Goal: Task Accomplishment & Management: Complete application form

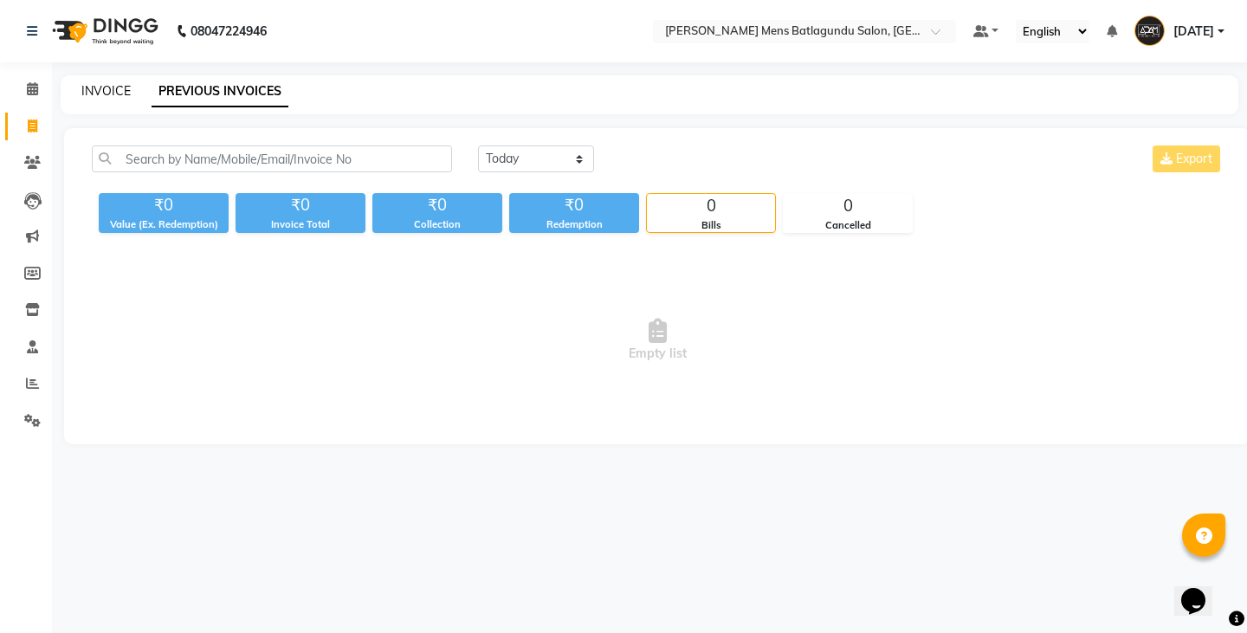
click at [119, 94] on link "INVOICE" at bounding box center [105, 91] width 49 height 16
select select "service"
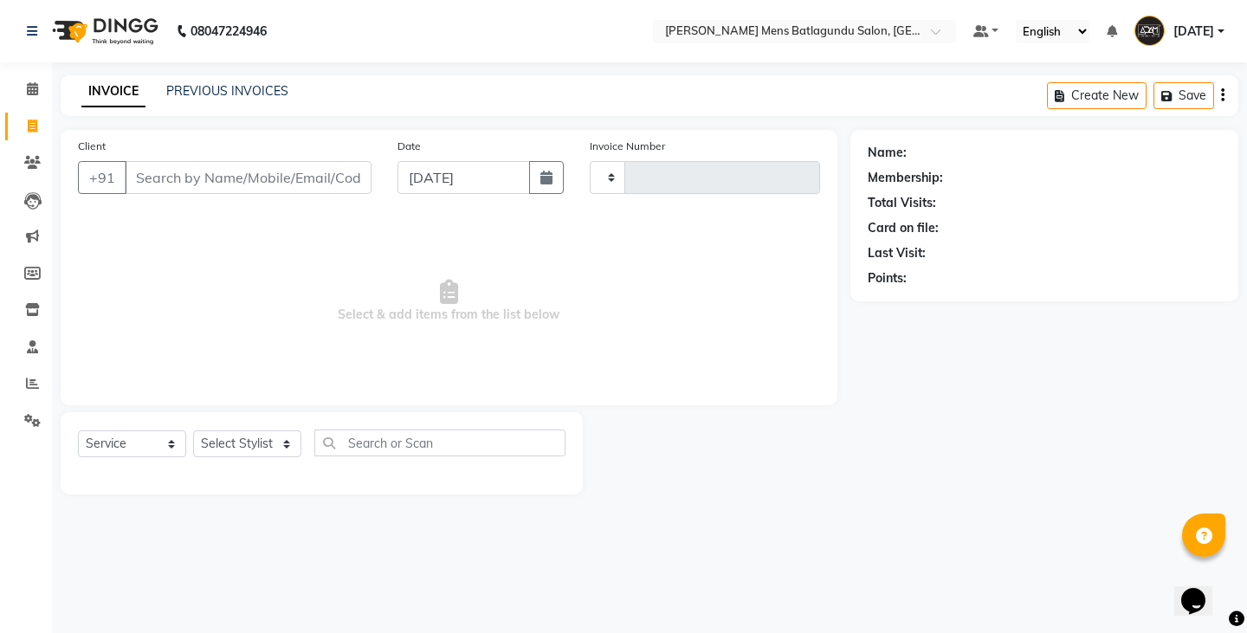
type input "4104"
select select "8213"
click at [212, 164] on input "Client" at bounding box center [248, 177] width 247 height 33
click at [170, 172] on input "877568" at bounding box center [204, 177] width 158 height 33
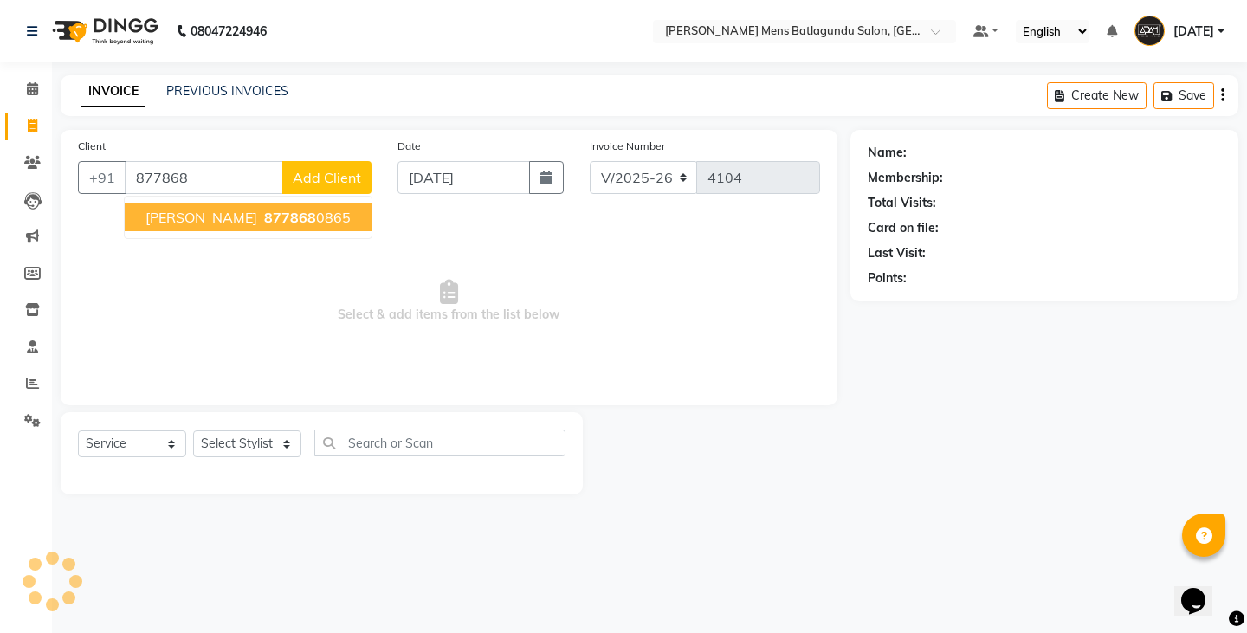
click at [194, 177] on input "877868" at bounding box center [204, 177] width 158 height 33
click at [215, 184] on input "877868" at bounding box center [204, 177] width 158 height 33
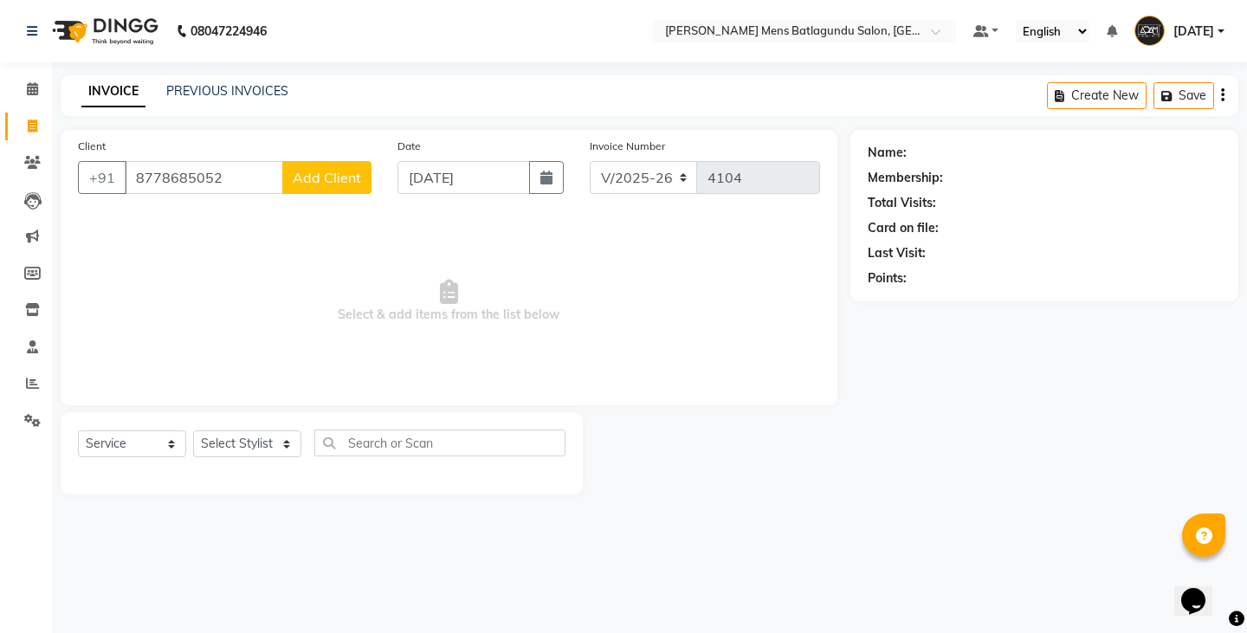
type input "8778685052"
click at [349, 188] on button "Add Client" at bounding box center [326, 177] width 89 height 33
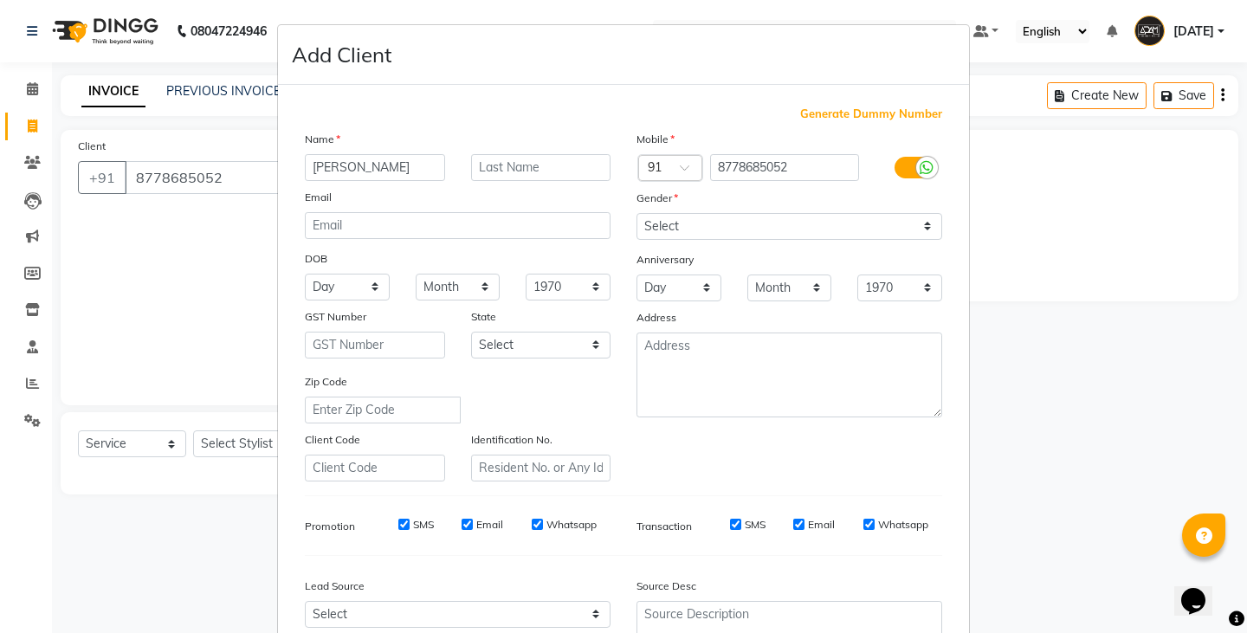
type input "[PERSON_NAME]"
drag, startPoint x: 649, startPoint y: 212, endPoint x: 647, endPoint y: 221, distance: 9.0
click at [649, 213] on select "Select [DEMOGRAPHIC_DATA] [DEMOGRAPHIC_DATA] Other Prefer Not To Say" at bounding box center [789, 226] width 306 height 27
select select "[DEMOGRAPHIC_DATA]"
click at [636, 213] on select "Select [DEMOGRAPHIC_DATA] [DEMOGRAPHIC_DATA] Other Prefer Not To Say" at bounding box center [789, 226] width 306 height 27
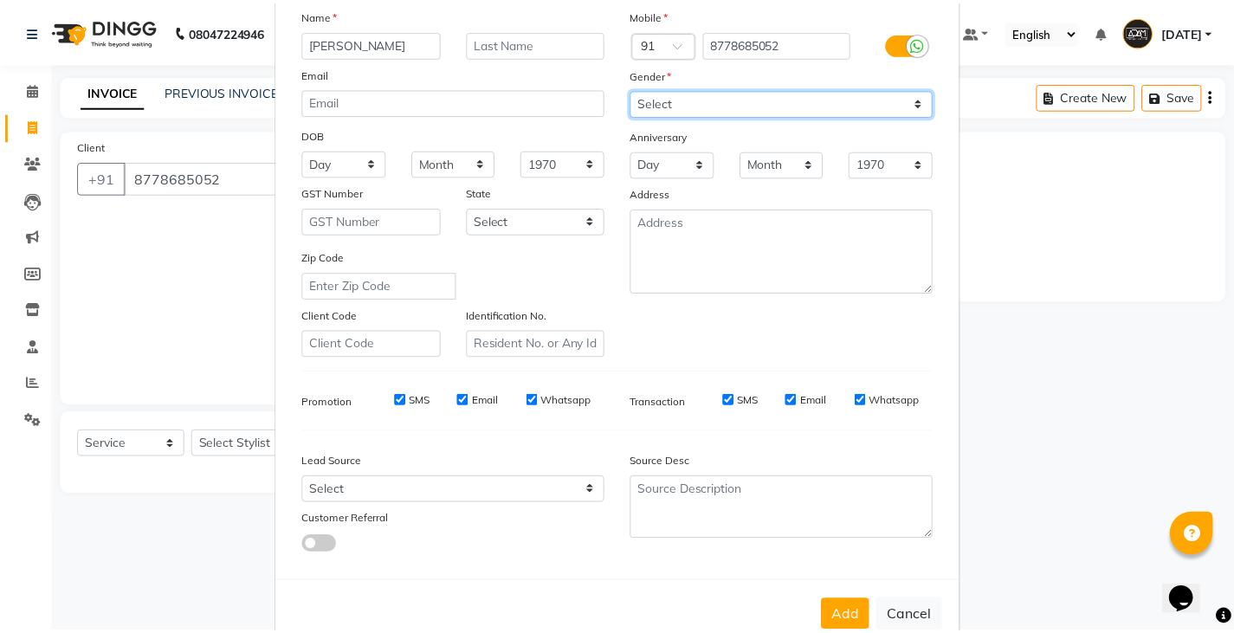
scroll to position [166, 0]
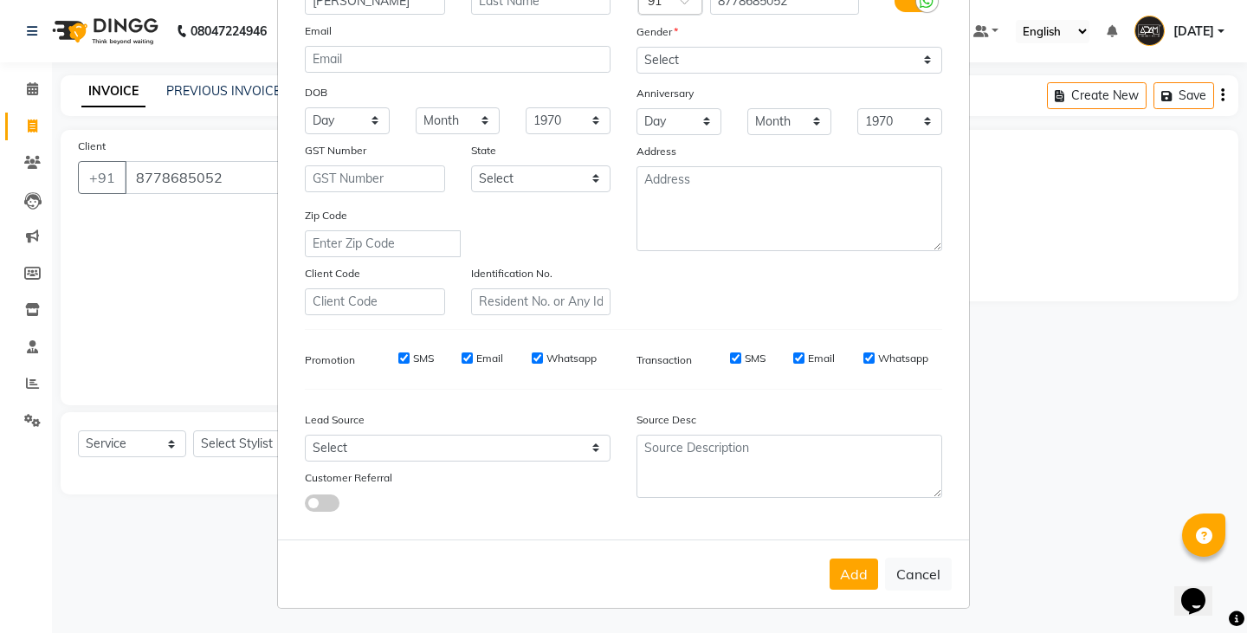
click at [823, 578] on div "Add Cancel" at bounding box center [623, 573] width 691 height 68
click at [835, 571] on button "Add" at bounding box center [853, 573] width 48 height 31
select select
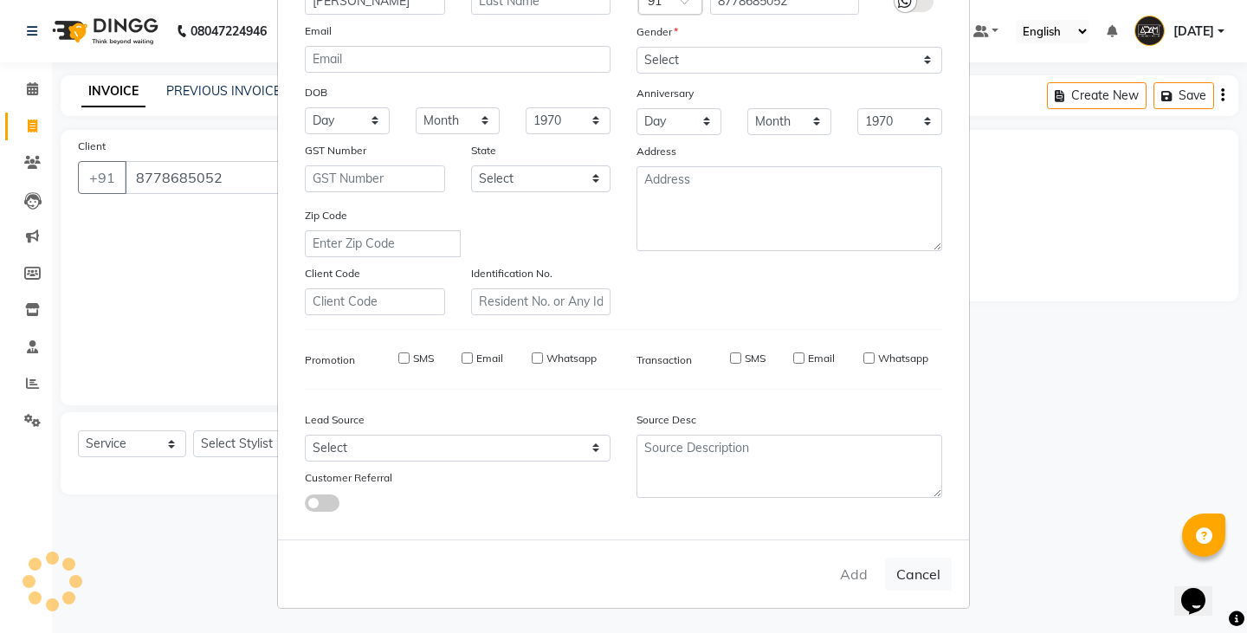
select select
checkbox input "false"
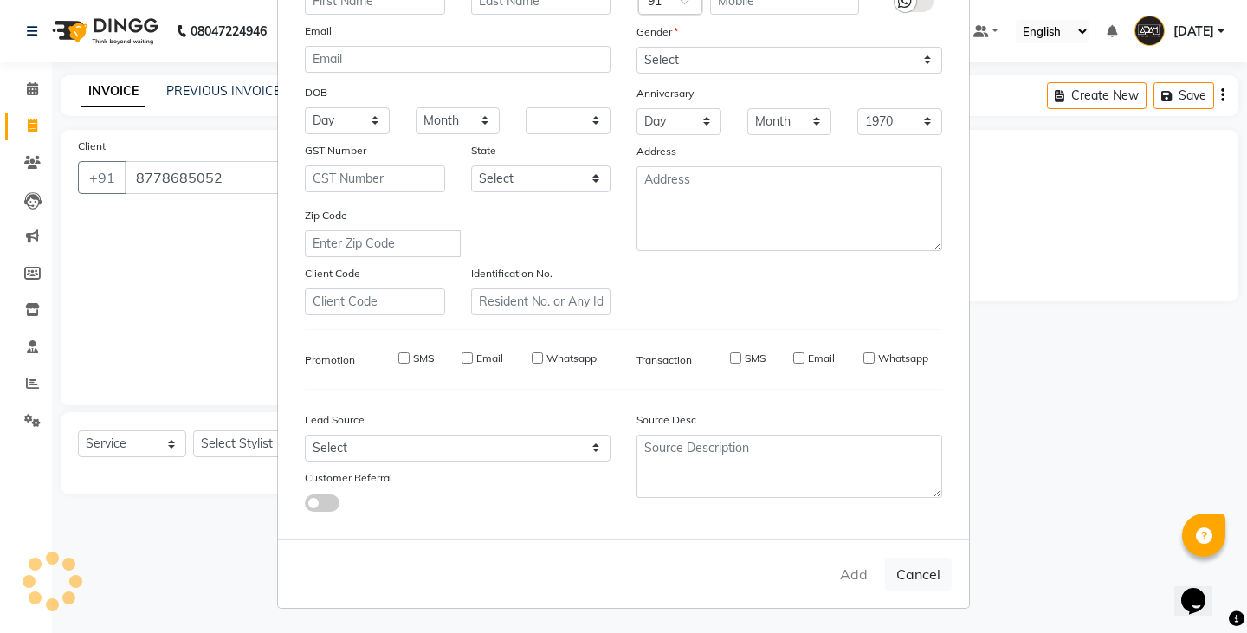
checkbox input "false"
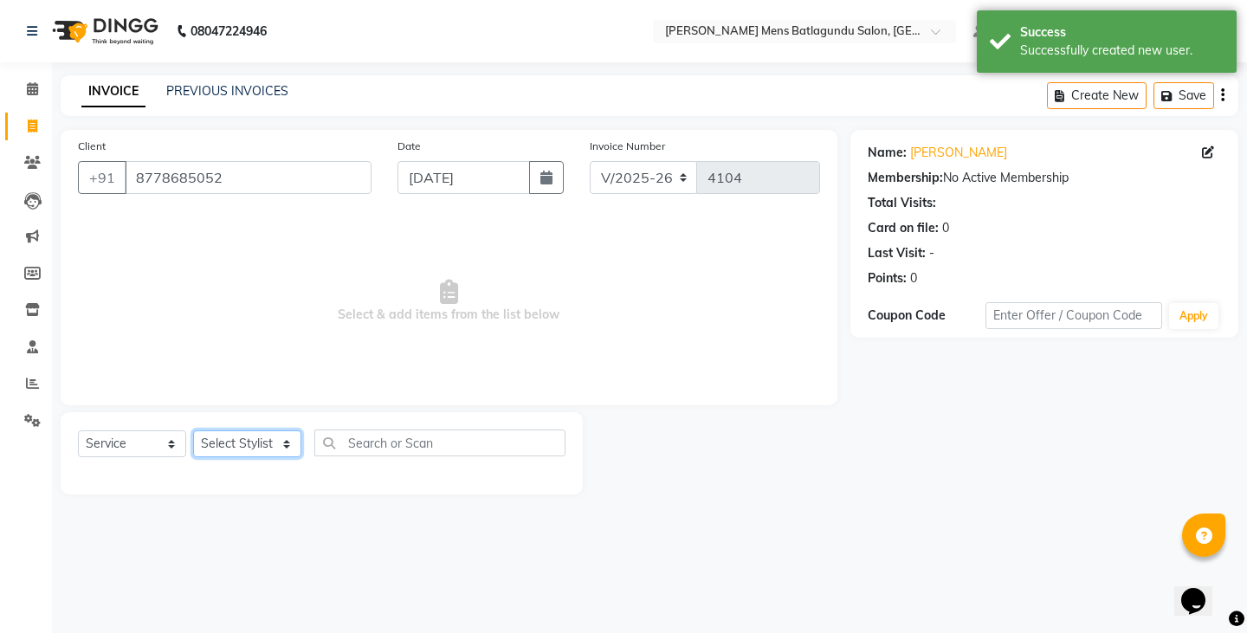
click at [237, 444] on select "Select Stylist Admin [PERSON_NAME][DATE] SAHIB [PERSON_NAME]" at bounding box center [247, 443] width 108 height 27
select select "89172"
click at [193, 430] on select "Select Stylist Admin [PERSON_NAME][DATE] SAHIB [PERSON_NAME]" at bounding box center [247, 443] width 108 height 27
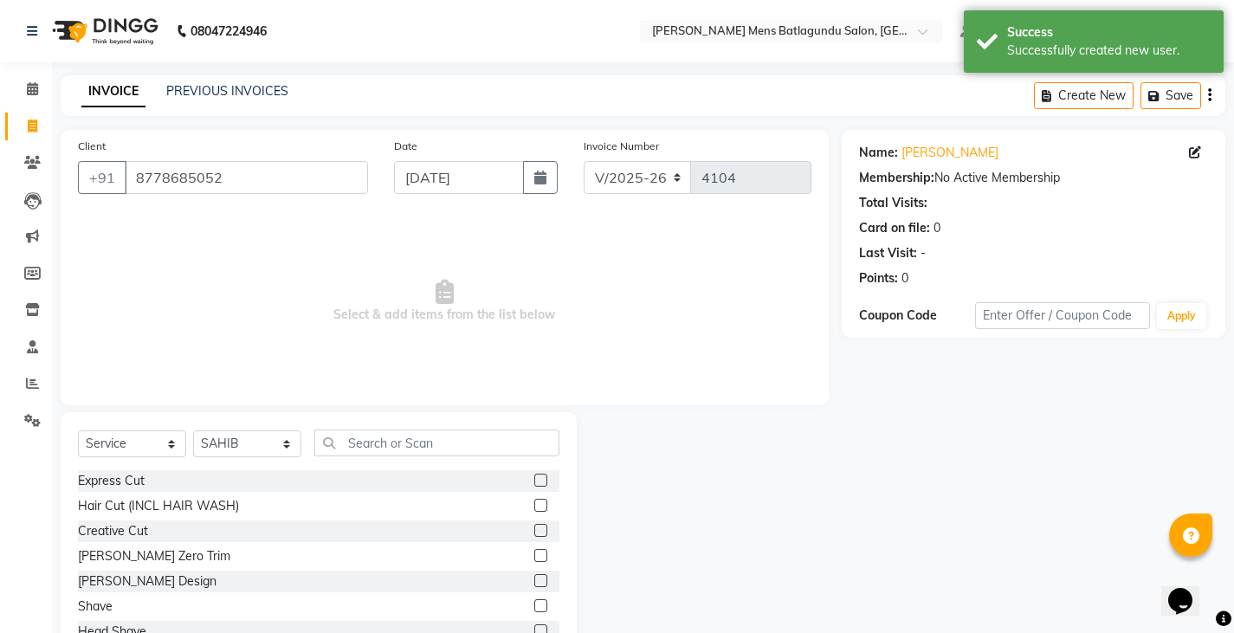
click at [534, 477] on label at bounding box center [540, 480] width 13 height 13
click at [534, 477] on input "checkbox" at bounding box center [539, 480] width 11 height 11
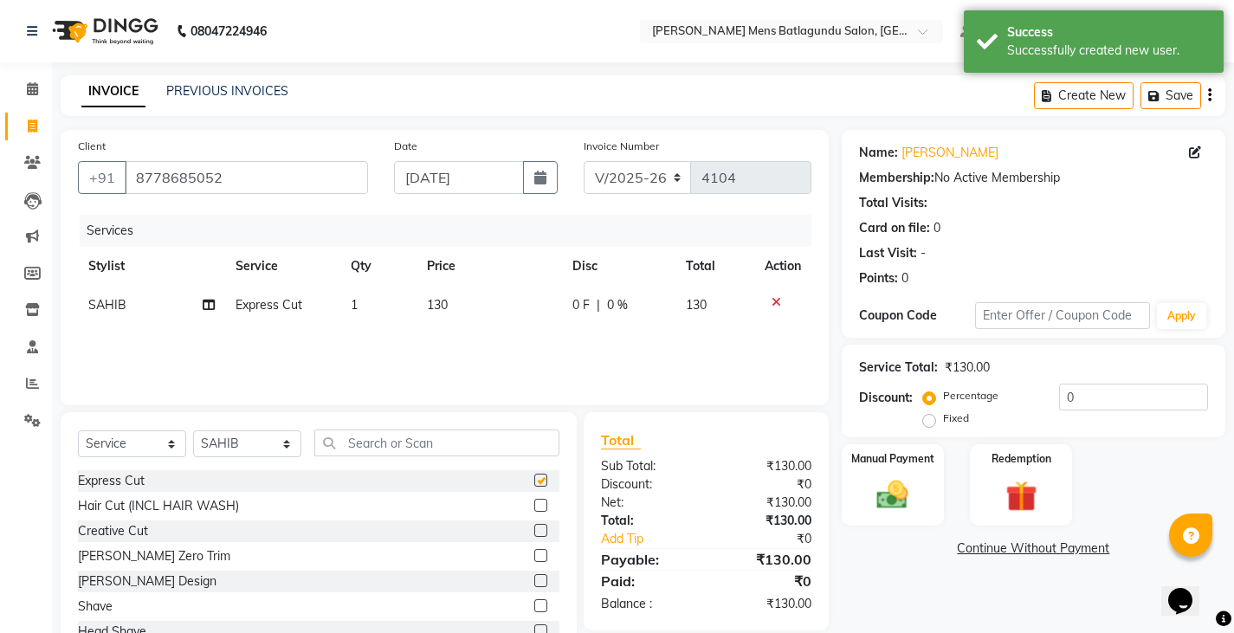
checkbox input "false"
click at [534, 604] on label at bounding box center [540, 605] width 13 height 13
click at [534, 604] on input "checkbox" at bounding box center [539, 606] width 11 height 11
checkbox input "false"
click at [578, 298] on span "0 F" at bounding box center [580, 305] width 17 height 18
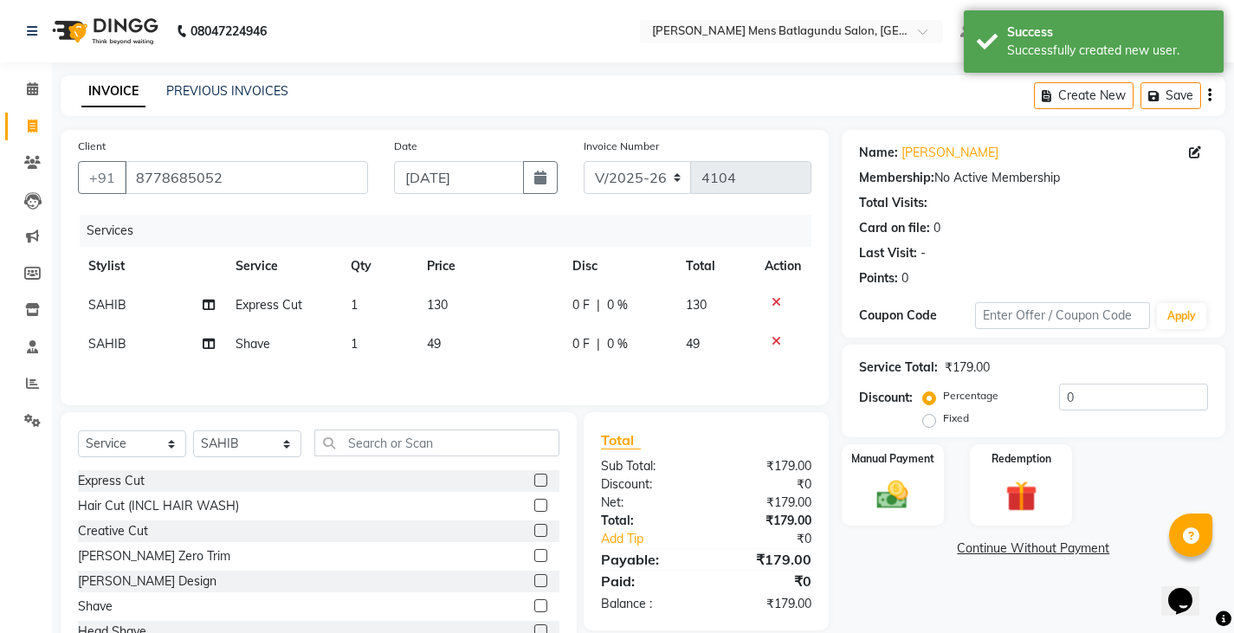
select select "89172"
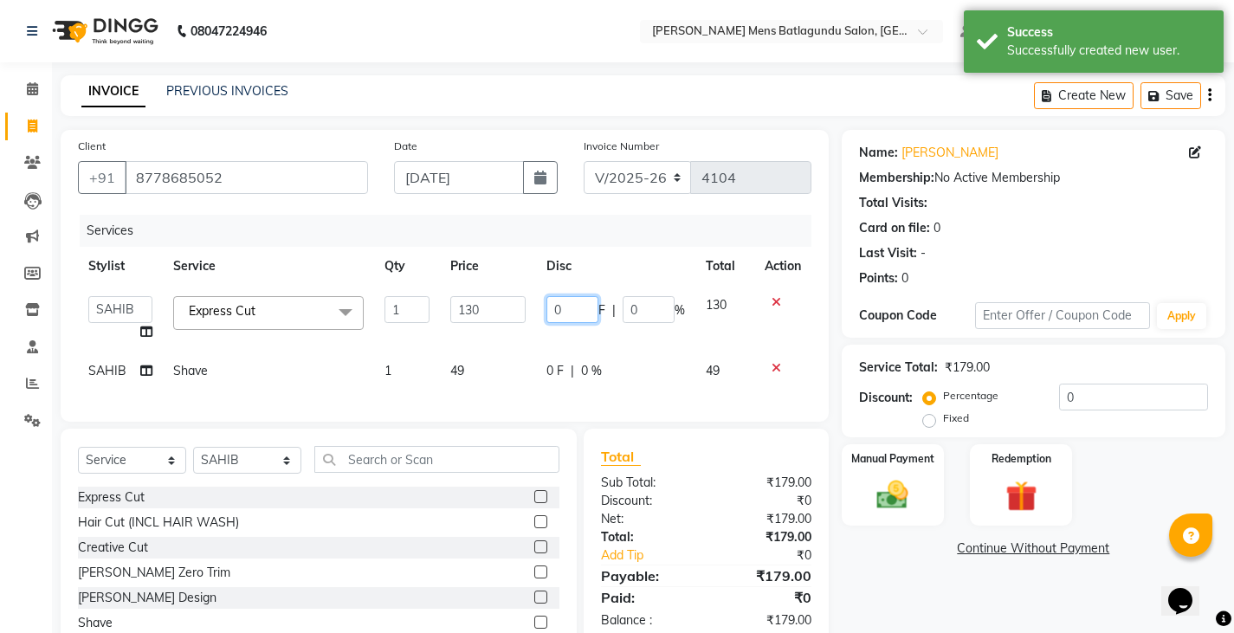
click at [551, 306] on input "0" at bounding box center [572, 309] width 52 height 27
type input "30"
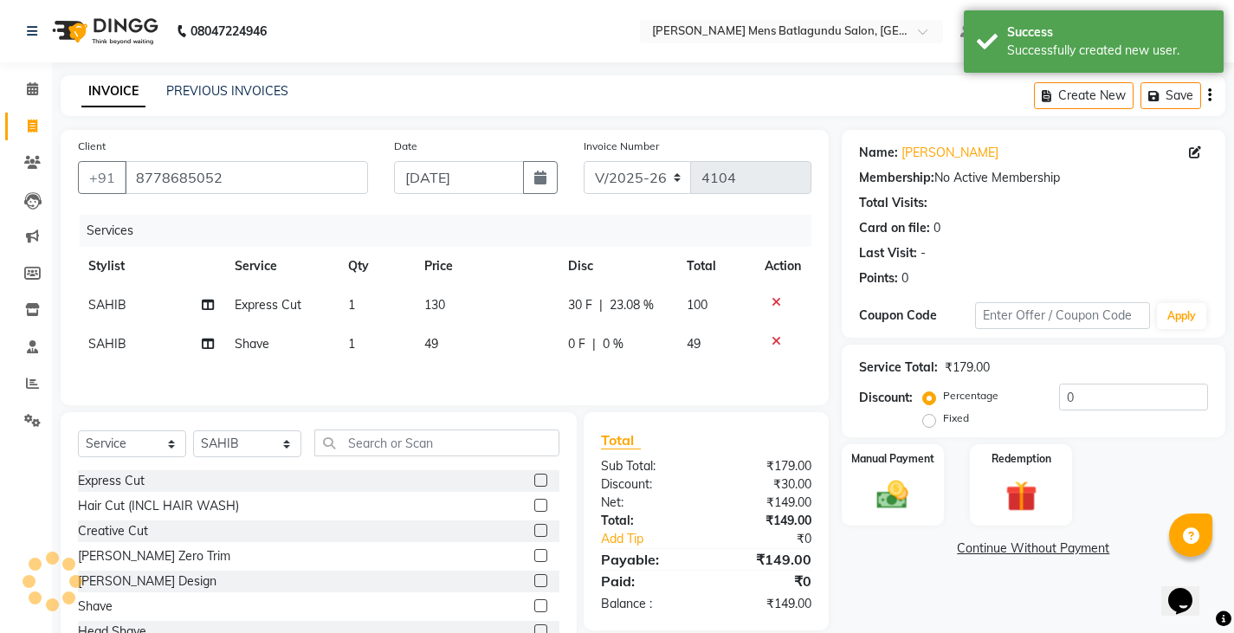
click at [538, 345] on tbody "SAHIB Express Cut 1 130 30 F | 23.08 % 100 SAHIB Shave 1 49 0 F | 0 % 49" at bounding box center [444, 325] width 733 height 78
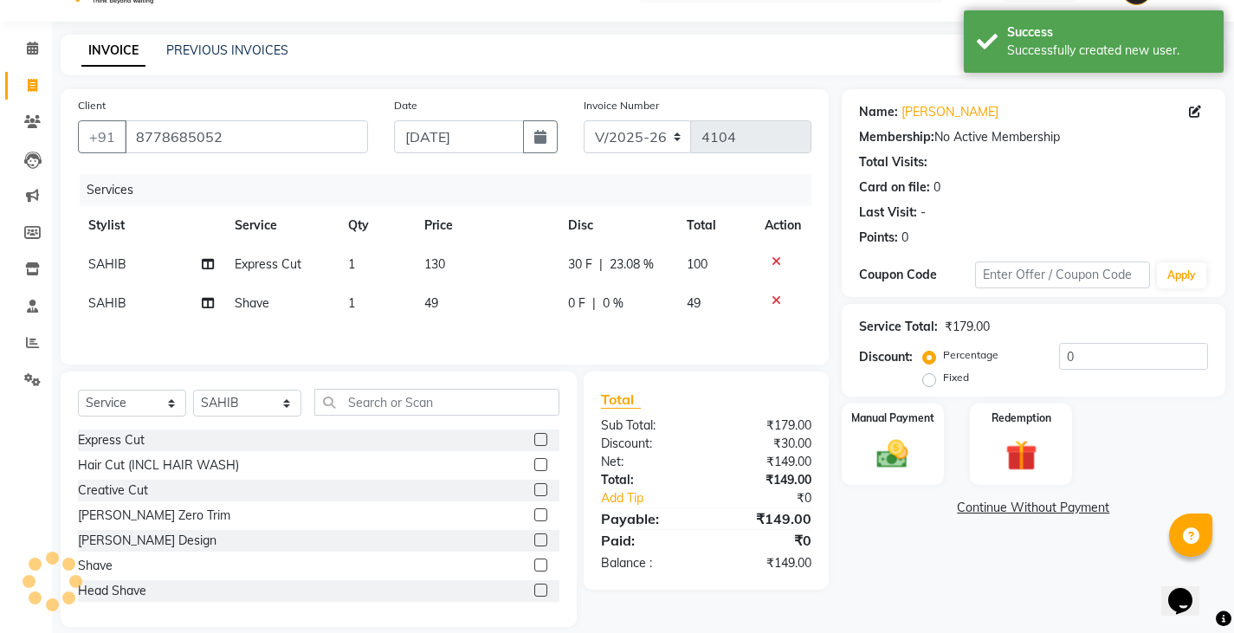
scroll to position [63, 0]
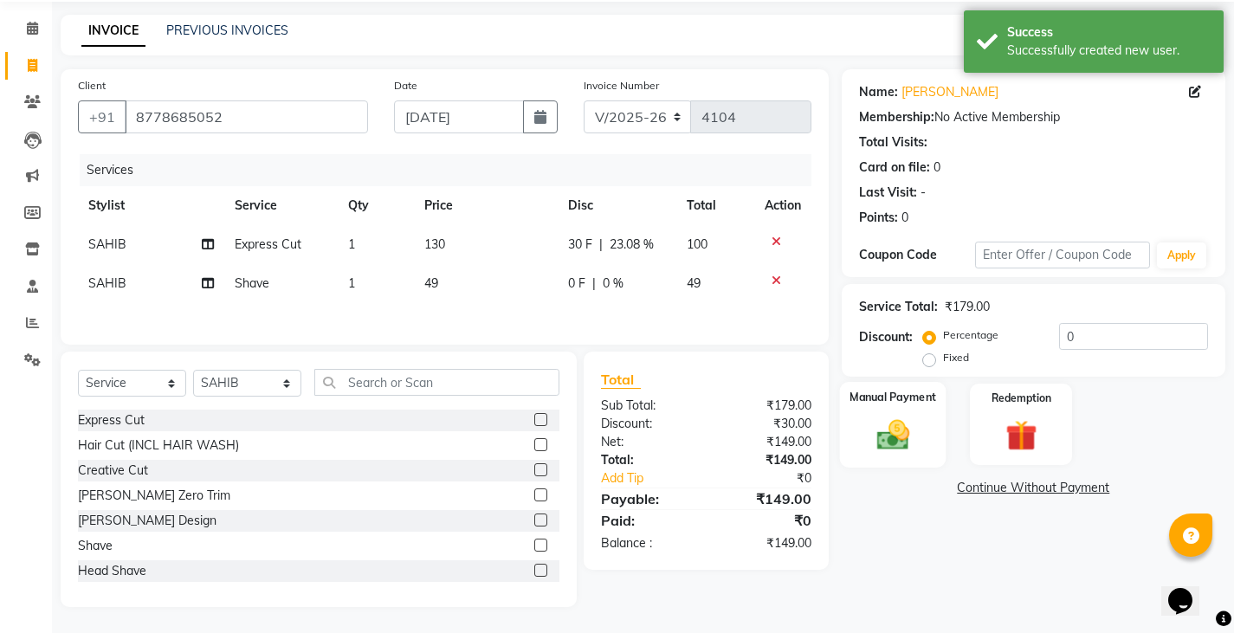
click at [875, 408] on div "Manual Payment" at bounding box center [892, 425] width 106 height 86
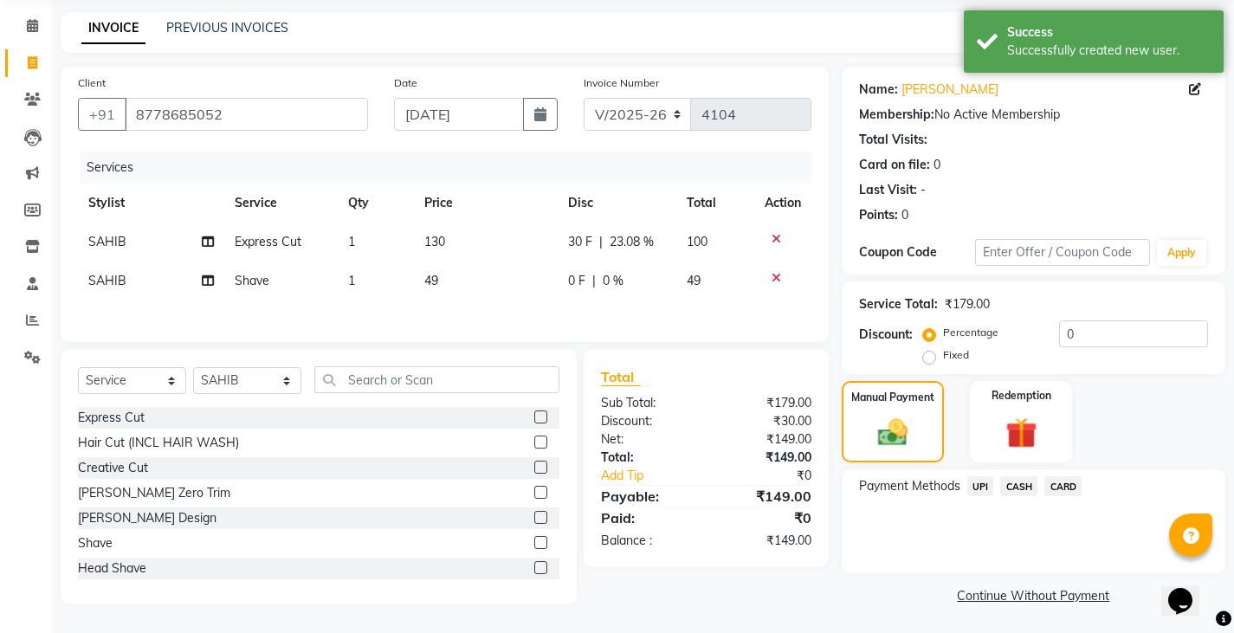
click at [1014, 492] on span "CASH" at bounding box center [1018, 486] width 37 height 20
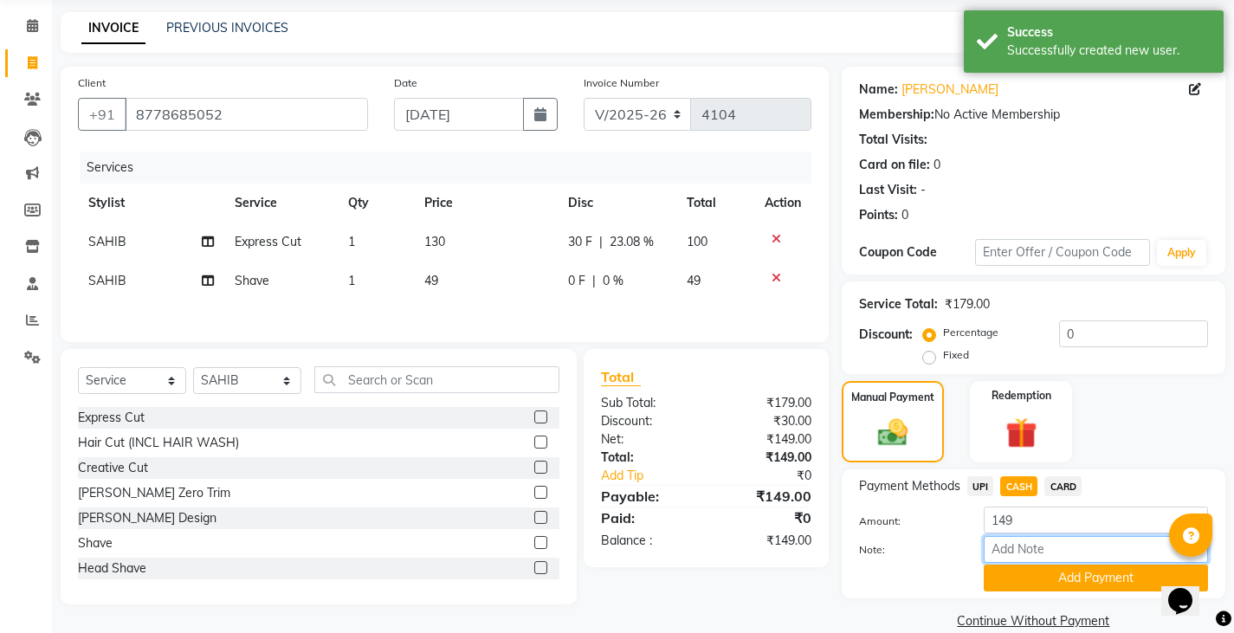
click at [1022, 559] on input "Note:" at bounding box center [1096, 549] width 224 height 27
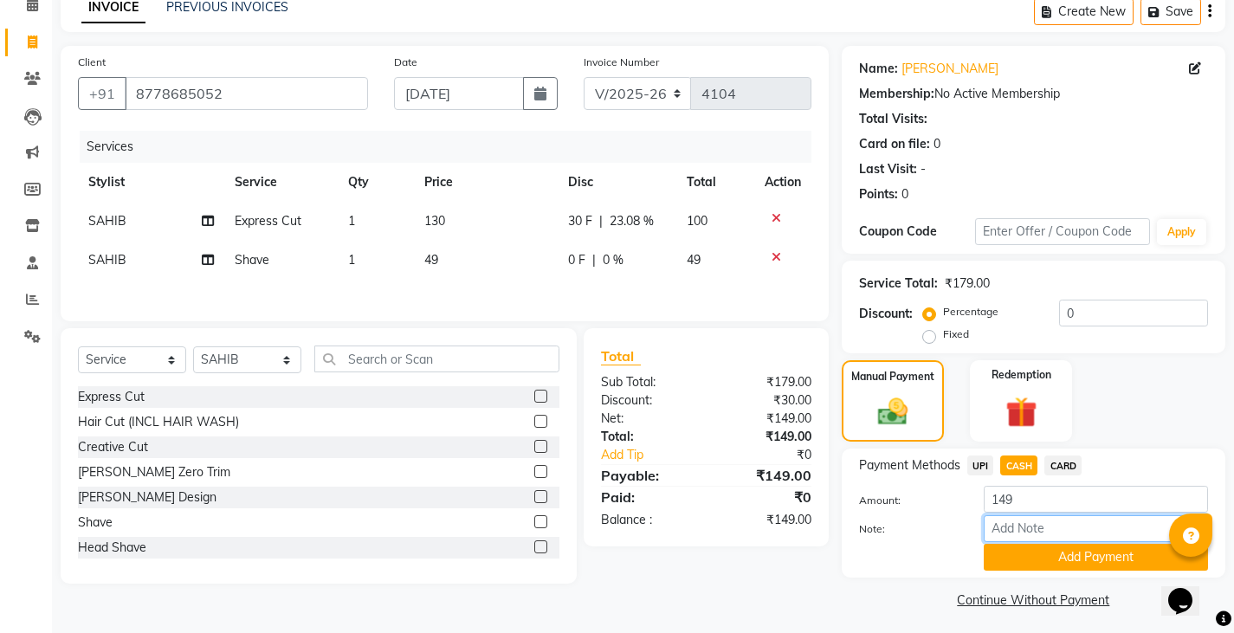
scroll to position [90, 0]
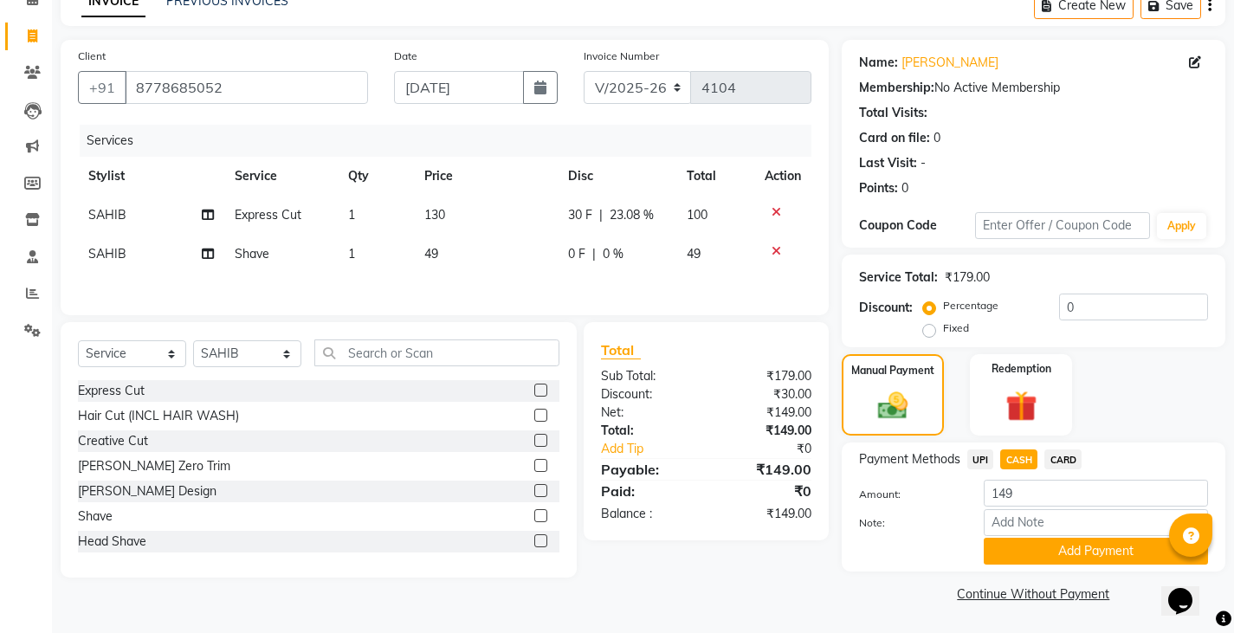
click at [1022, 566] on div "Payment Methods UPI CASH CARD Amount: 149 Note: Add Payment" at bounding box center [1034, 506] width 384 height 129
click at [1019, 558] on button "Add Payment" at bounding box center [1096, 551] width 224 height 27
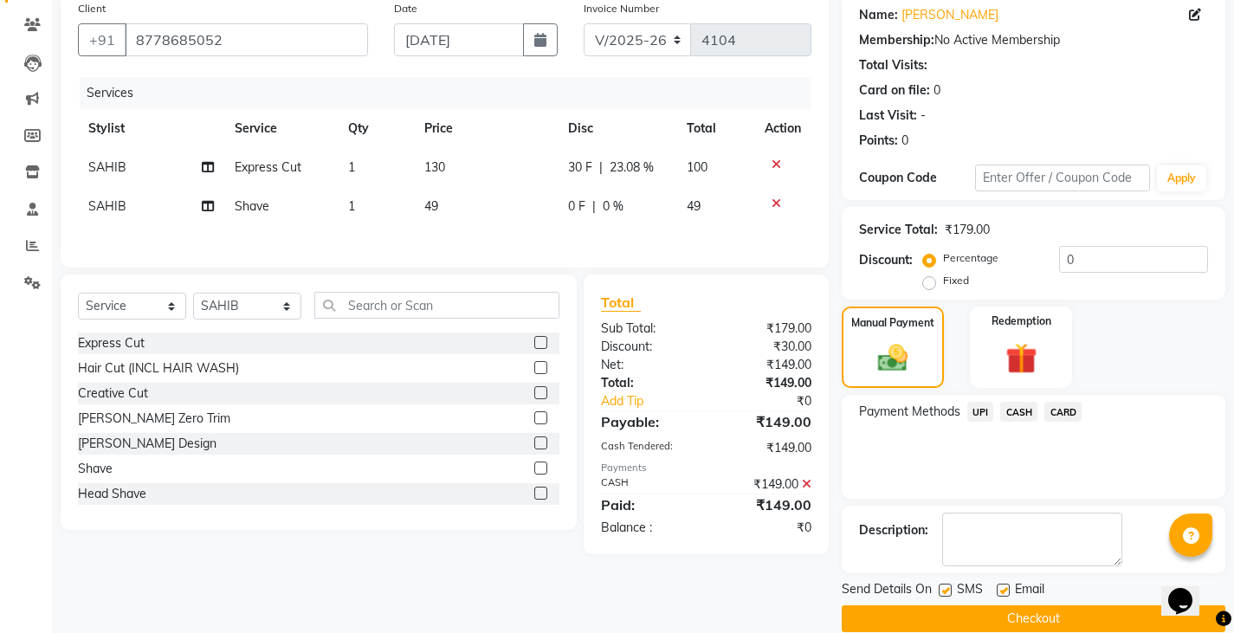
scroll to position [163, 0]
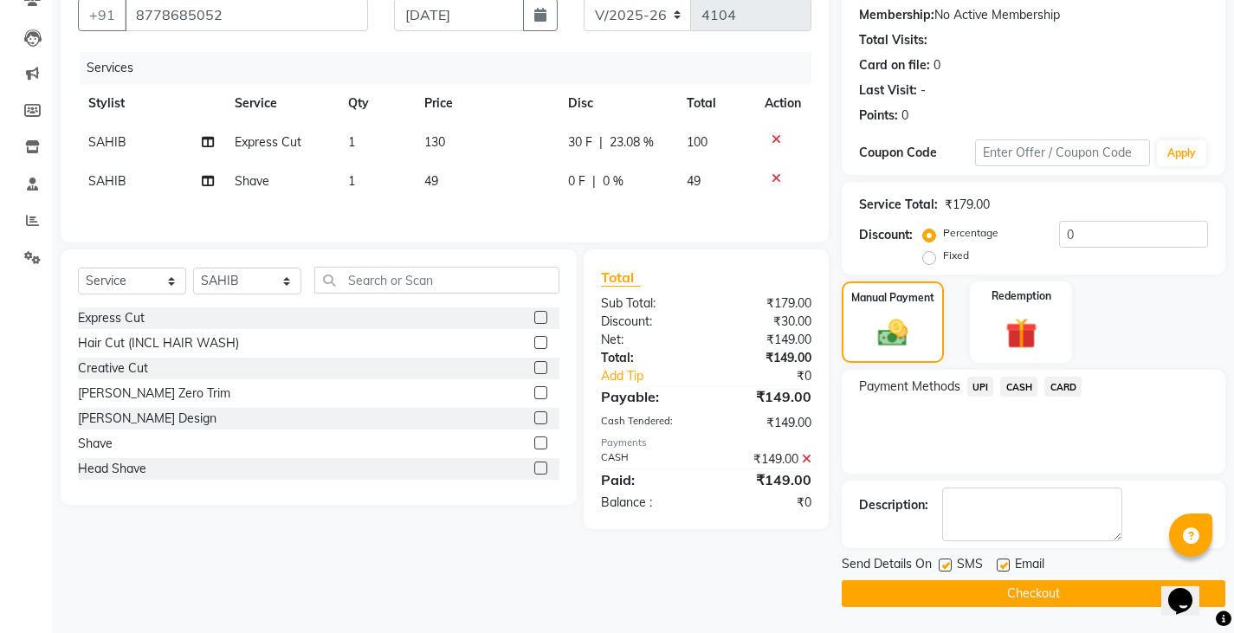
click at [987, 581] on button "Checkout" at bounding box center [1034, 593] width 384 height 27
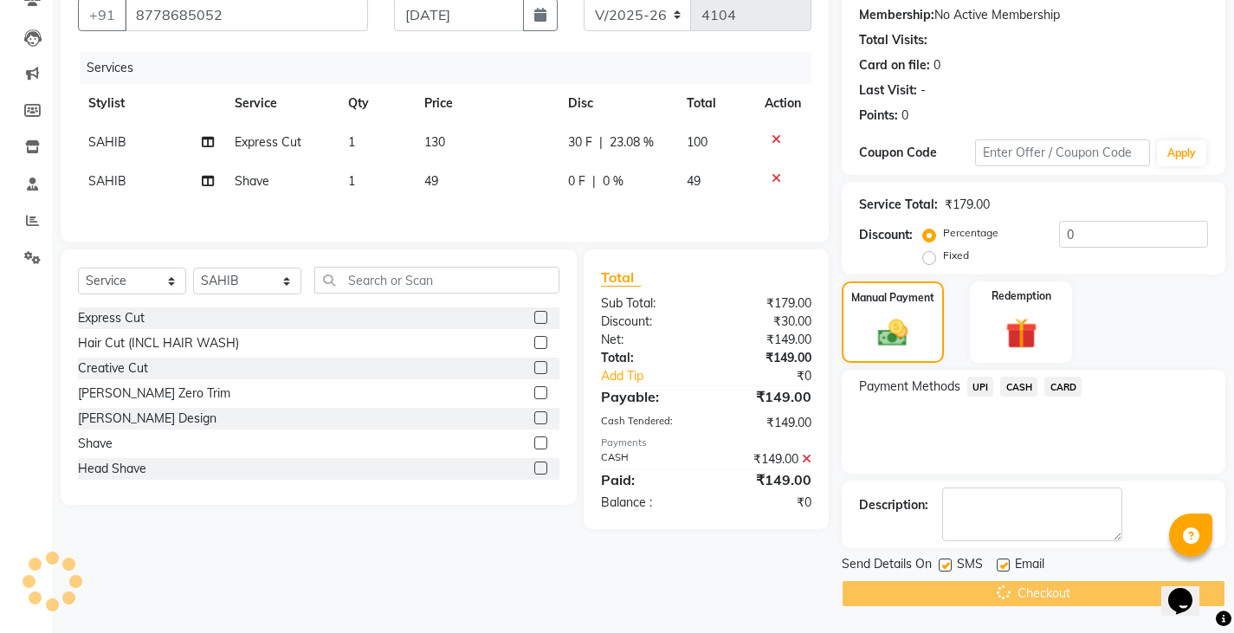
scroll to position [89, 0]
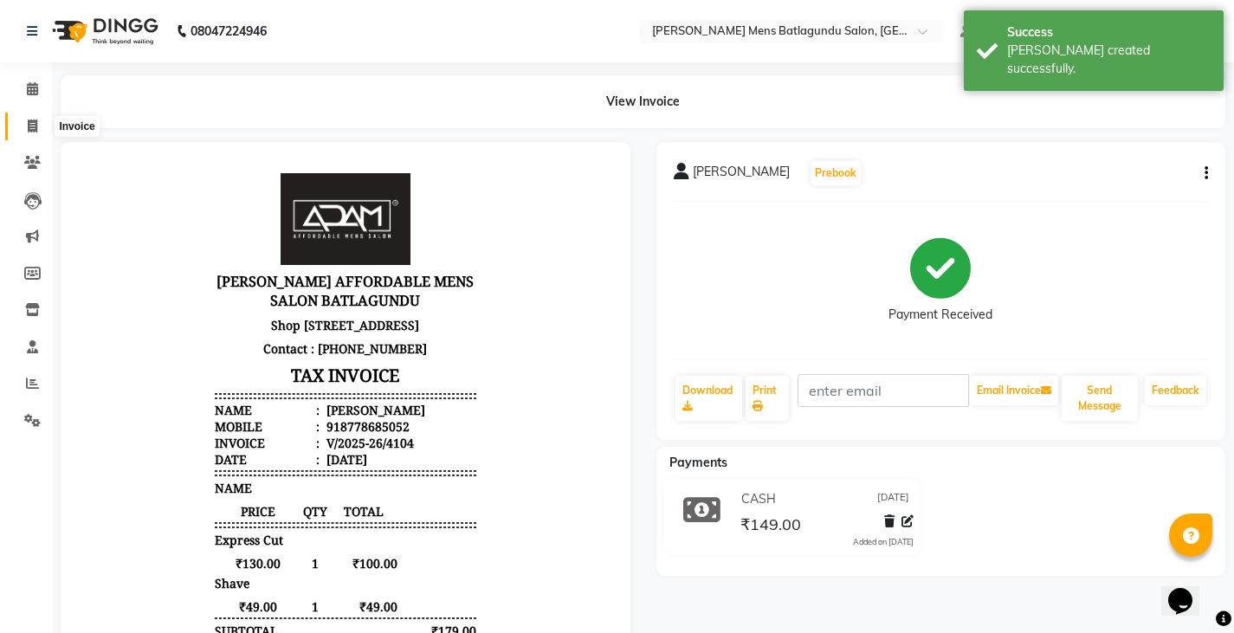
click at [35, 129] on icon at bounding box center [33, 125] width 10 height 13
select select "service"
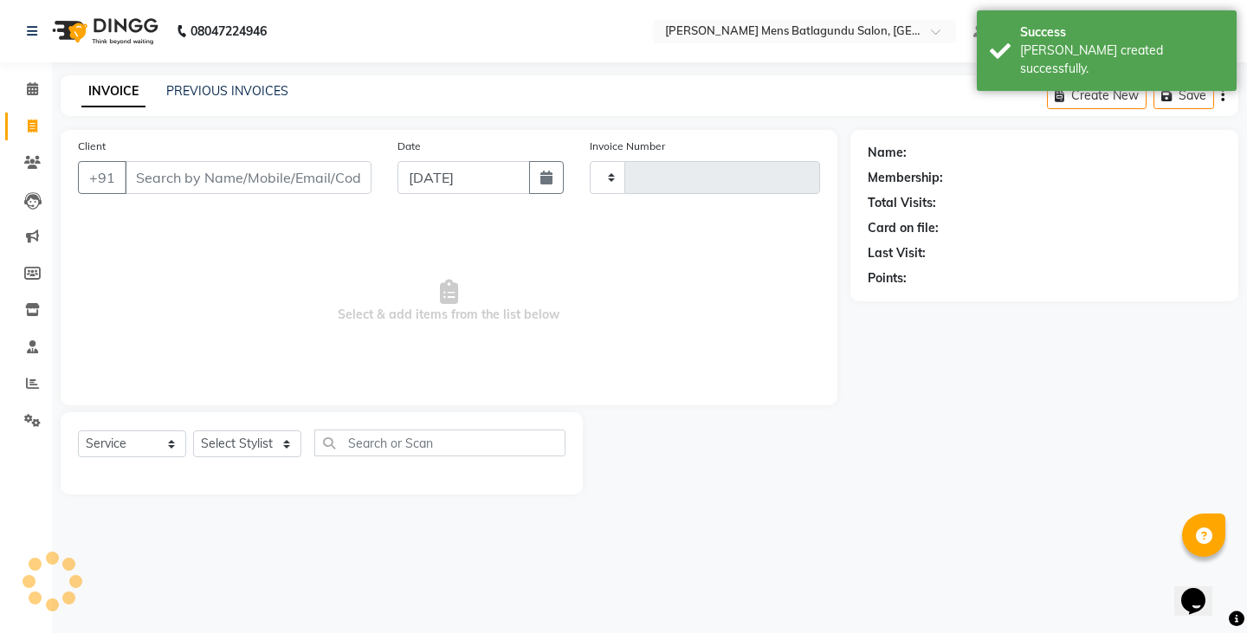
click at [216, 169] on input "Client" at bounding box center [248, 177] width 247 height 33
type input "4105"
click at [227, 191] on input "Client" at bounding box center [248, 177] width 247 height 33
select select "8213"
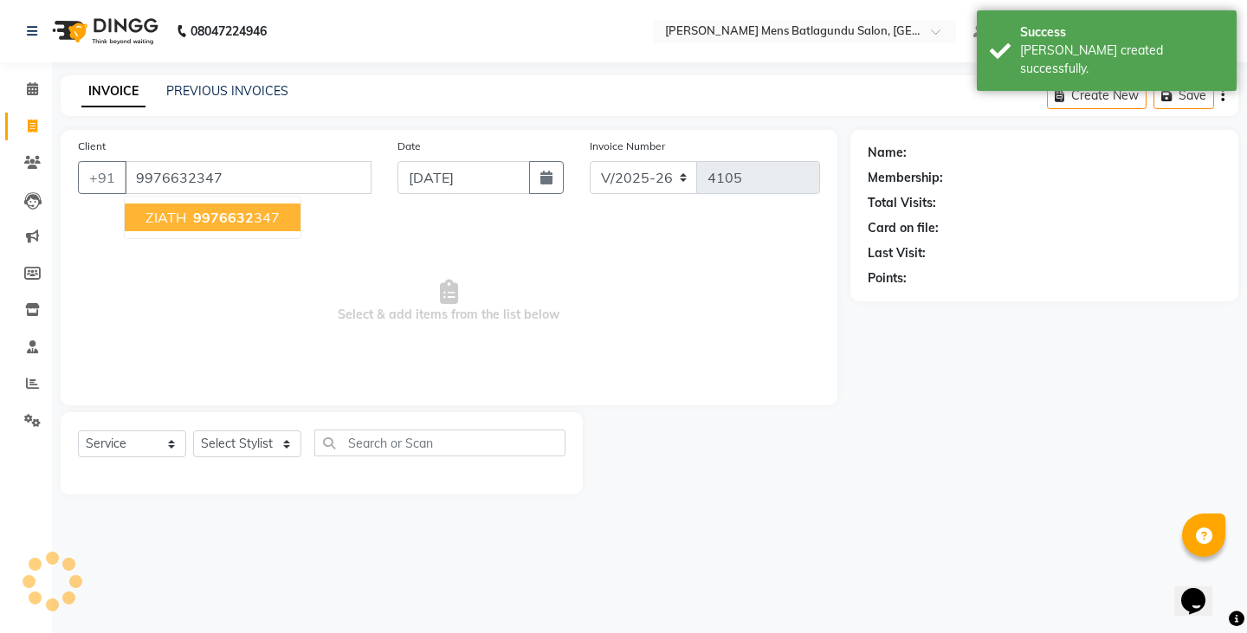
type input "9976632347"
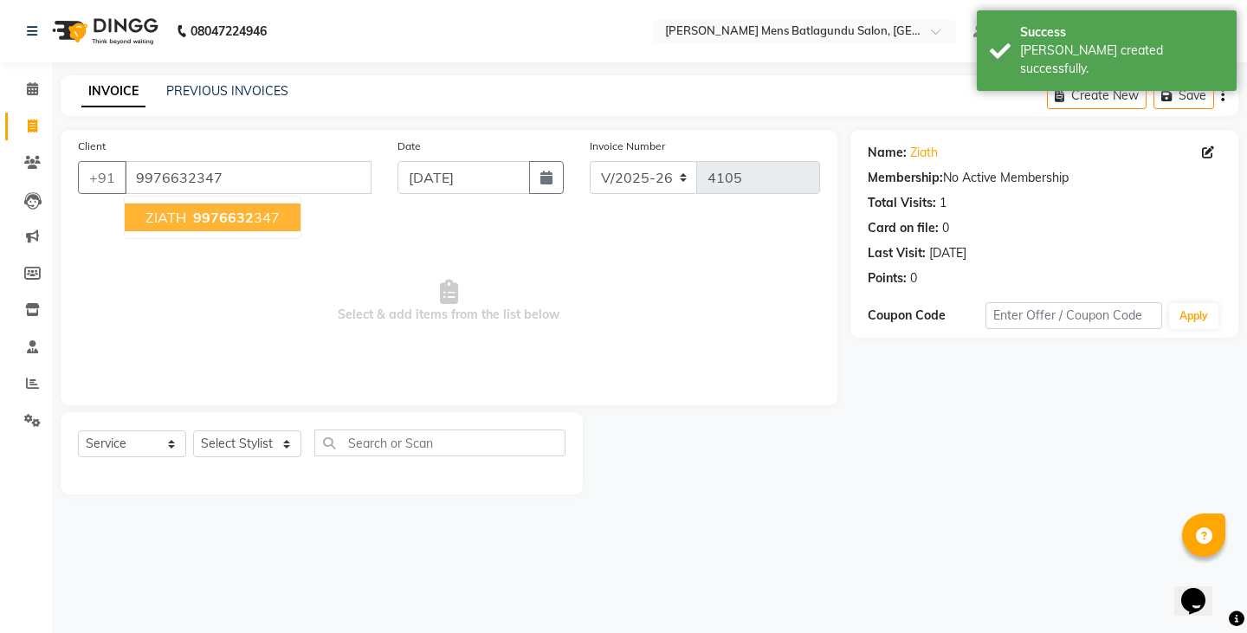
click at [165, 216] on span "ZIATH" at bounding box center [165, 217] width 41 height 17
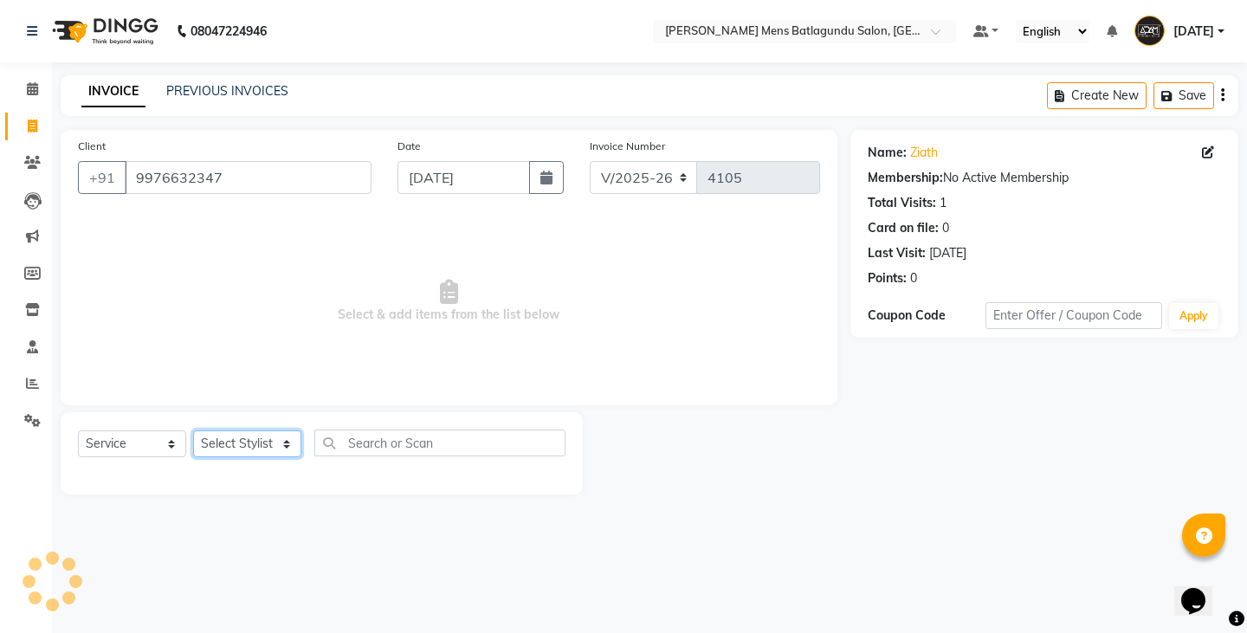
click at [252, 441] on select "Select Stylist Admin [PERSON_NAME][DATE] SAHIB [PERSON_NAME]" at bounding box center [247, 443] width 108 height 27
click at [193, 430] on select "Select Stylist Admin [PERSON_NAME][DATE] SAHIB [PERSON_NAME]" at bounding box center [247, 443] width 108 height 27
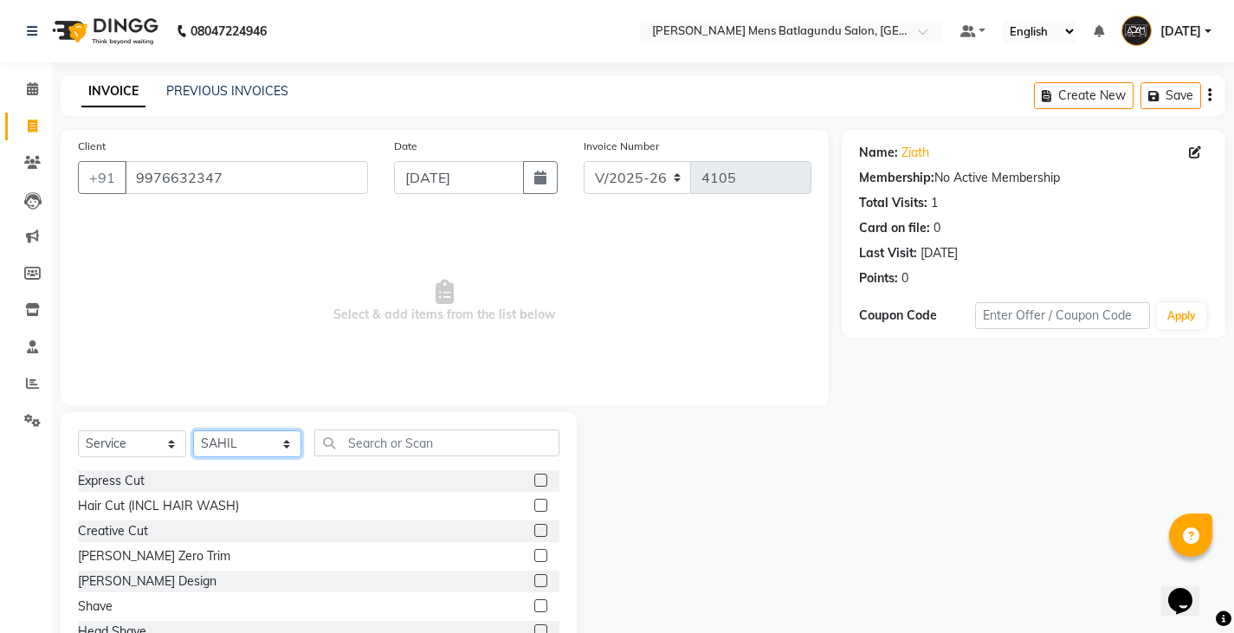
click at [209, 446] on select "Select Stylist Admin [PERSON_NAME][DATE] SAHIB [PERSON_NAME]" at bounding box center [247, 443] width 108 height 27
select select "89703"
click at [193, 430] on select "Select Stylist Admin [PERSON_NAME][DATE] SAHIB [PERSON_NAME]" at bounding box center [247, 443] width 108 height 27
click at [534, 479] on label at bounding box center [540, 480] width 13 height 13
click at [534, 479] on input "checkbox" at bounding box center [539, 480] width 11 height 11
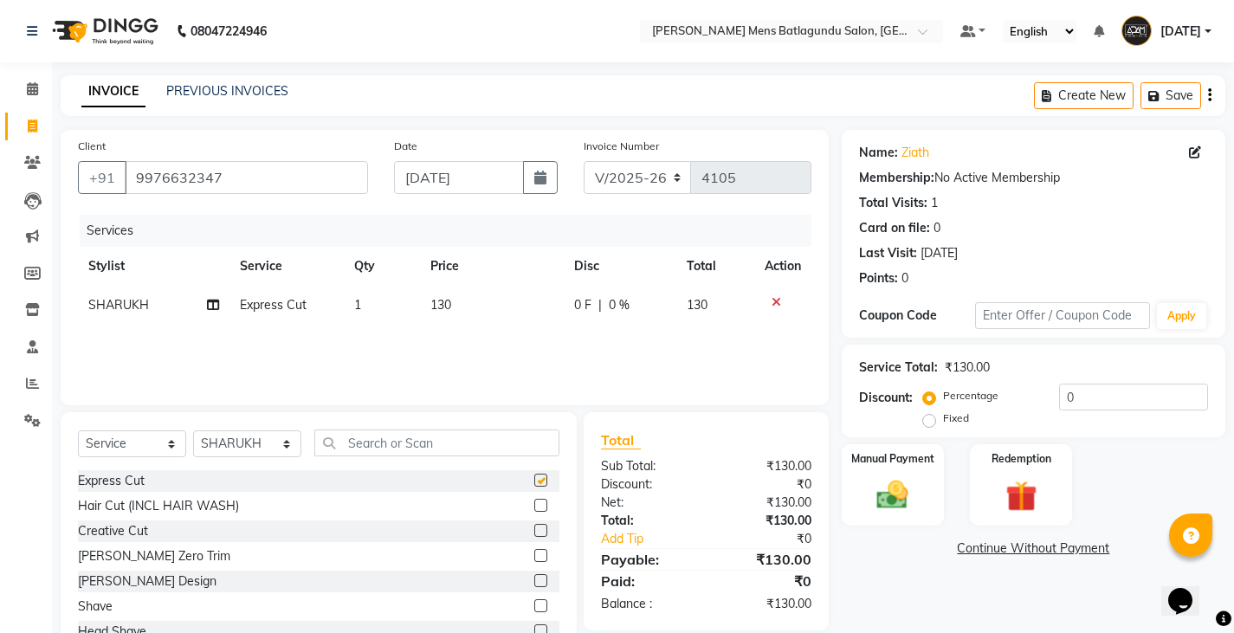
checkbox input "false"
click at [534, 579] on label at bounding box center [540, 580] width 13 height 13
click at [534, 579] on input "checkbox" at bounding box center [539, 581] width 11 height 11
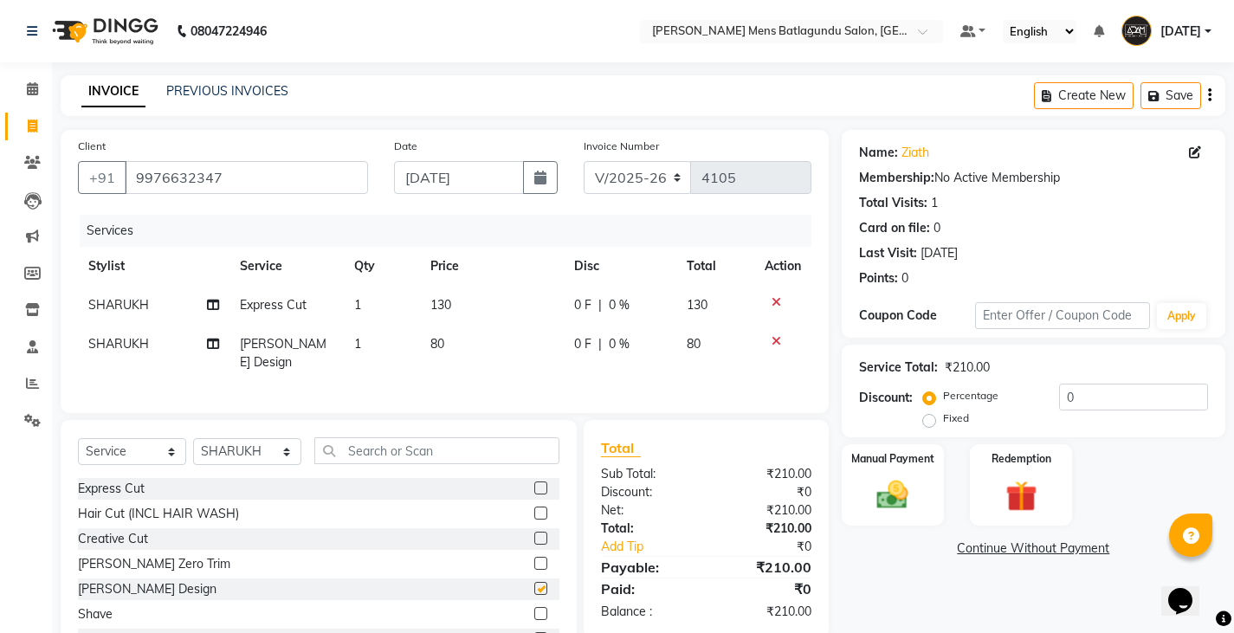
checkbox input "false"
click at [564, 300] on td "0 F | 0 %" at bounding box center [620, 305] width 113 height 39
select select "89703"
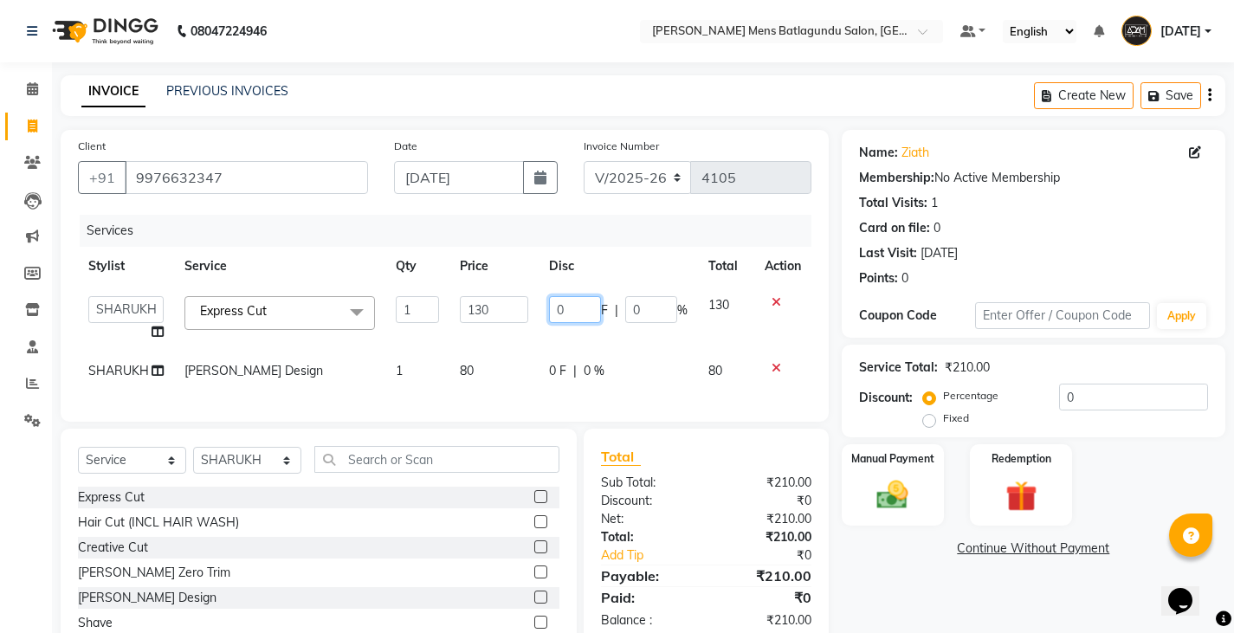
click at [549, 312] on input "0" at bounding box center [575, 309] width 52 height 27
type input "30"
drag, startPoint x: 485, startPoint y: 356, endPoint x: 479, endPoint y: 364, distance: 10.6
click at [484, 358] on td "80" at bounding box center [493, 371] width 89 height 39
select select "89703"
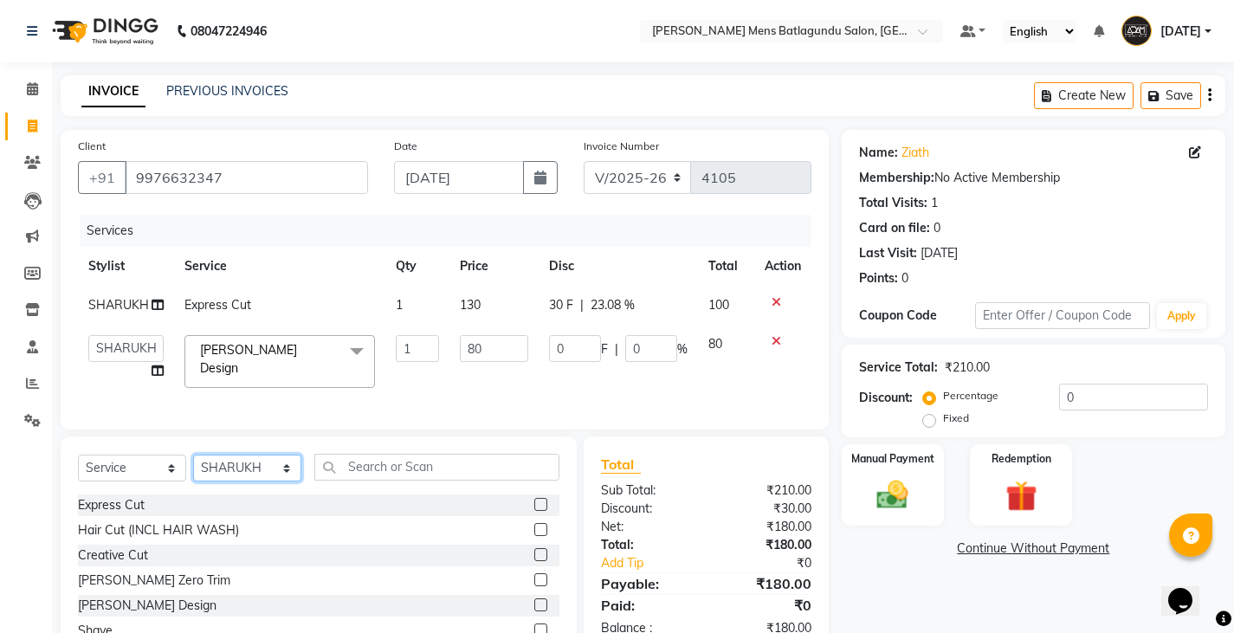
click at [281, 474] on select "Select Stylist Admin [PERSON_NAME][DATE] SAHIB [PERSON_NAME]" at bounding box center [247, 468] width 108 height 27
select select "89172"
click at [193, 460] on select "Select Stylist Admin [PERSON_NAME][DATE] SAHIB [PERSON_NAME]" at bounding box center [247, 468] width 108 height 27
click at [534, 511] on label at bounding box center [540, 504] width 13 height 13
click at [534, 511] on input "checkbox" at bounding box center [539, 505] width 11 height 11
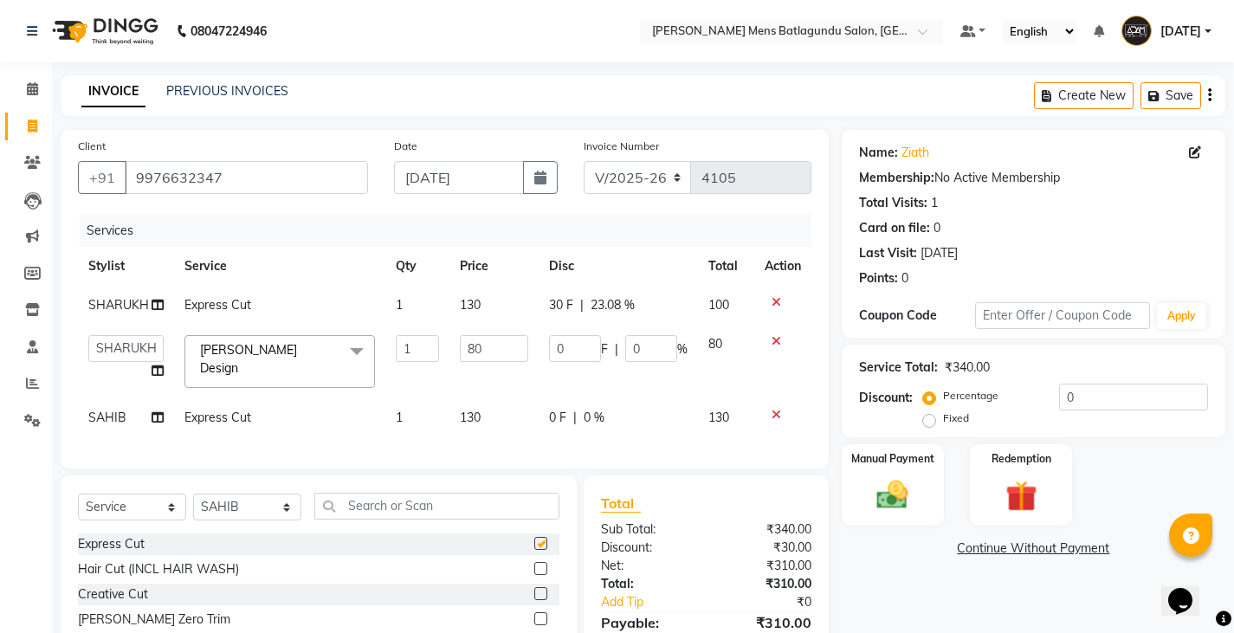
checkbox input "false"
click at [541, 411] on td "0 F | 0 %" at bounding box center [618, 417] width 159 height 39
select select "89172"
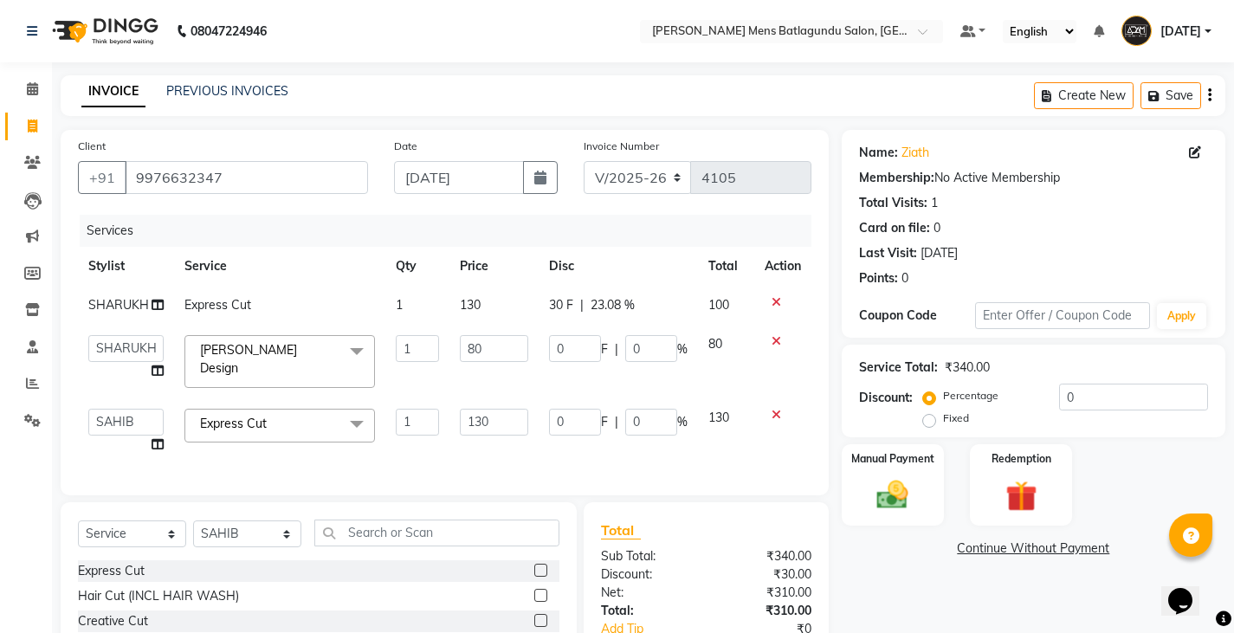
click at [542, 412] on td "0 F | 0 %" at bounding box center [618, 431] width 159 height 66
click at [554, 418] on input "0" at bounding box center [575, 422] width 52 height 27
type input "30"
click at [530, 452] on div "Services Stylist Service Qty Price Disc Total Action [PERSON_NAME] Express Cut …" at bounding box center [444, 346] width 733 height 263
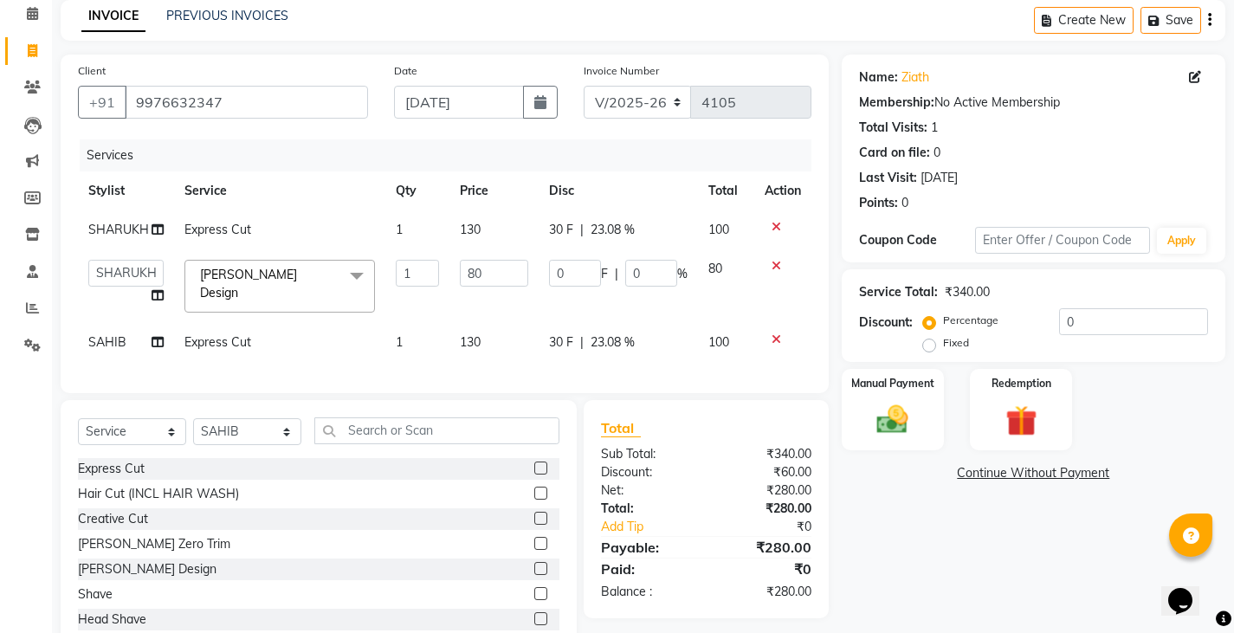
scroll to position [129, 0]
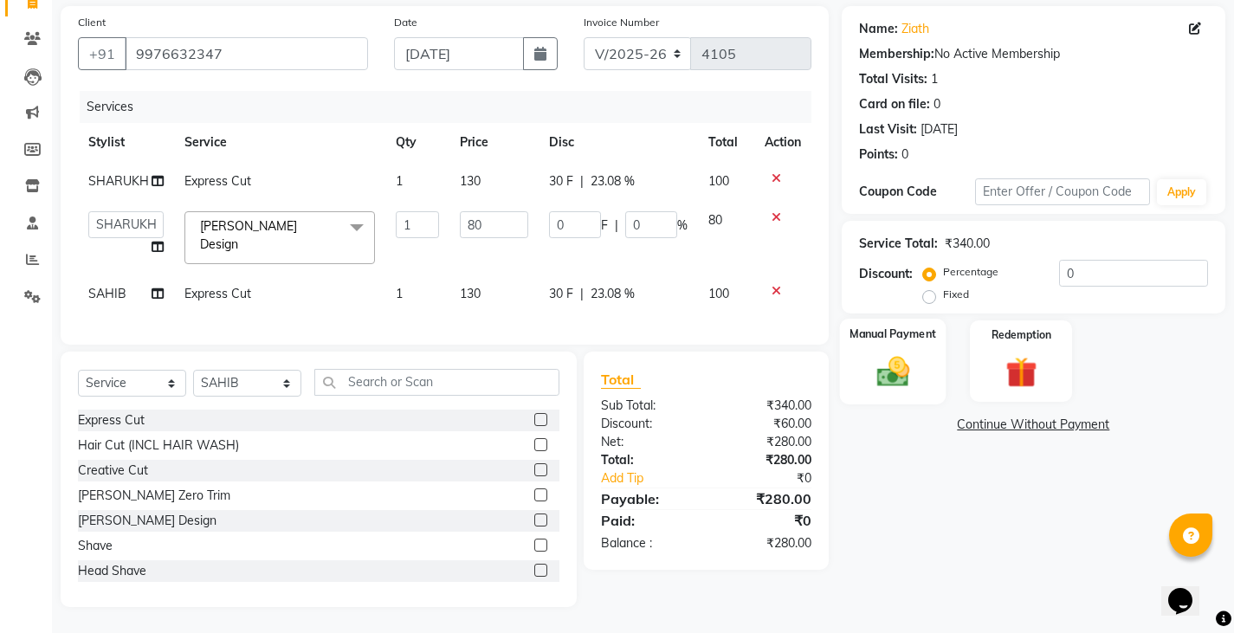
click at [887, 390] on div "Manual Payment" at bounding box center [892, 362] width 106 height 86
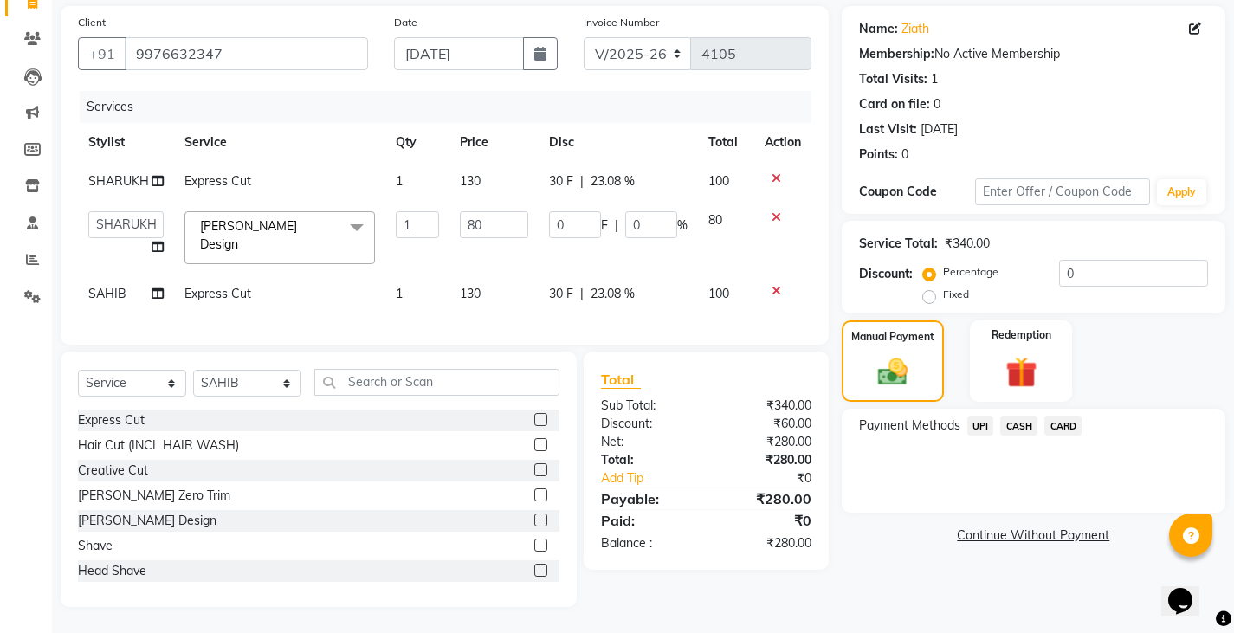
click at [981, 423] on span "UPI" at bounding box center [980, 426] width 27 height 20
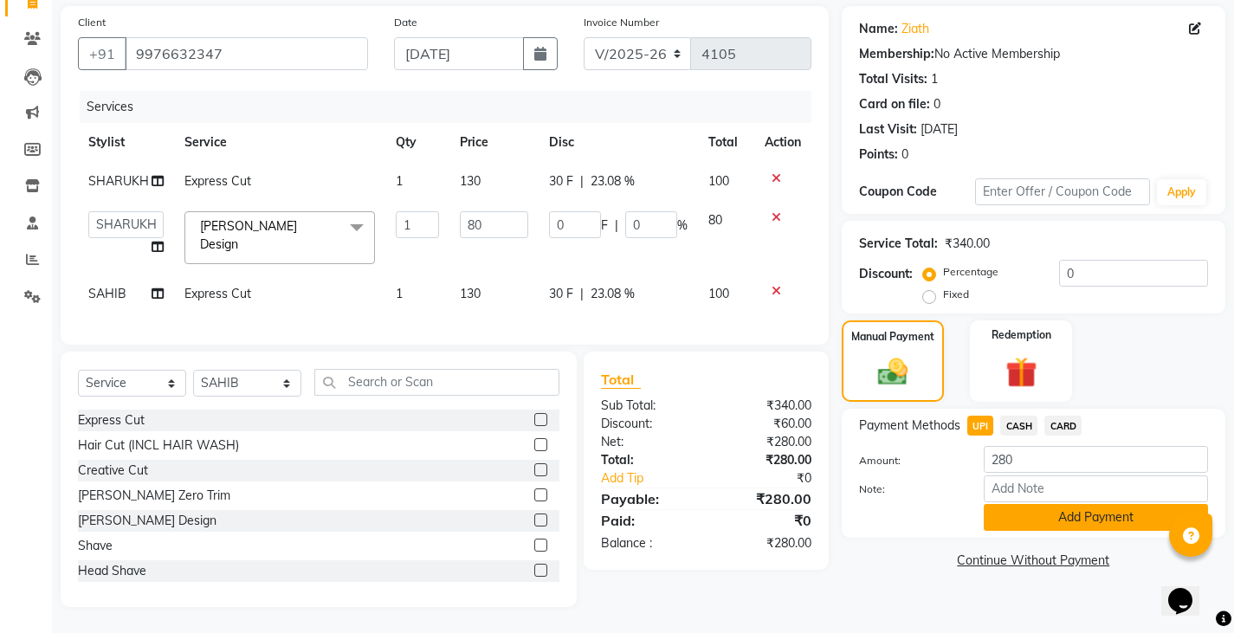
click at [1003, 521] on button "Add Payment" at bounding box center [1096, 517] width 224 height 27
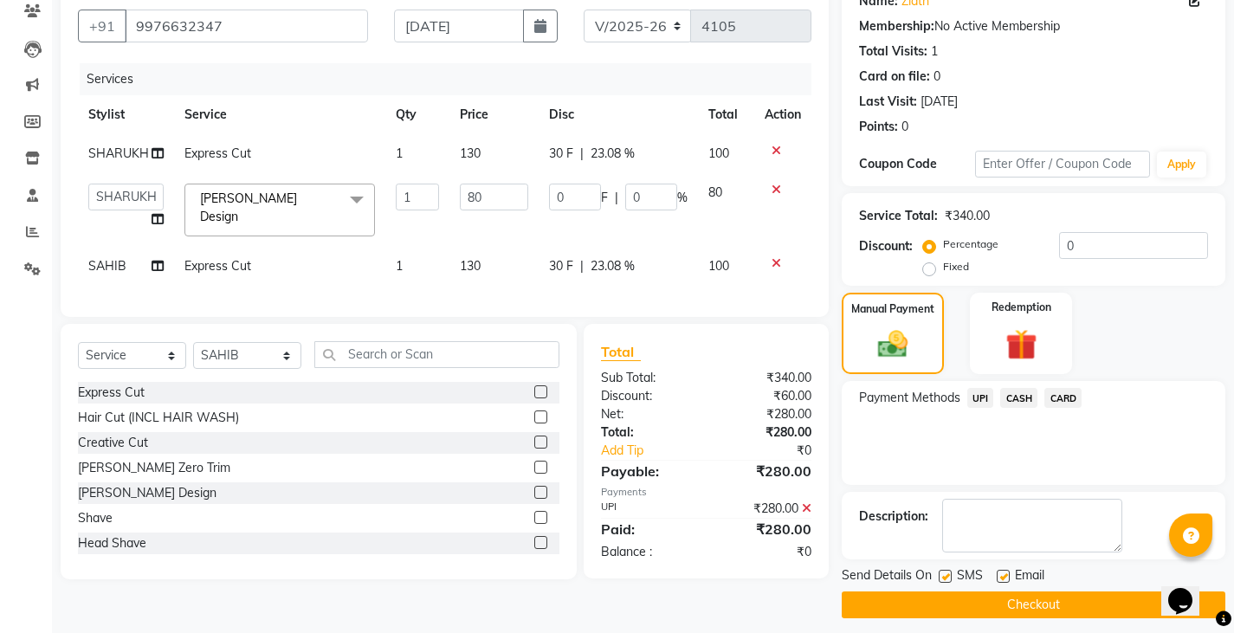
scroll to position [163, 0]
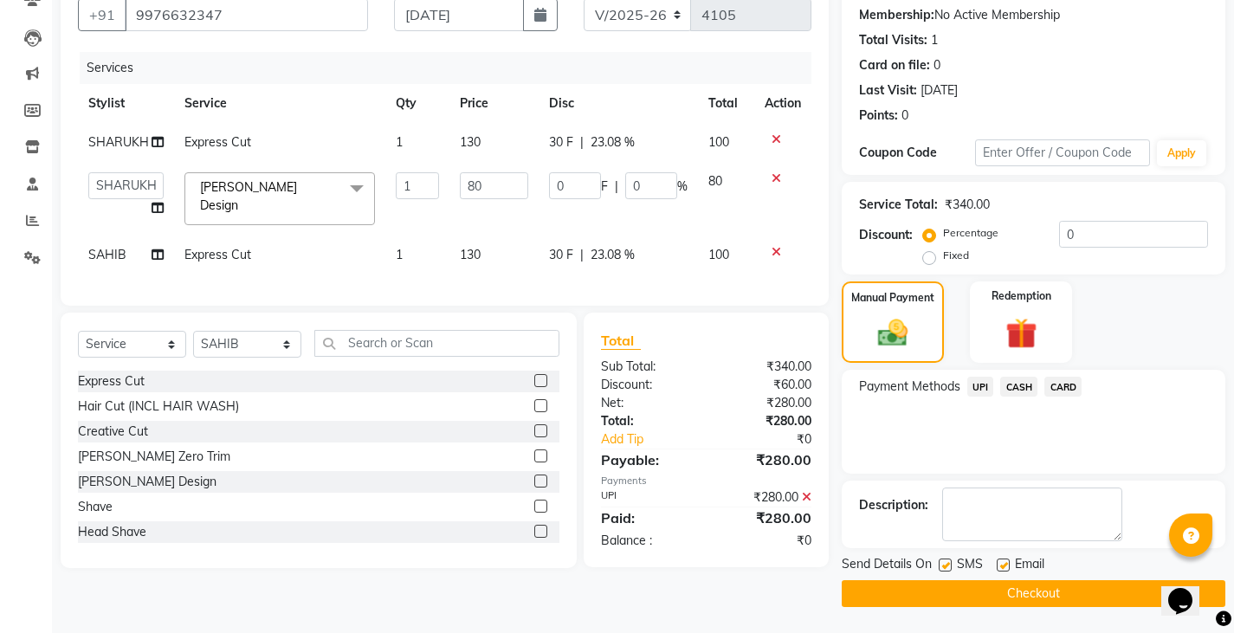
click at [1010, 578] on div "Send Details On SMS Email Checkout" at bounding box center [1034, 581] width 384 height 52
click at [1007, 587] on button "Checkout" at bounding box center [1034, 593] width 384 height 27
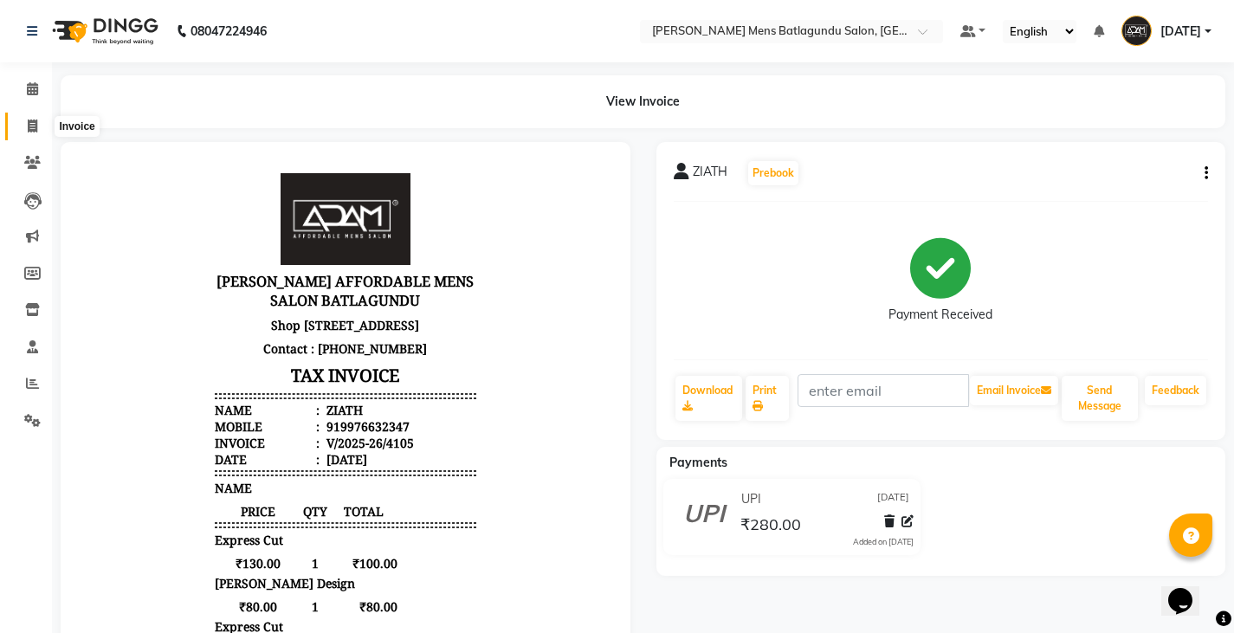
click at [33, 129] on icon at bounding box center [33, 125] width 10 height 13
select select "8213"
select select "service"
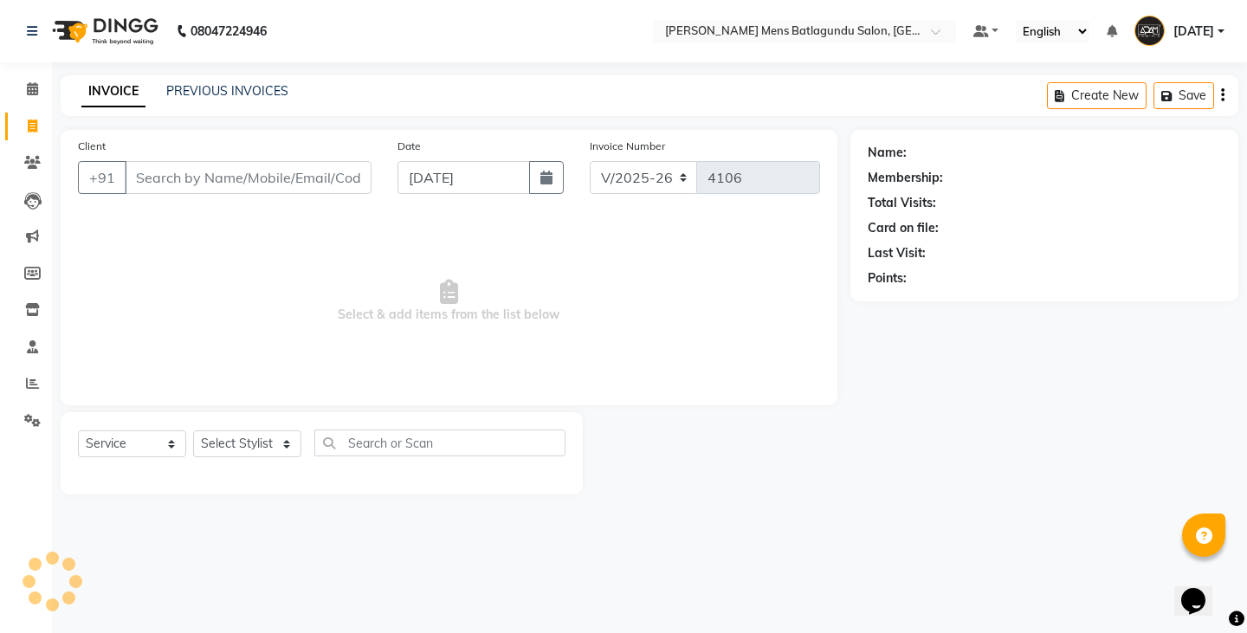
click at [275, 143] on div "Client +91" at bounding box center [224, 172] width 319 height 71
click at [275, 179] on input "Client" at bounding box center [248, 177] width 247 height 33
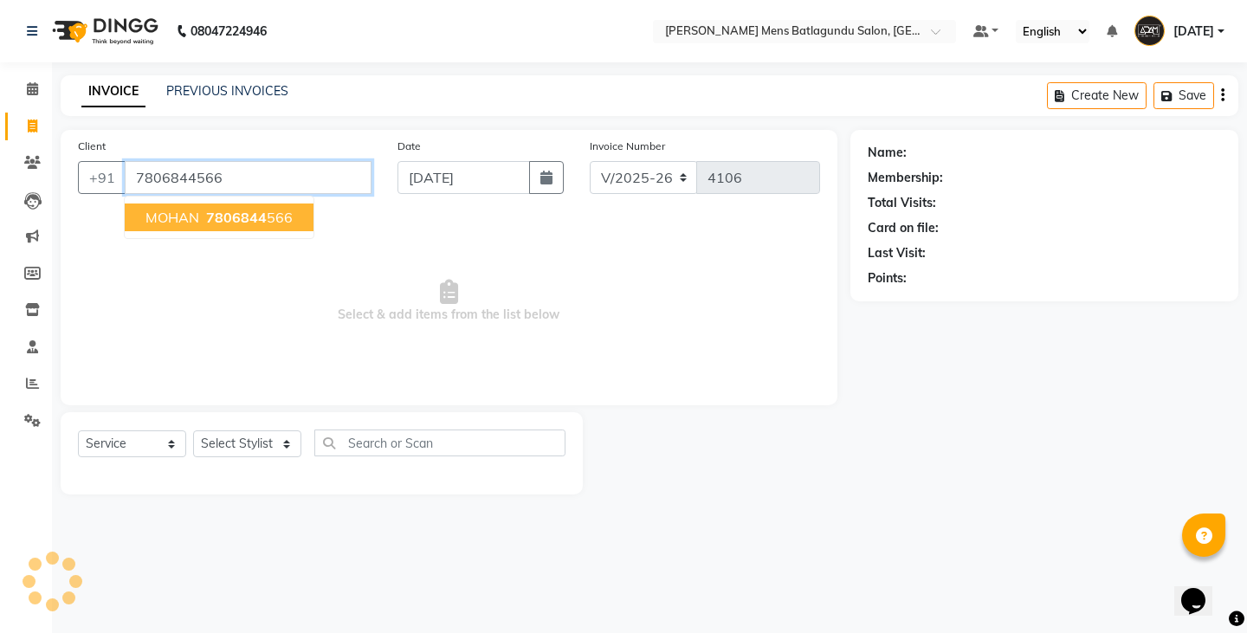
type input "7806844566"
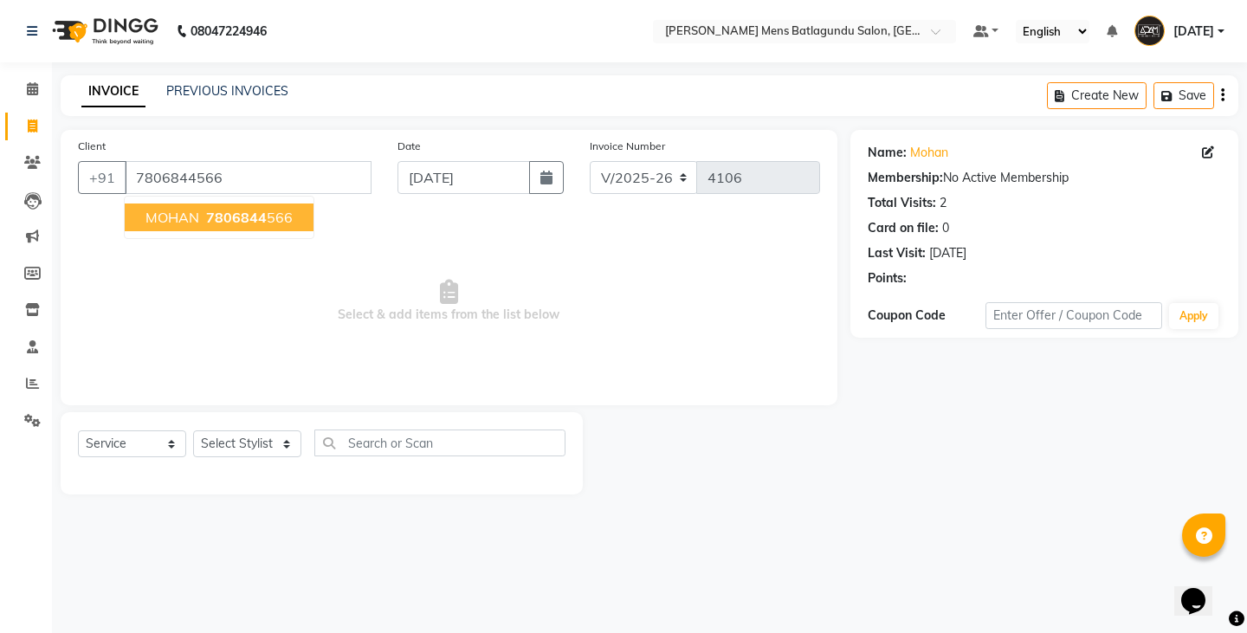
click at [264, 224] on ngb-highlight "7806844 566" at bounding box center [248, 217] width 90 height 17
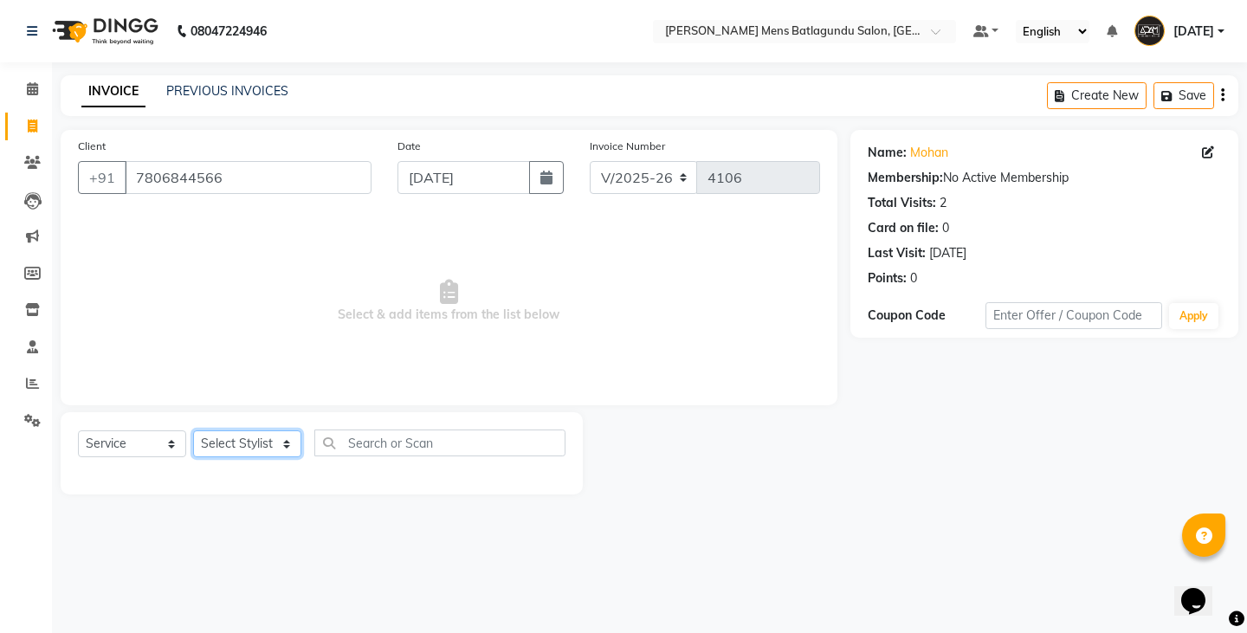
click at [248, 442] on select "Select Stylist Admin [PERSON_NAME][DATE] SAHIB [PERSON_NAME]" at bounding box center [247, 443] width 108 height 27
select select "89172"
click at [193, 430] on select "Select Stylist Admin [PERSON_NAME][DATE] SAHIB [PERSON_NAME]" at bounding box center [247, 443] width 108 height 27
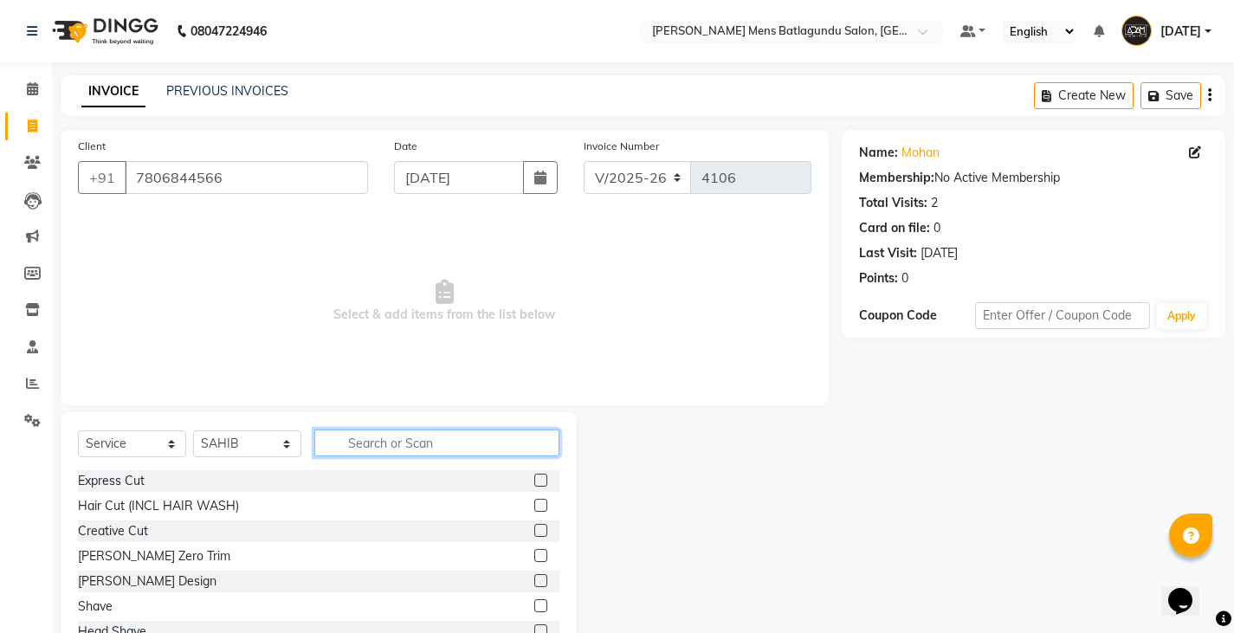
click at [435, 438] on input "text" at bounding box center [436, 442] width 245 height 27
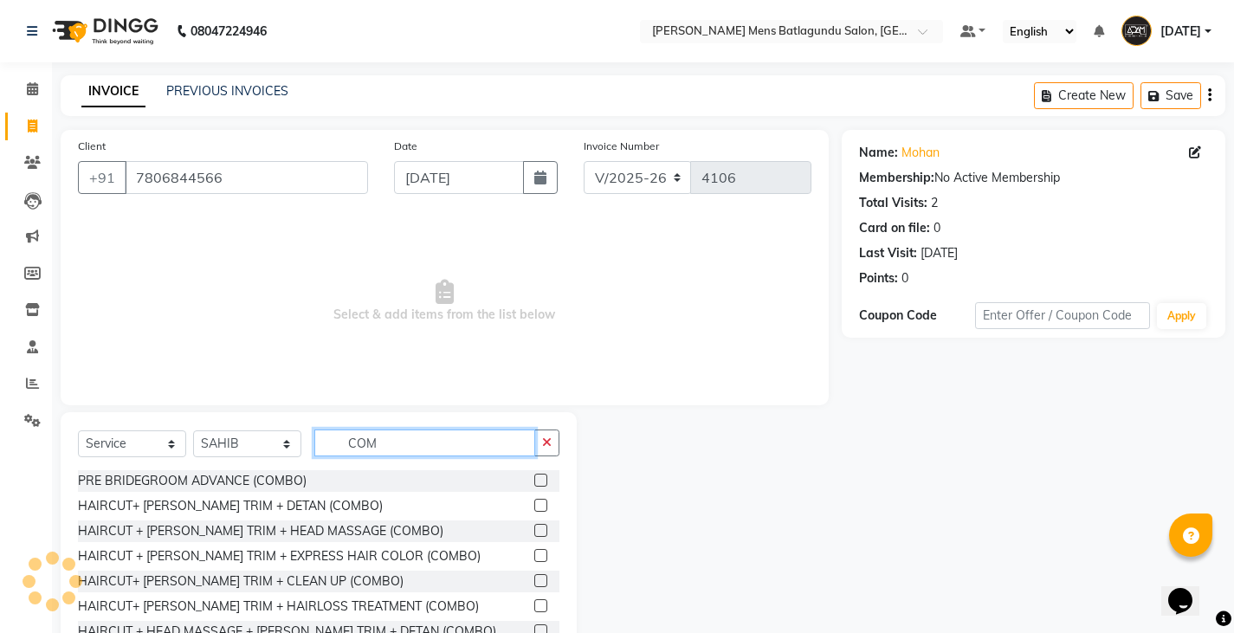
type input "COM"
click at [534, 503] on label at bounding box center [540, 505] width 13 height 13
click at [534, 503] on input "checkbox" at bounding box center [539, 505] width 11 height 11
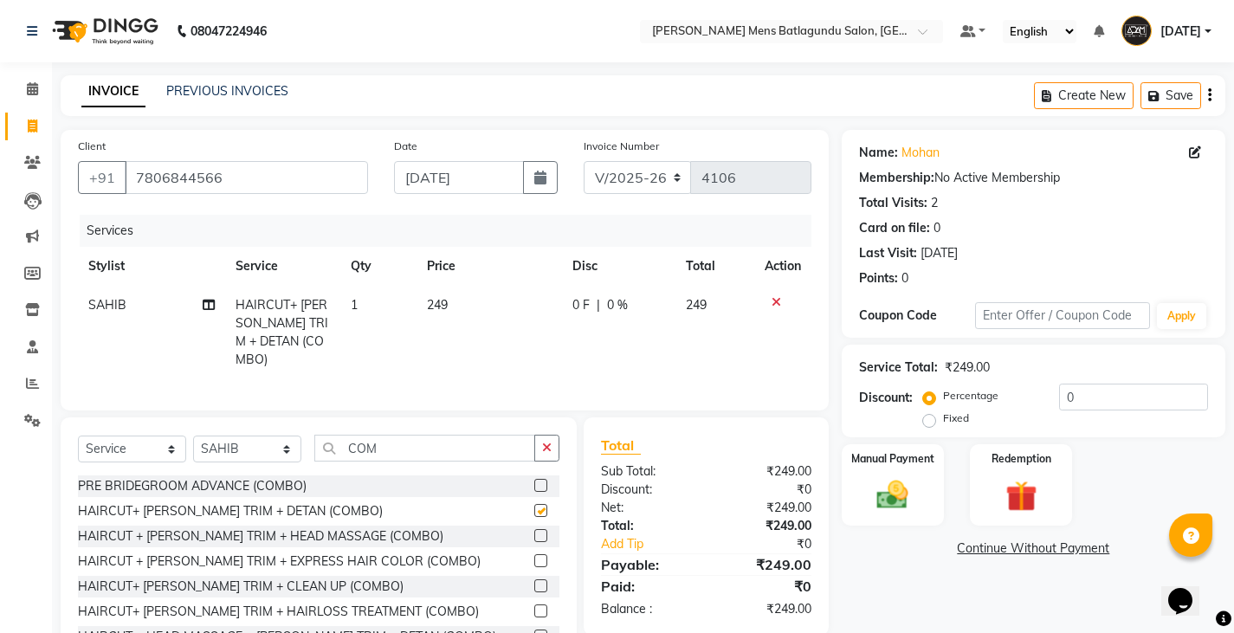
checkbox input "false"
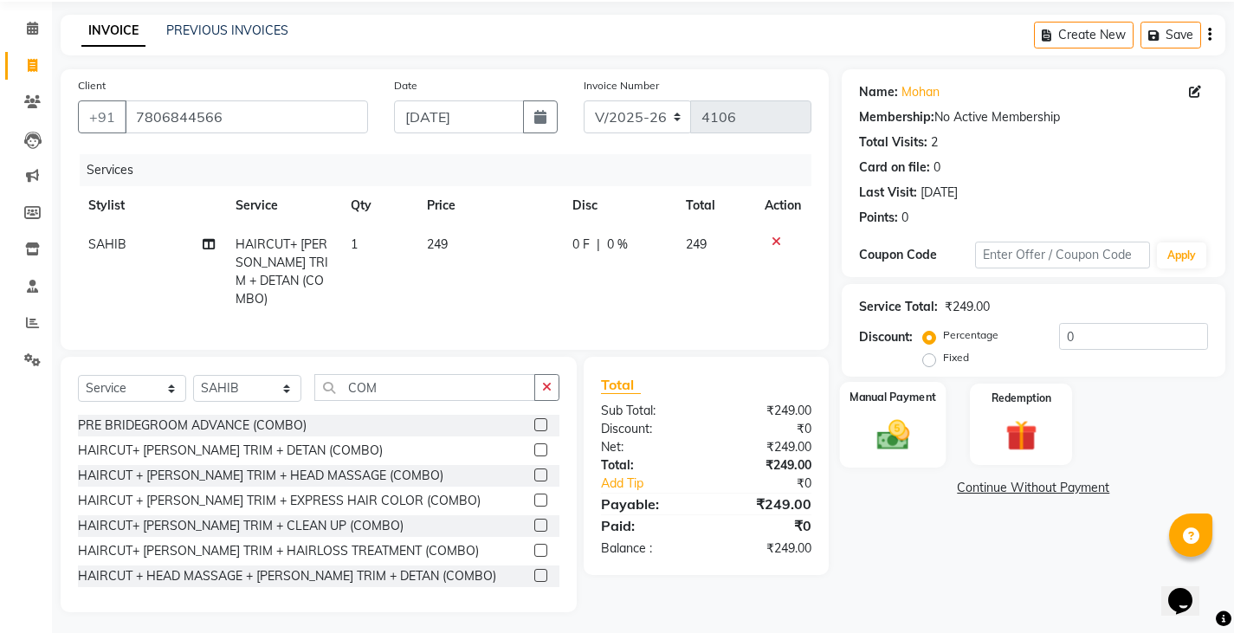
click at [879, 404] on label "Manual Payment" at bounding box center [892, 397] width 87 height 16
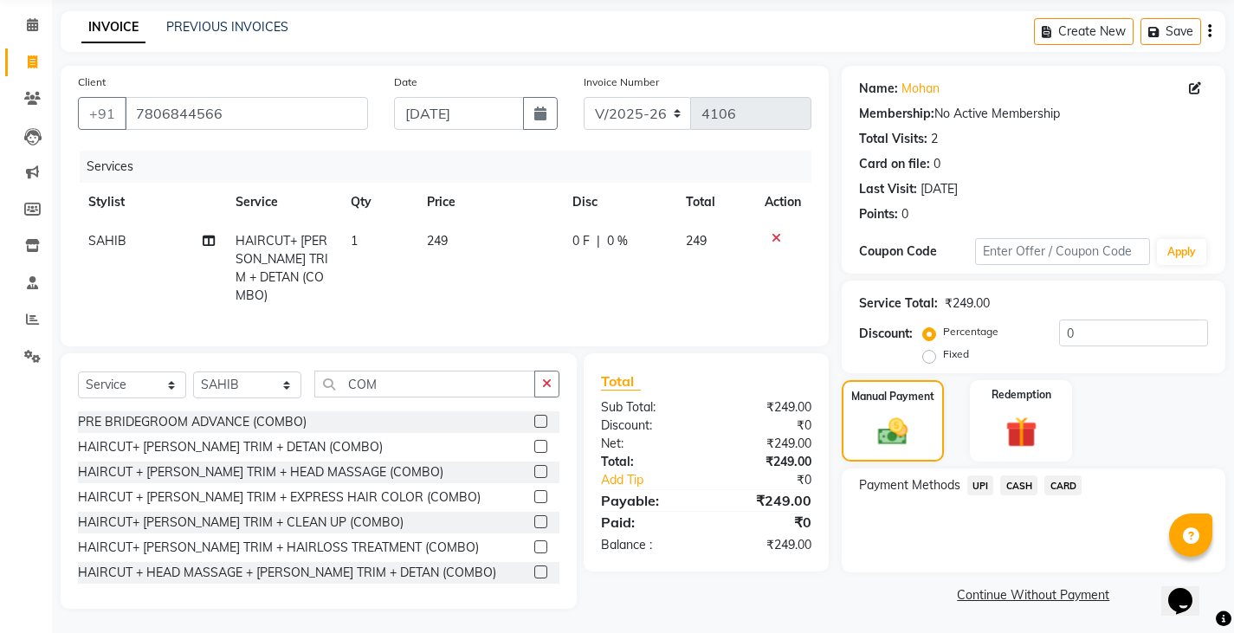
scroll to position [65, 0]
click at [985, 484] on span "UPI" at bounding box center [980, 484] width 27 height 20
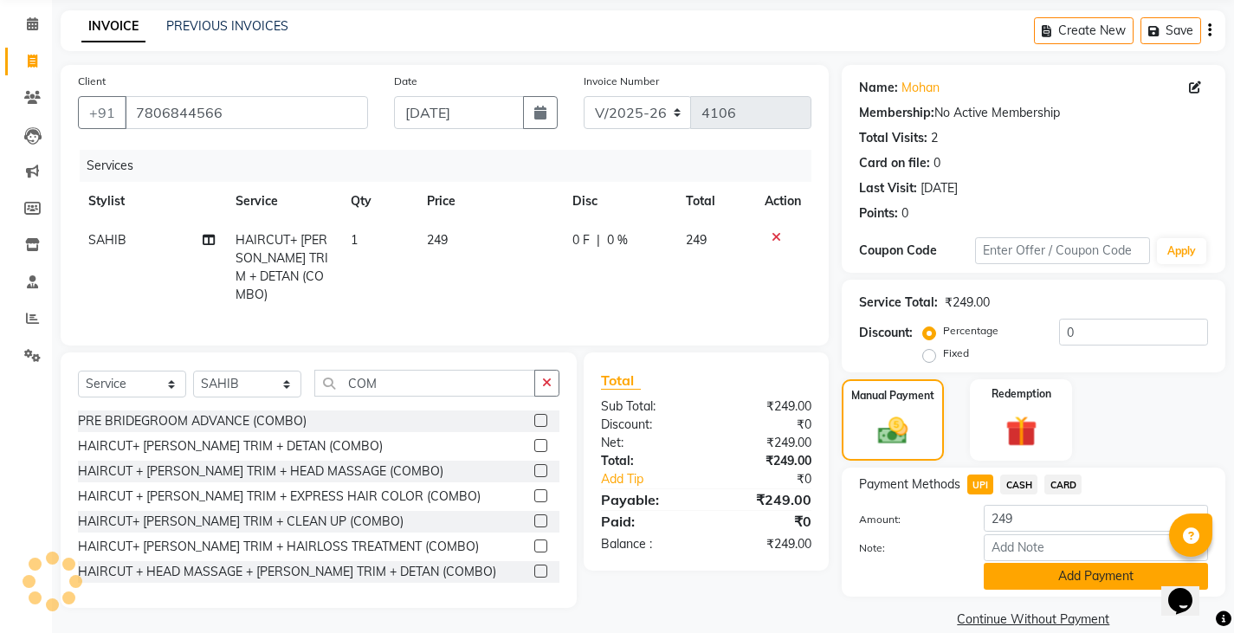
click at [1002, 585] on button "Add Payment" at bounding box center [1096, 576] width 224 height 27
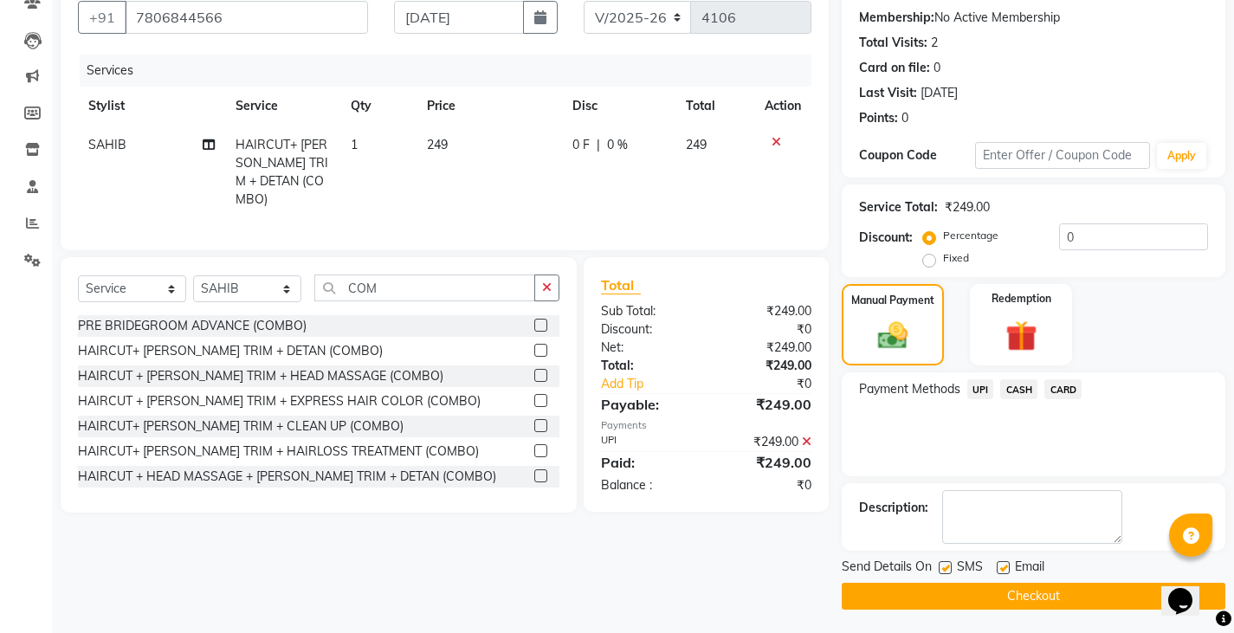
scroll to position [163, 0]
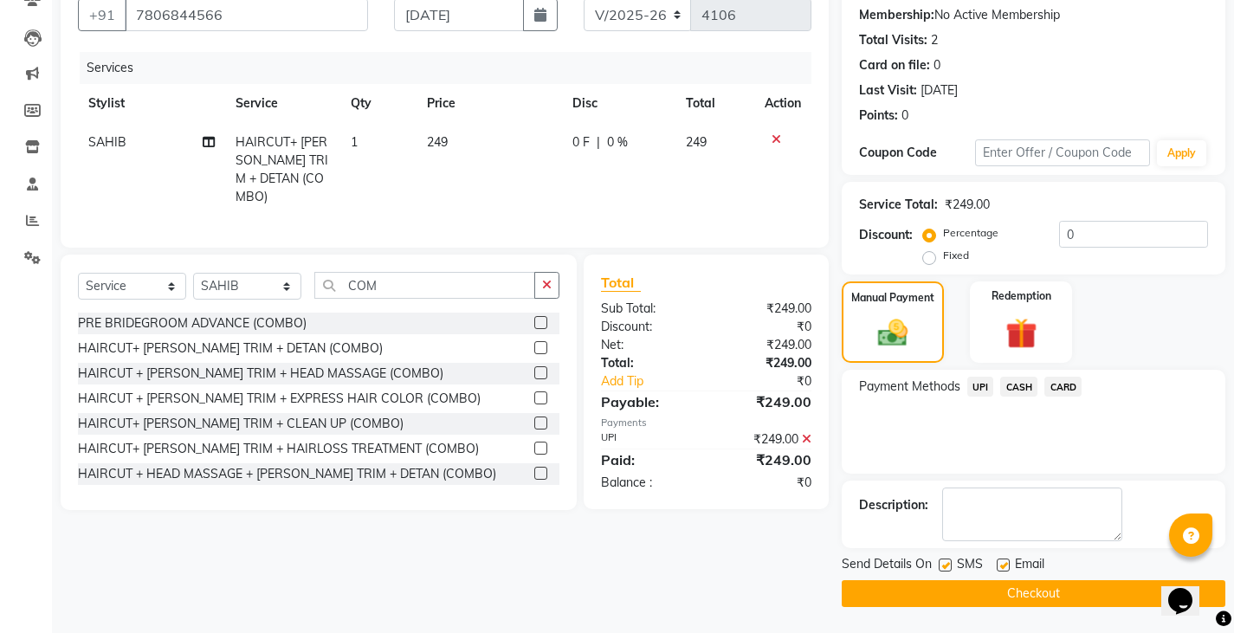
click at [978, 599] on button "Checkout" at bounding box center [1034, 593] width 384 height 27
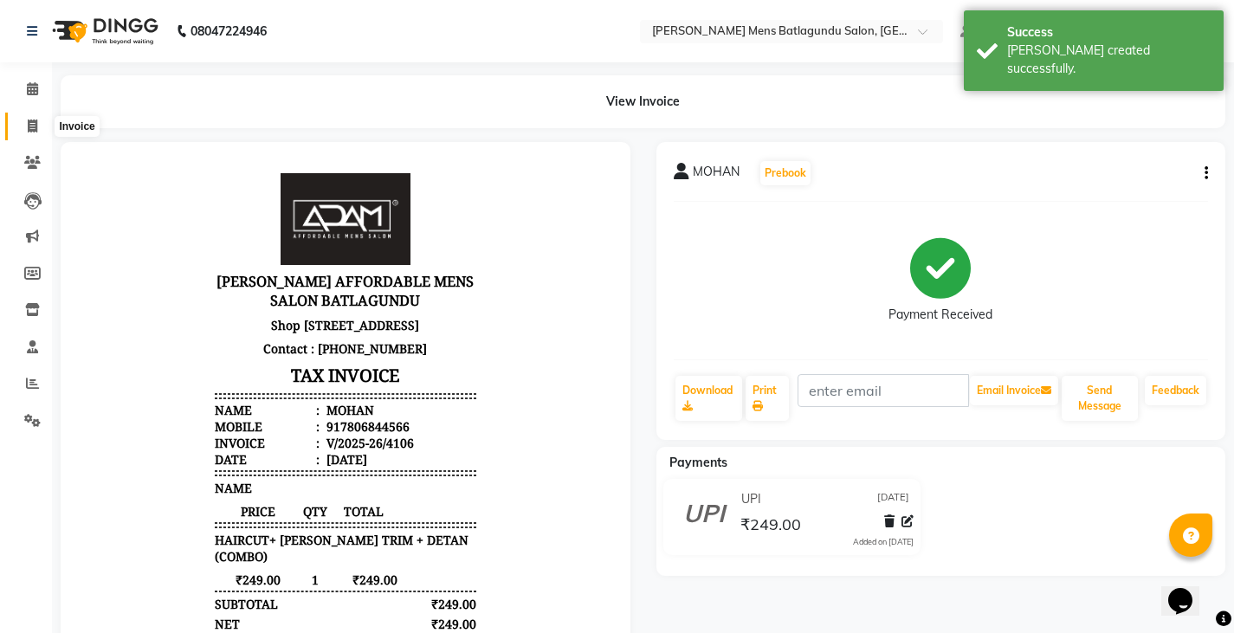
click at [38, 126] on span at bounding box center [32, 127] width 30 height 20
select select "service"
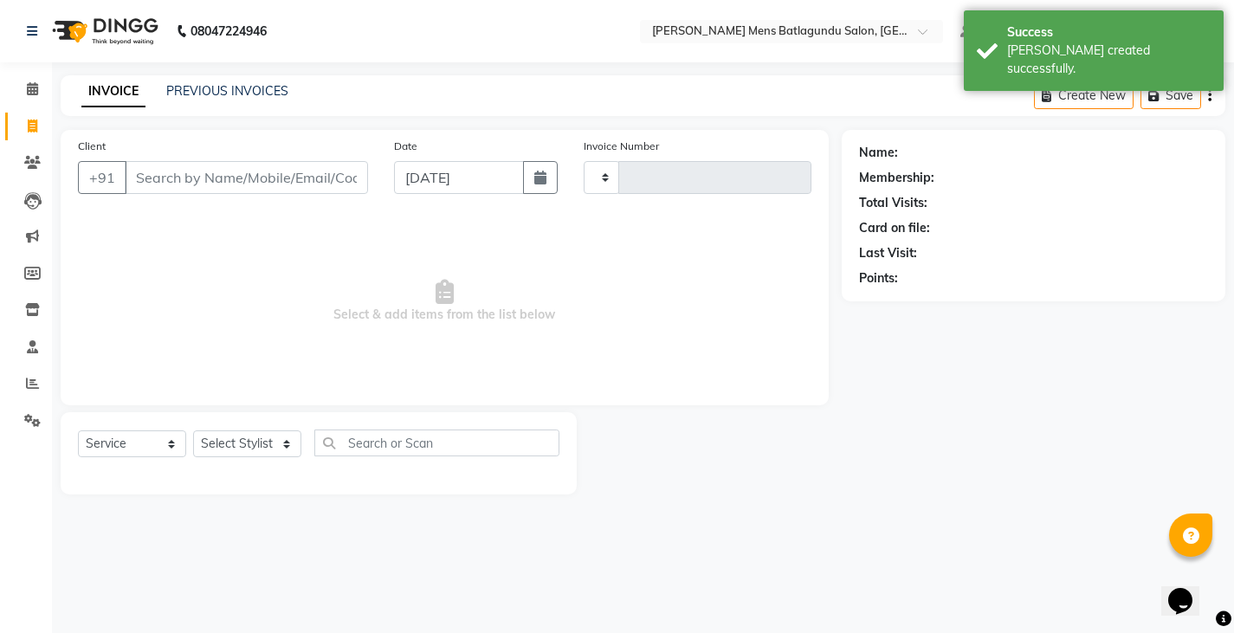
type input "4107"
select select "8213"
click at [192, 184] on input "Client" at bounding box center [248, 177] width 247 height 33
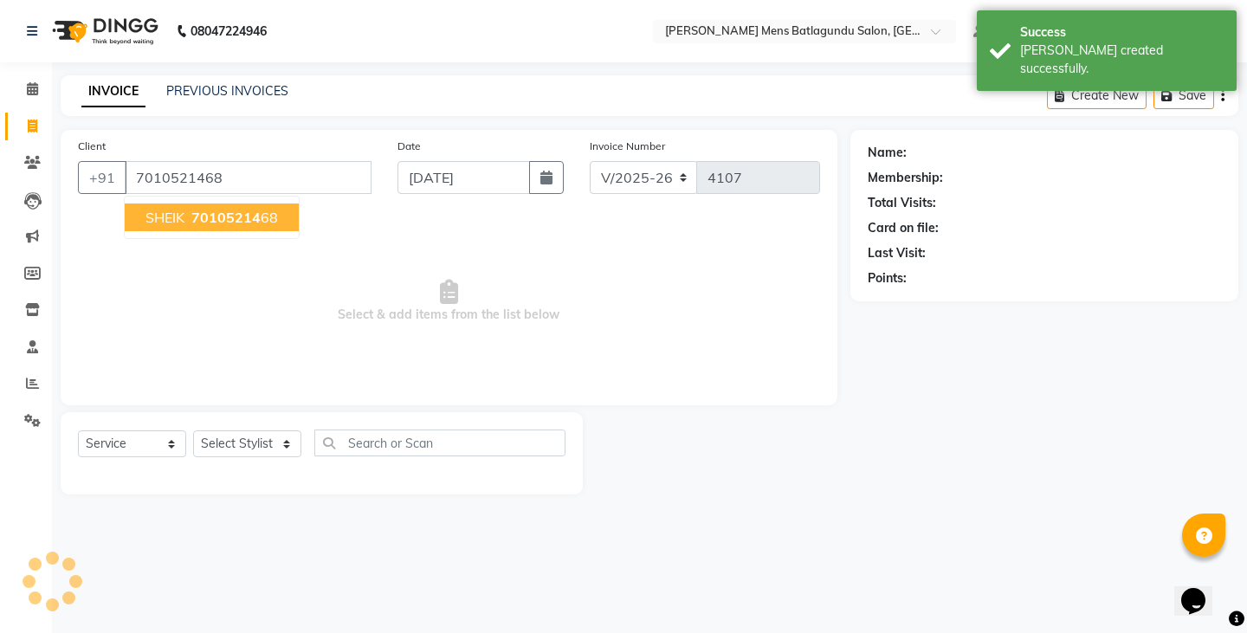
type input "7010521468"
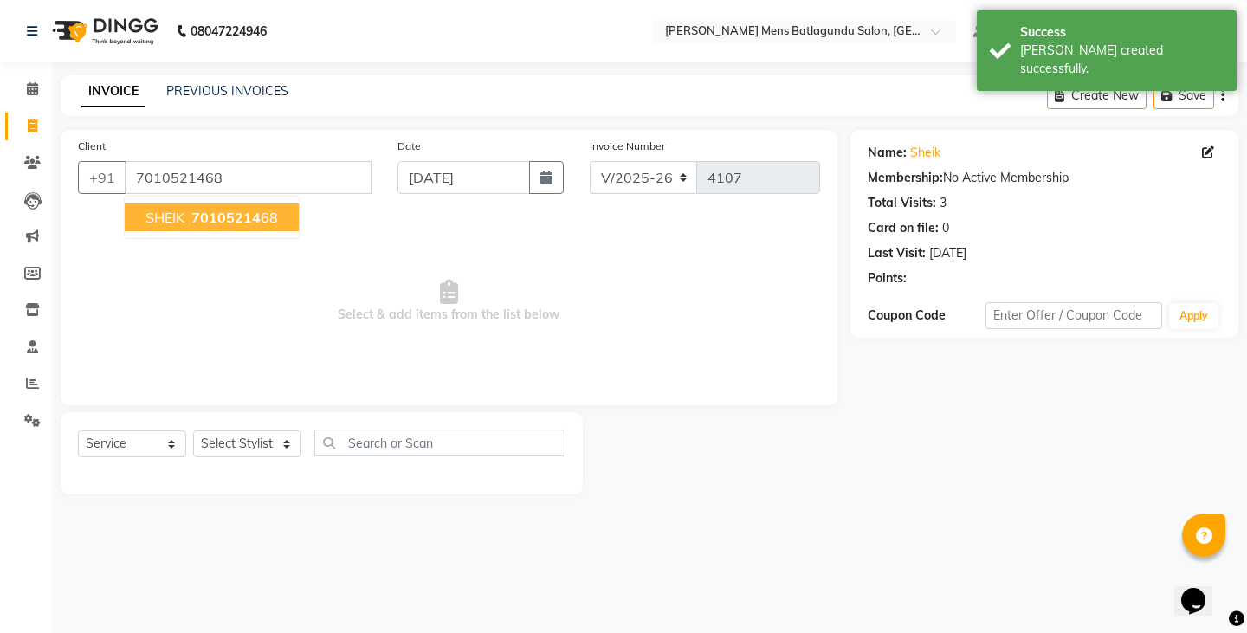
click at [180, 213] on span "SHEIK" at bounding box center [164, 217] width 39 height 17
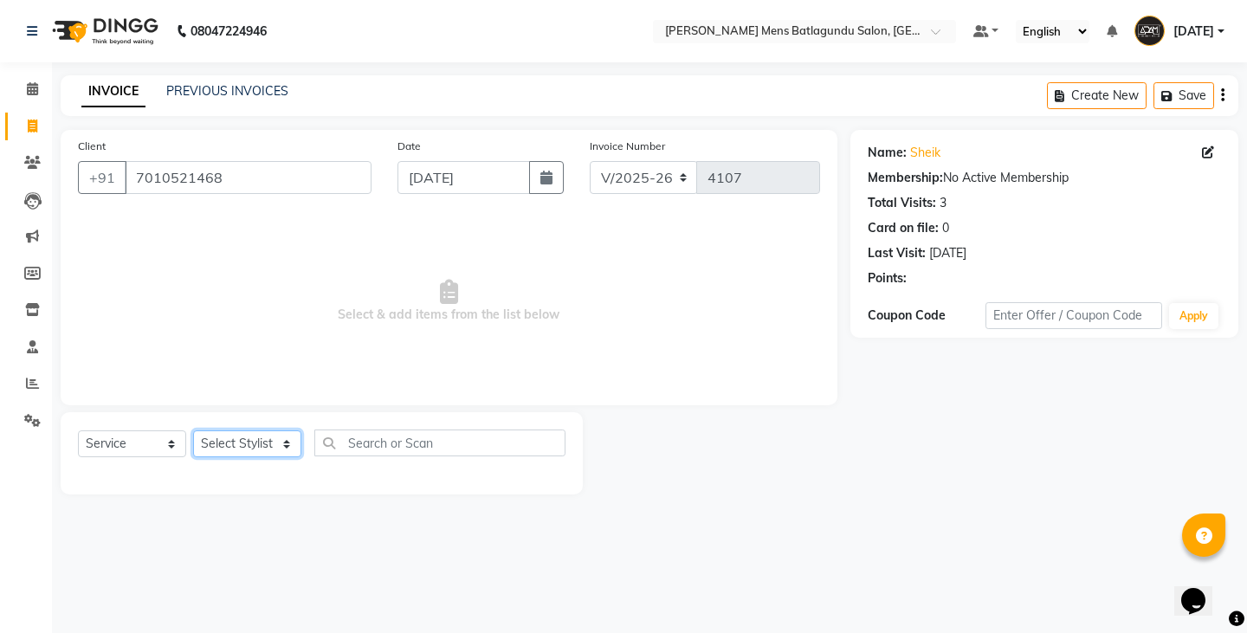
click at [244, 438] on select "Select Stylist Admin [PERSON_NAME][DATE] SAHIB [PERSON_NAME]" at bounding box center [247, 443] width 108 height 27
select select "78653"
click at [193, 430] on select "Select Stylist Admin [PERSON_NAME][DATE] SAHIB [PERSON_NAME]" at bounding box center [247, 443] width 108 height 27
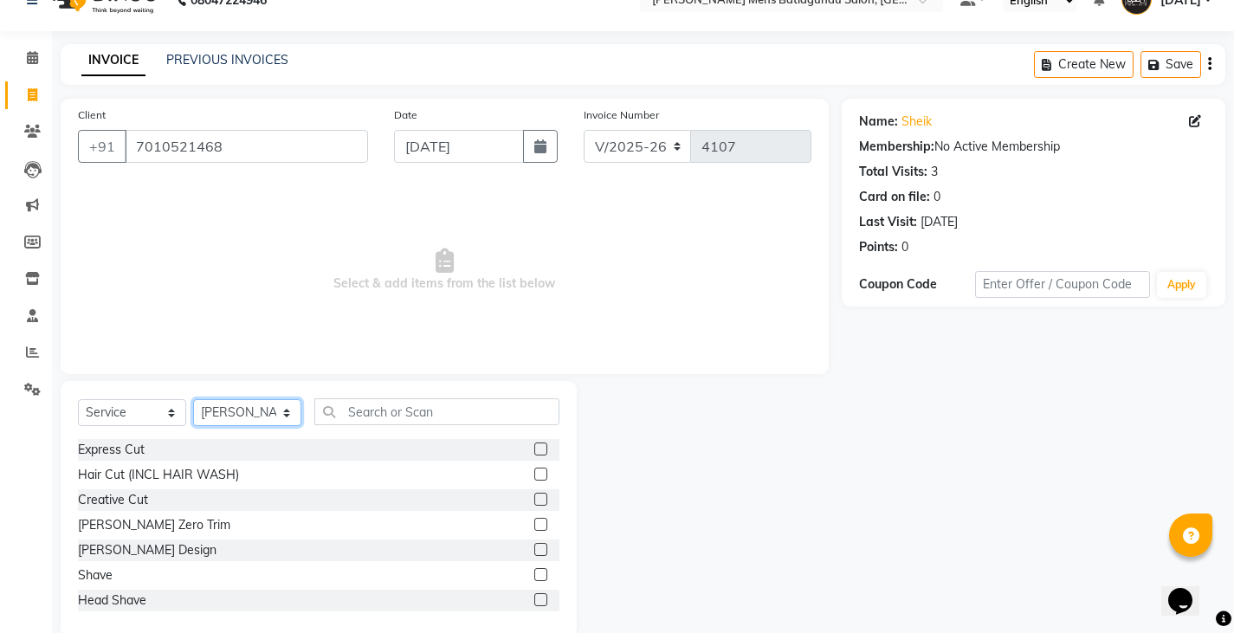
scroll to position [61, 0]
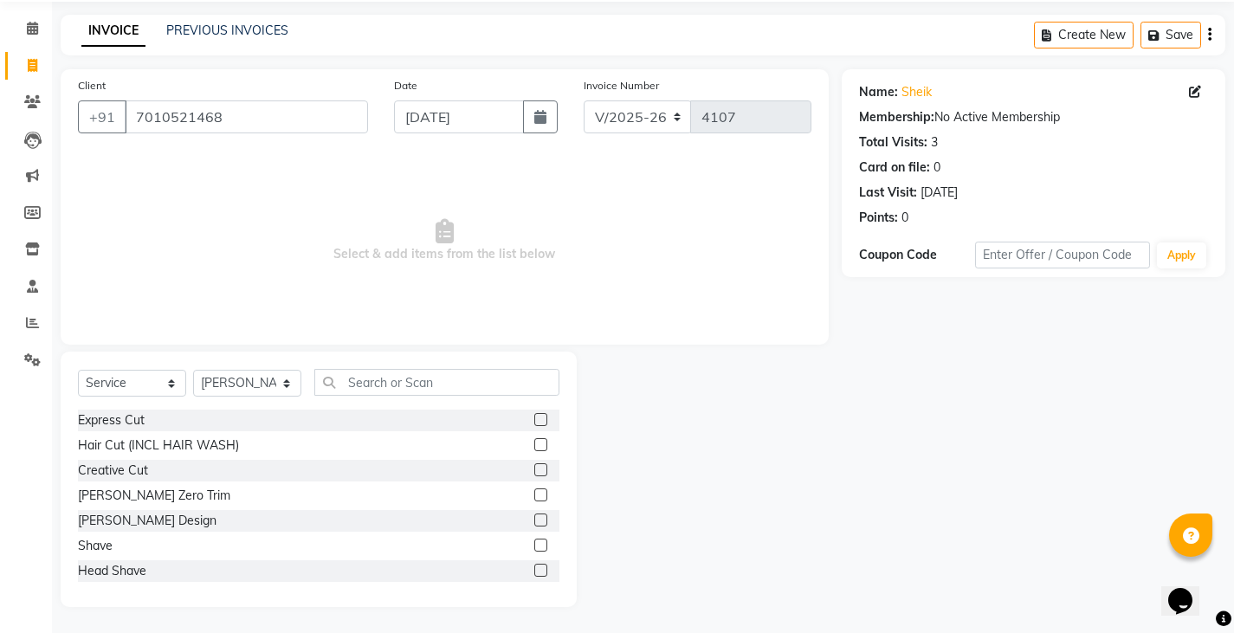
click at [534, 418] on label at bounding box center [540, 419] width 13 height 13
click at [534, 418] on input "checkbox" at bounding box center [539, 420] width 11 height 11
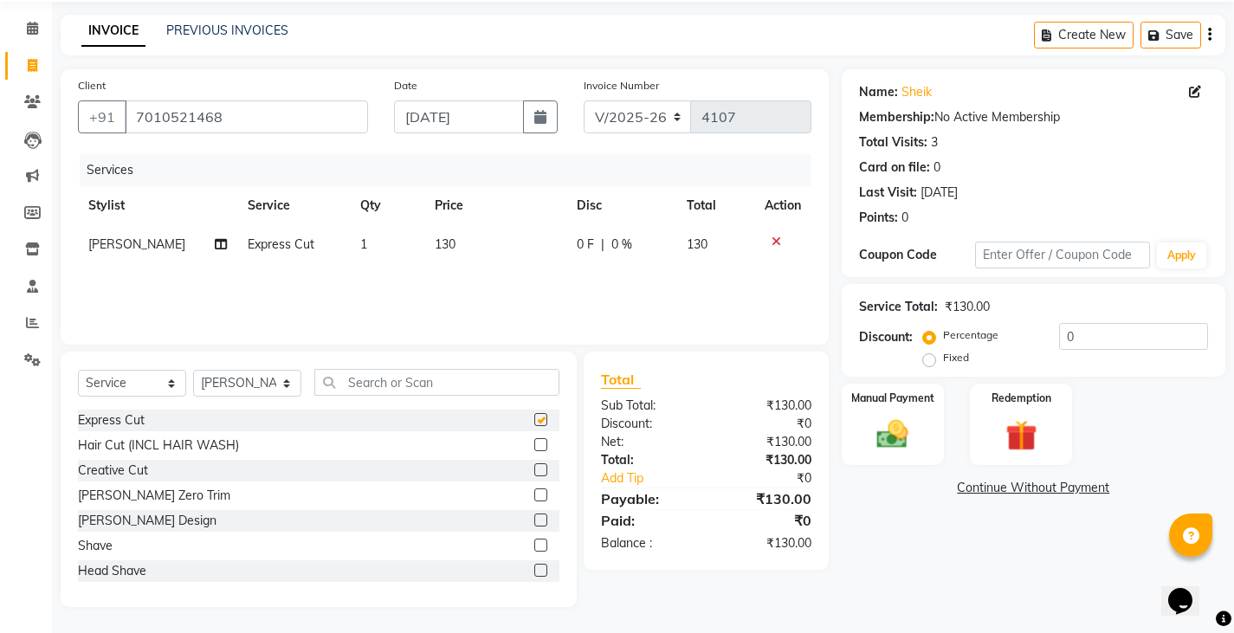
checkbox input "false"
click at [534, 522] on label at bounding box center [540, 519] width 13 height 13
click at [534, 522] on input "checkbox" at bounding box center [539, 520] width 11 height 11
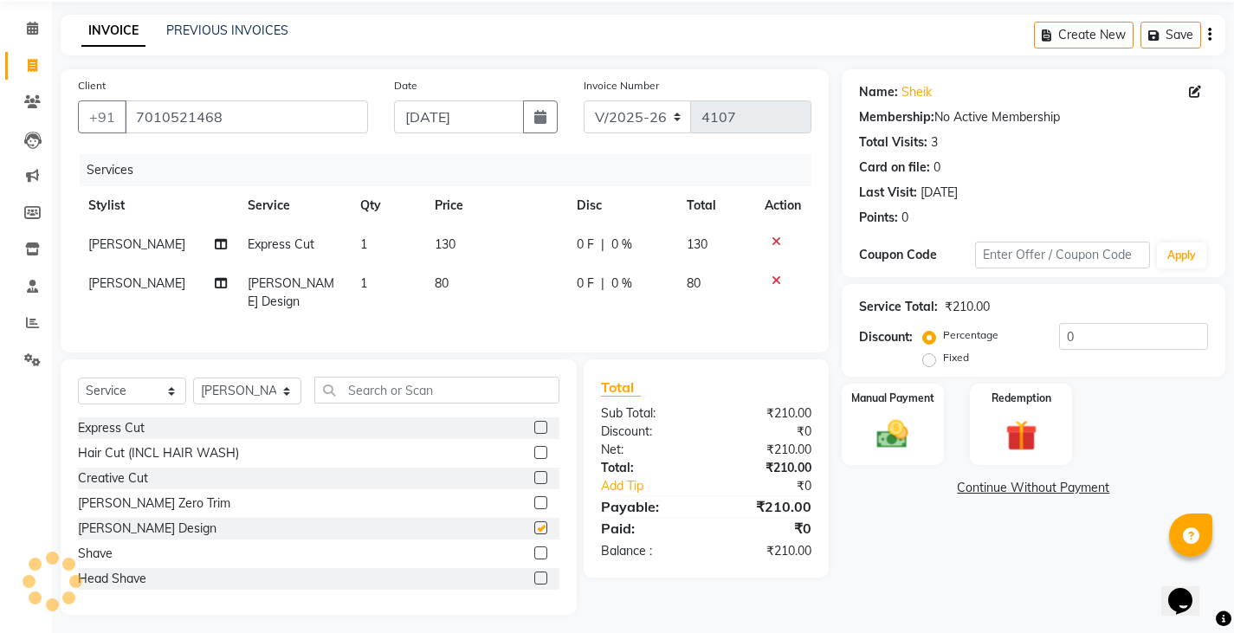
checkbox input "false"
click at [556, 255] on td "130" at bounding box center [494, 244] width 141 height 39
select select "78653"
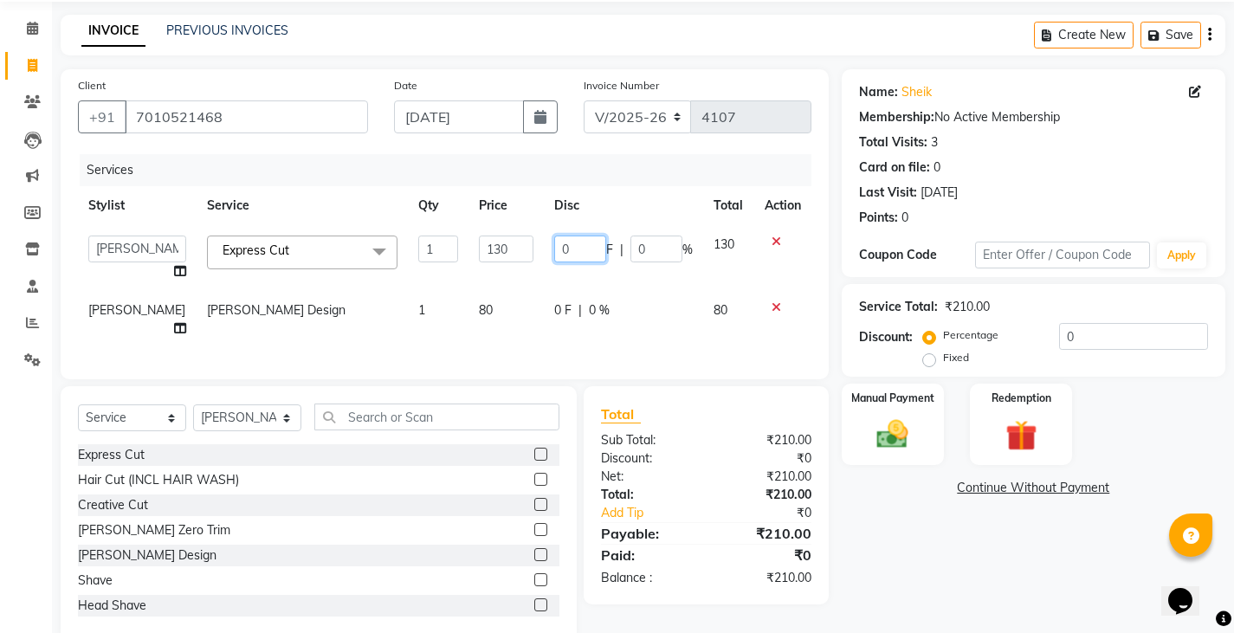
click at [554, 249] on input "0" at bounding box center [580, 248] width 52 height 27
type input "30"
click at [525, 268] on tbody "Admin [PERSON_NAME][DATE] SAHIB [PERSON_NAME] Express Cut x Express Cut Hair Cu…" at bounding box center [444, 286] width 733 height 123
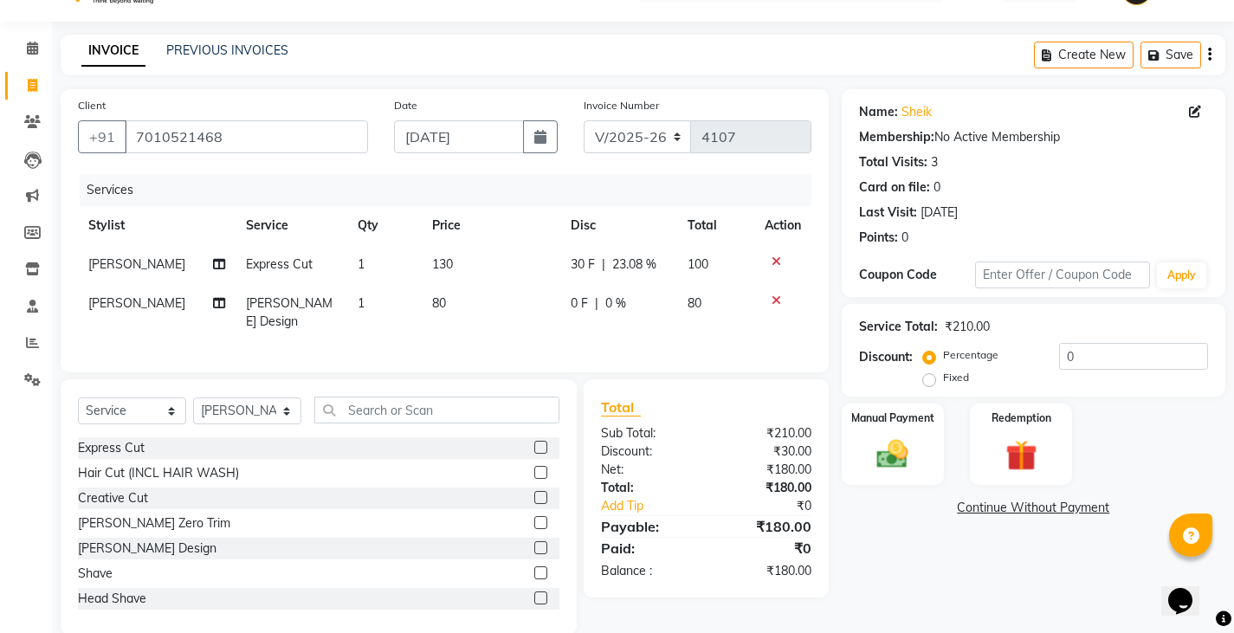
scroll to position [63, 0]
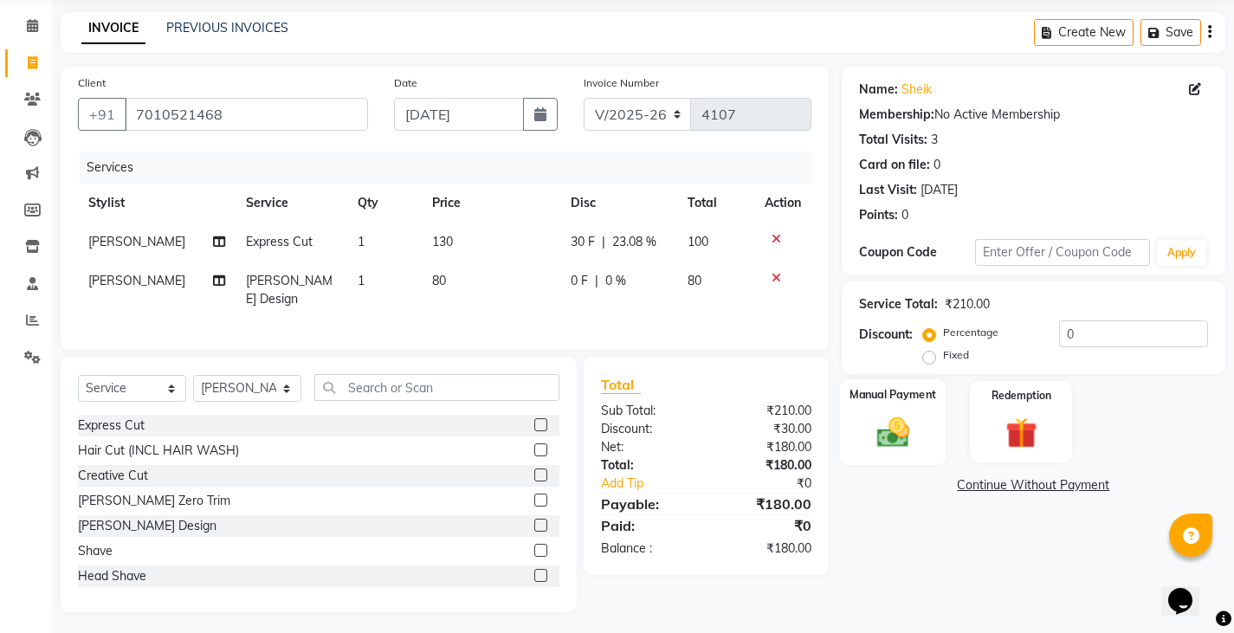
click at [916, 433] on img at bounding box center [892, 431] width 53 height 37
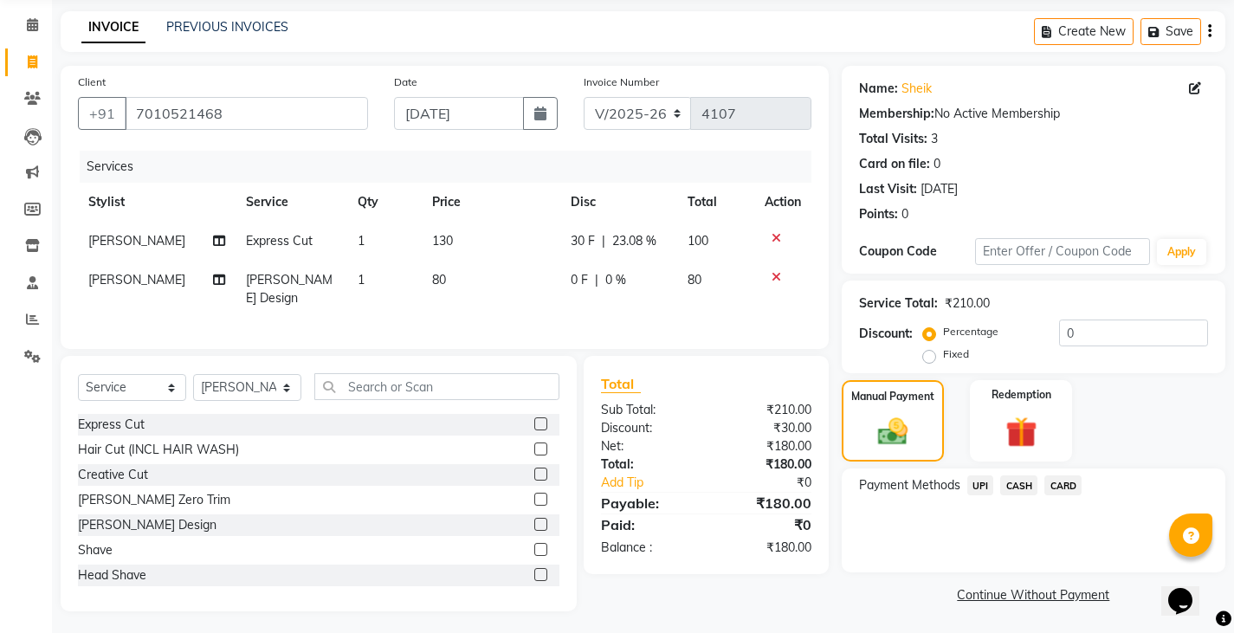
scroll to position [65, 0]
click at [990, 484] on span "UPI" at bounding box center [980, 484] width 27 height 20
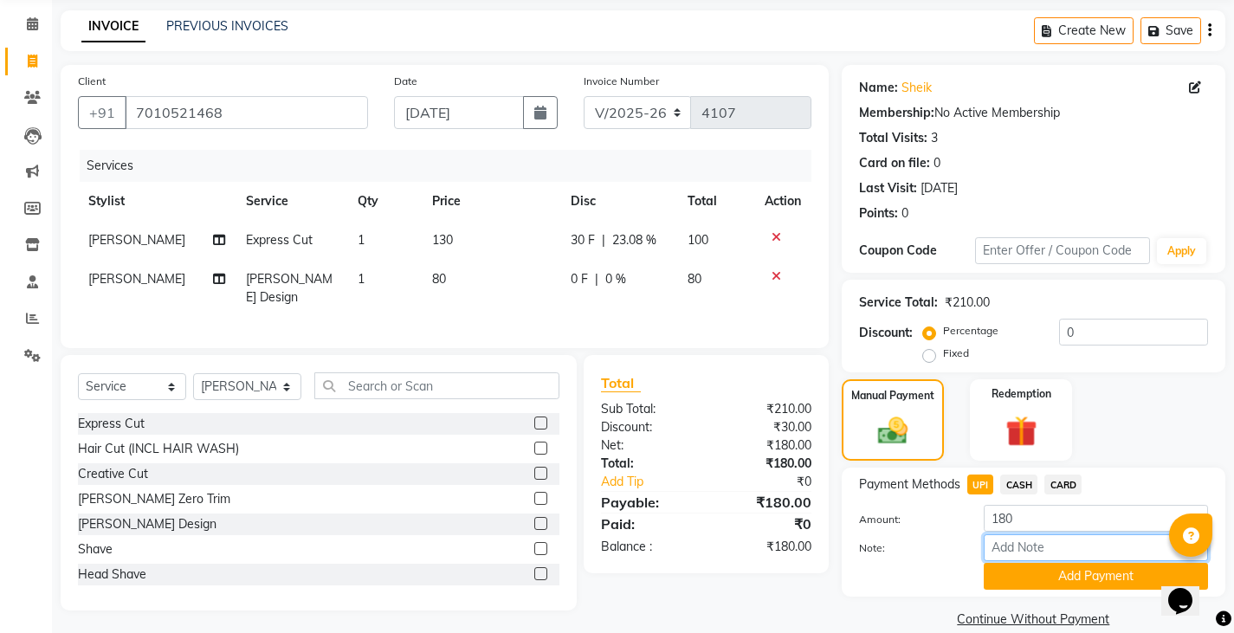
drag, startPoint x: 1006, startPoint y: 546, endPoint x: 1006, endPoint y: 558, distance: 11.3
click at [1006, 546] on input "Note:" at bounding box center [1096, 547] width 224 height 27
click at [1009, 573] on button "Add Payment" at bounding box center [1096, 576] width 224 height 27
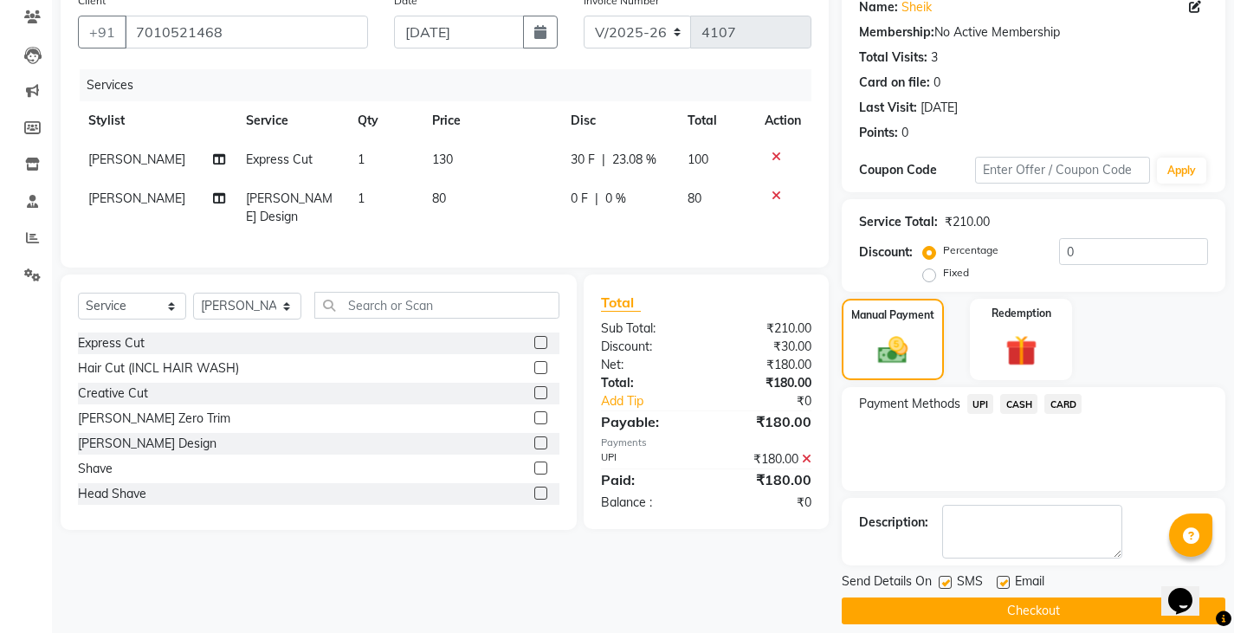
scroll to position [163, 0]
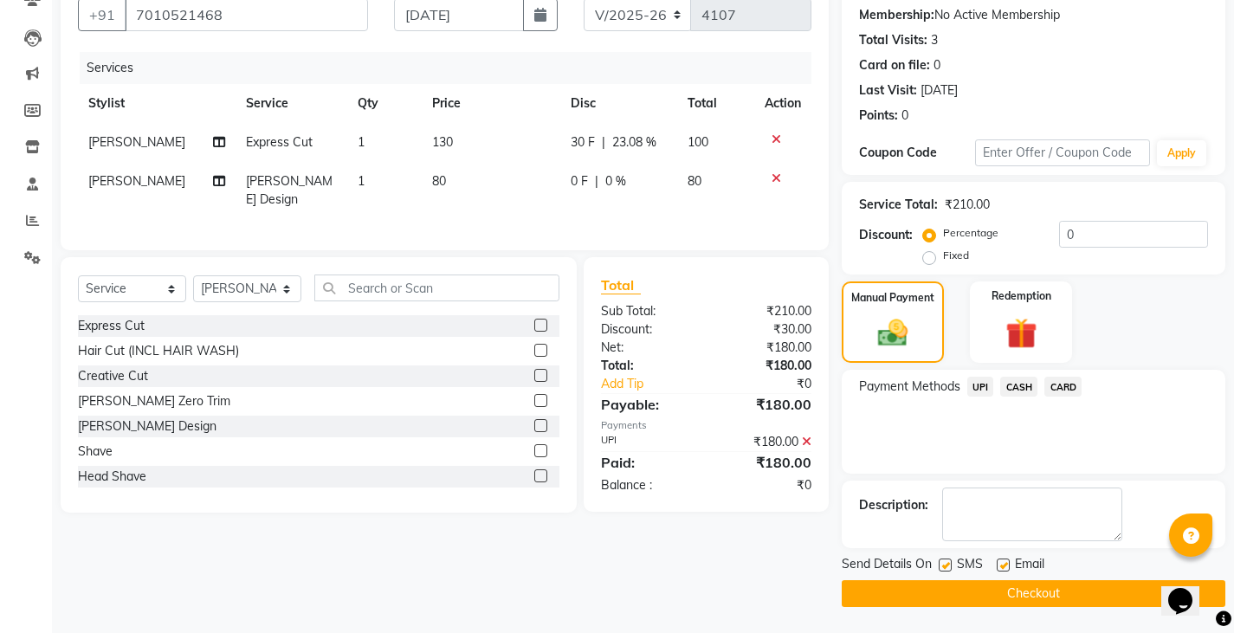
click at [1010, 602] on button "Checkout" at bounding box center [1034, 593] width 384 height 27
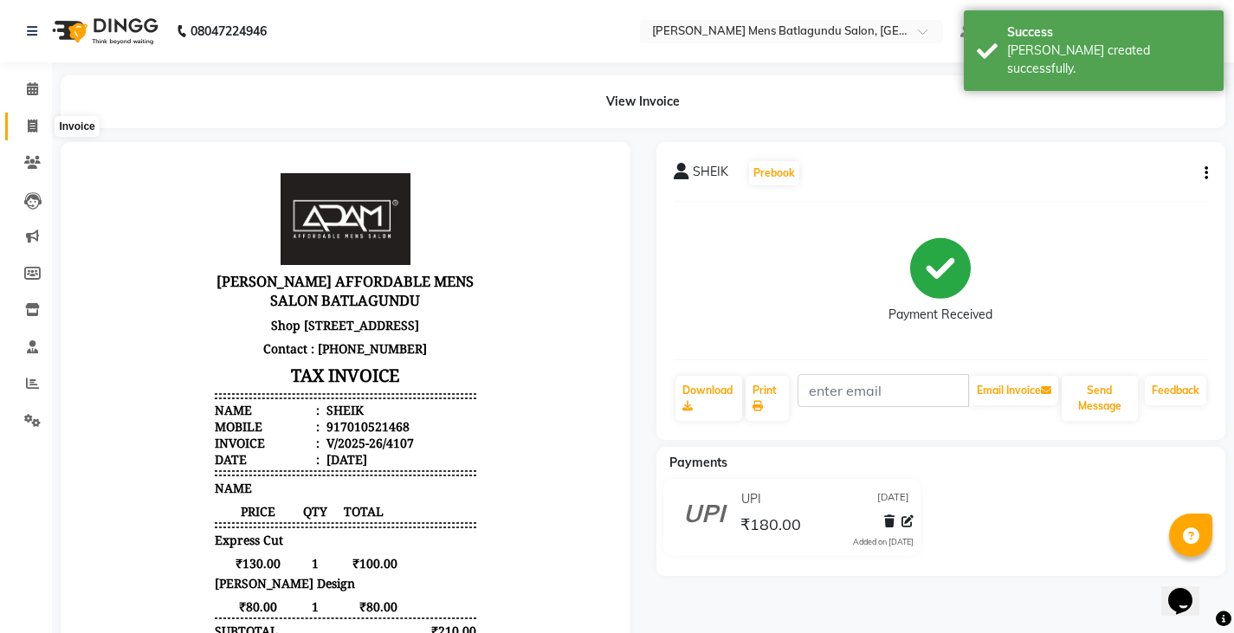
click at [40, 119] on span at bounding box center [32, 127] width 30 height 20
select select "8213"
select select "service"
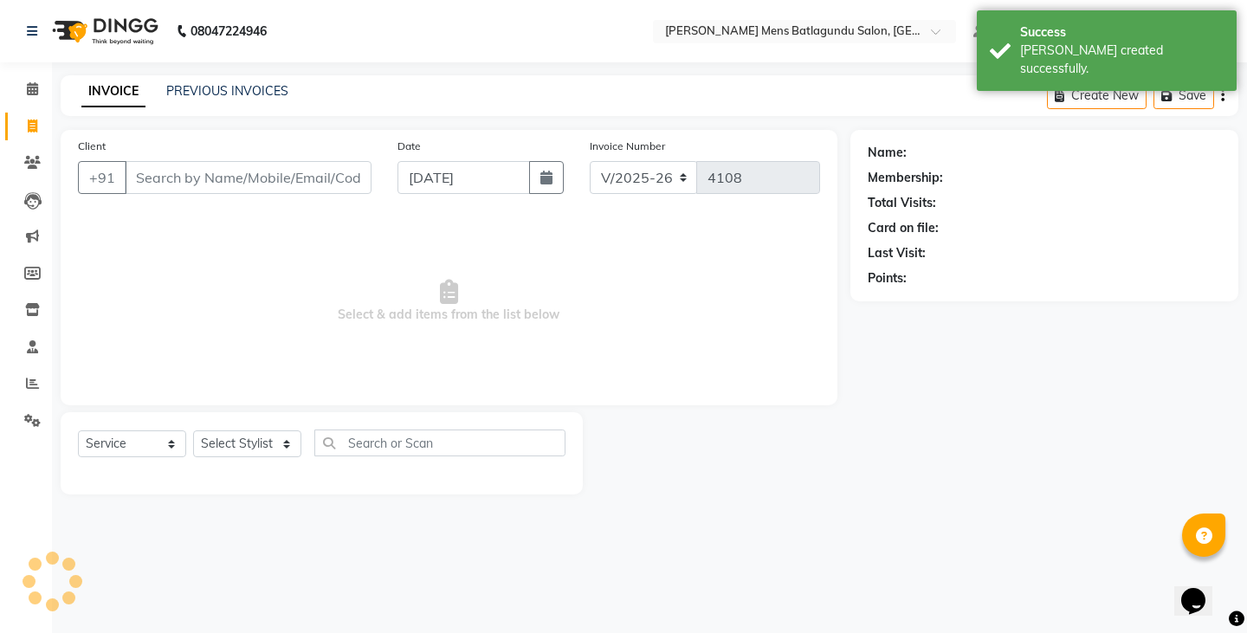
click at [268, 166] on input "Client" at bounding box center [248, 177] width 247 height 33
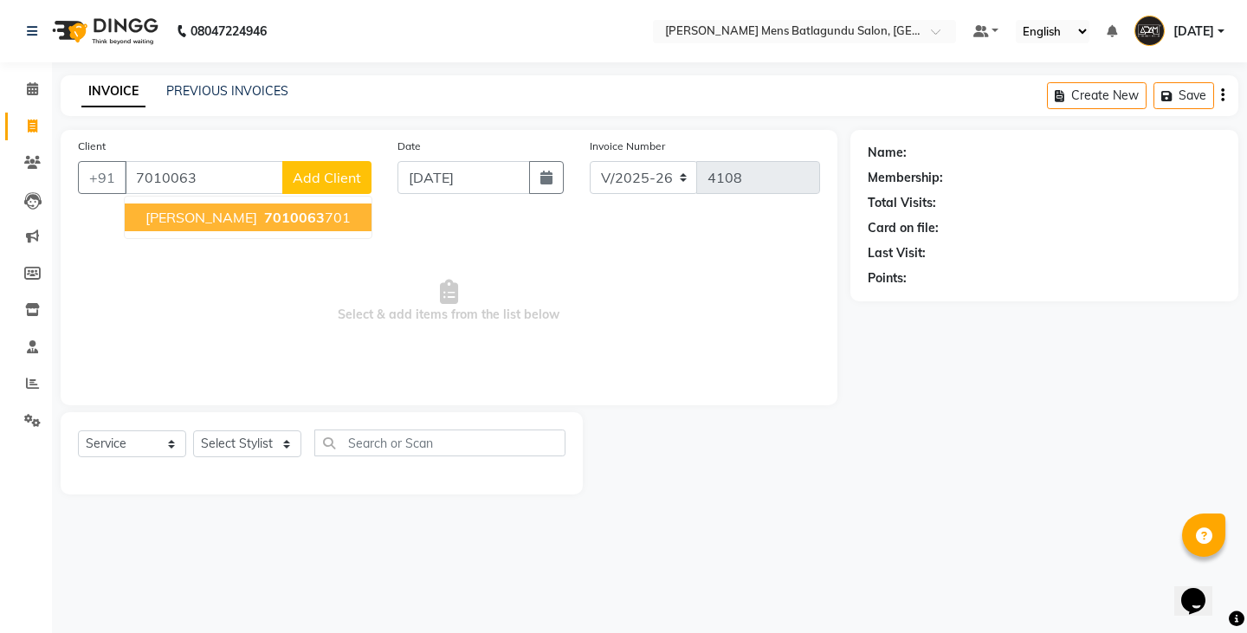
click at [295, 218] on span "7010063" at bounding box center [294, 217] width 61 height 17
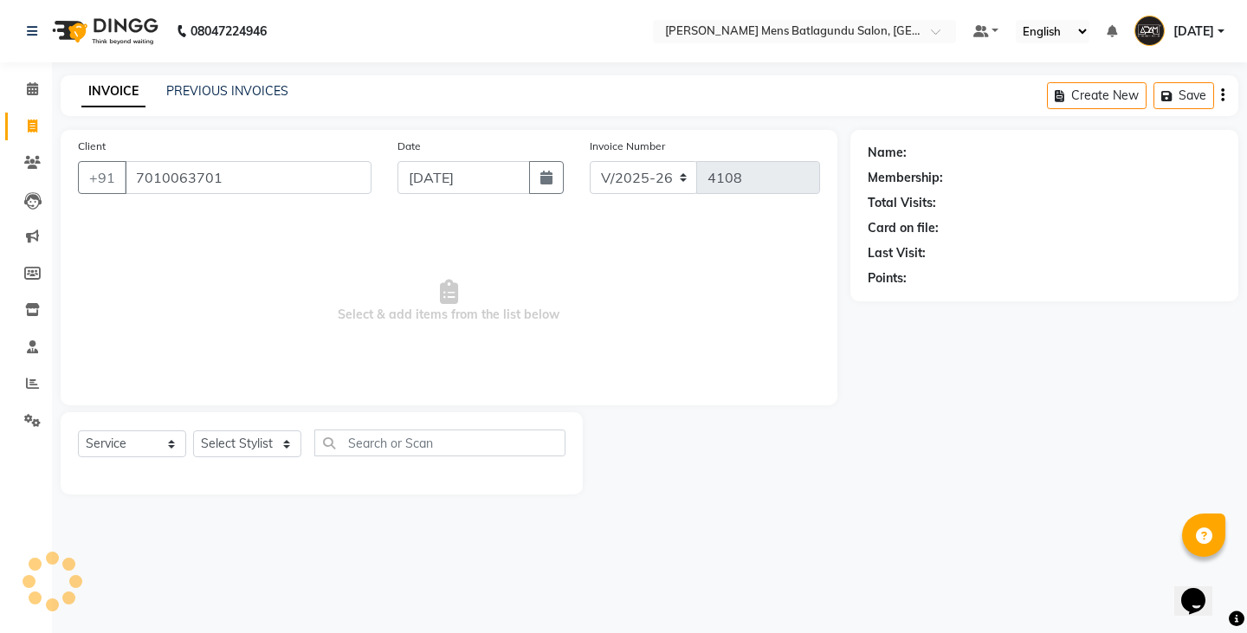
type input "7010063701"
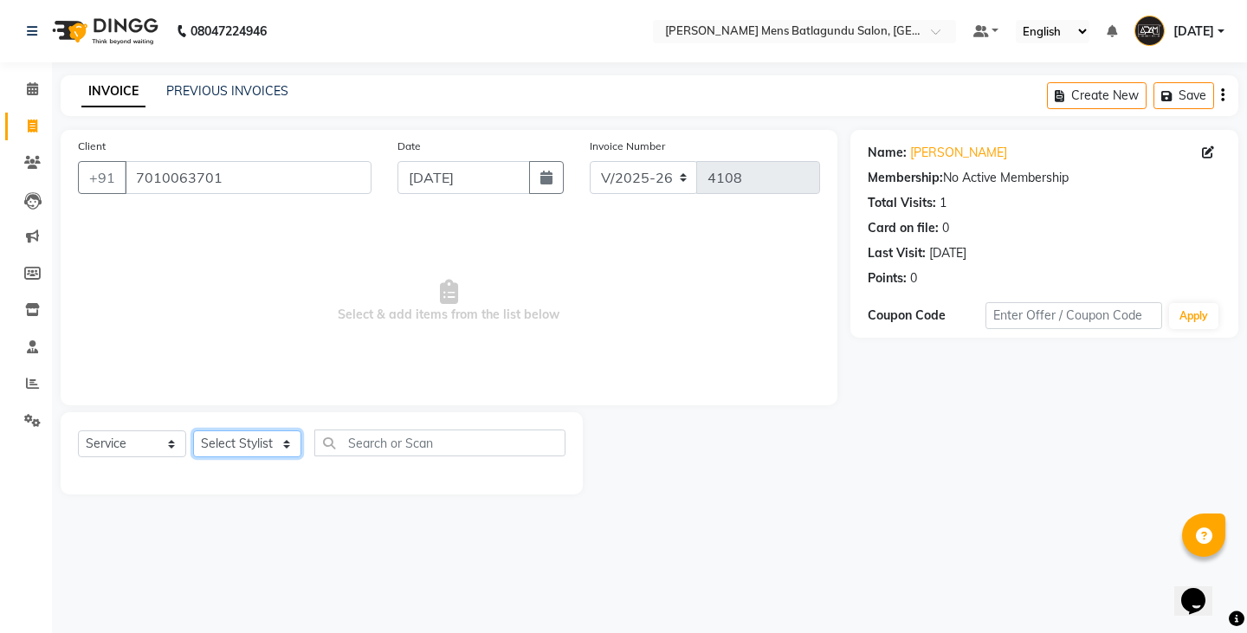
click at [268, 448] on select "Select Stylist Admin [PERSON_NAME][DATE] SAHIB [PERSON_NAME]" at bounding box center [247, 443] width 108 height 27
select select "89172"
click at [193, 430] on select "Select Stylist Admin [PERSON_NAME][DATE] SAHIB [PERSON_NAME]" at bounding box center [247, 443] width 108 height 27
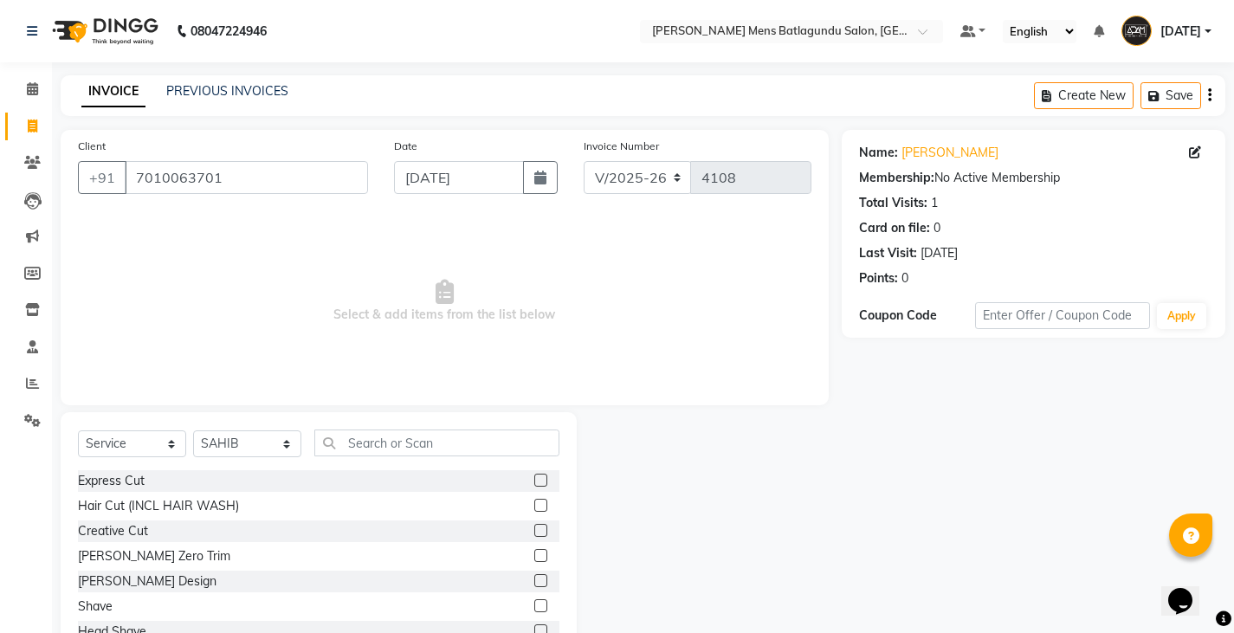
click at [534, 482] on label at bounding box center [540, 480] width 13 height 13
click at [534, 482] on input "checkbox" at bounding box center [539, 480] width 11 height 11
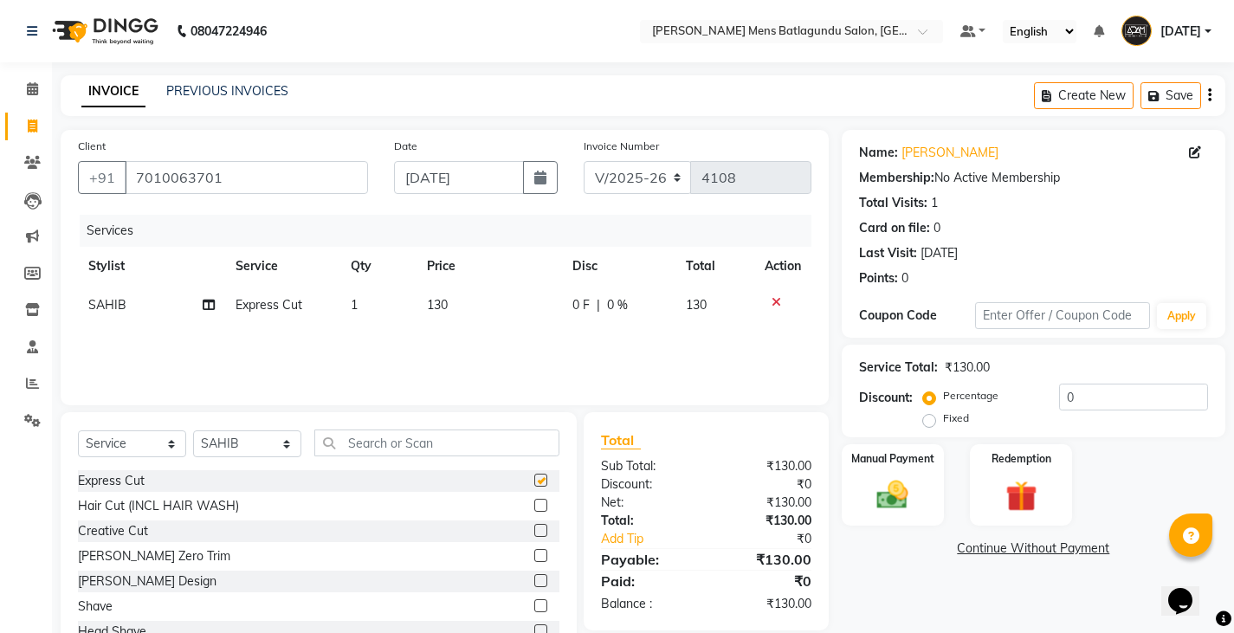
checkbox input "false"
click at [243, 450] on select "Select Stylist Admin [PERSON_NAME][DATE] SAHIB [PERSON_NAME]" at bounding box center [247, 443] width 108 height 27
select select "89703"
click at [193, 430] on select "Select Stylist Admin [PERSON_NAME][DATE] SAHIB [PERSON_NAME]" at bounding box center [247, 443] width 108 height 27
click at [534, 483] on label at bounding box center [540, 480] width 13 height 13
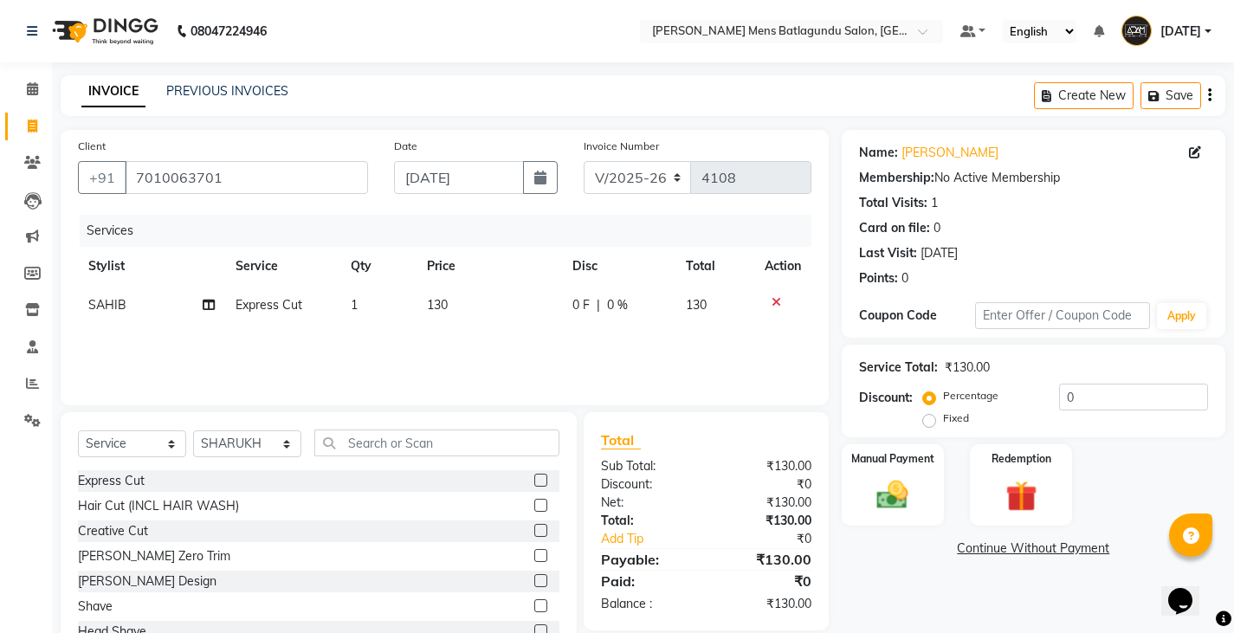
click at [534, 483] on input "checkbox" at bounding box center [539, 480] width 11 height 11
checkbox input "false"
click at [550, 297] on td "130" at bounding box center [492, 305] width 144 height 39
select select "89172"
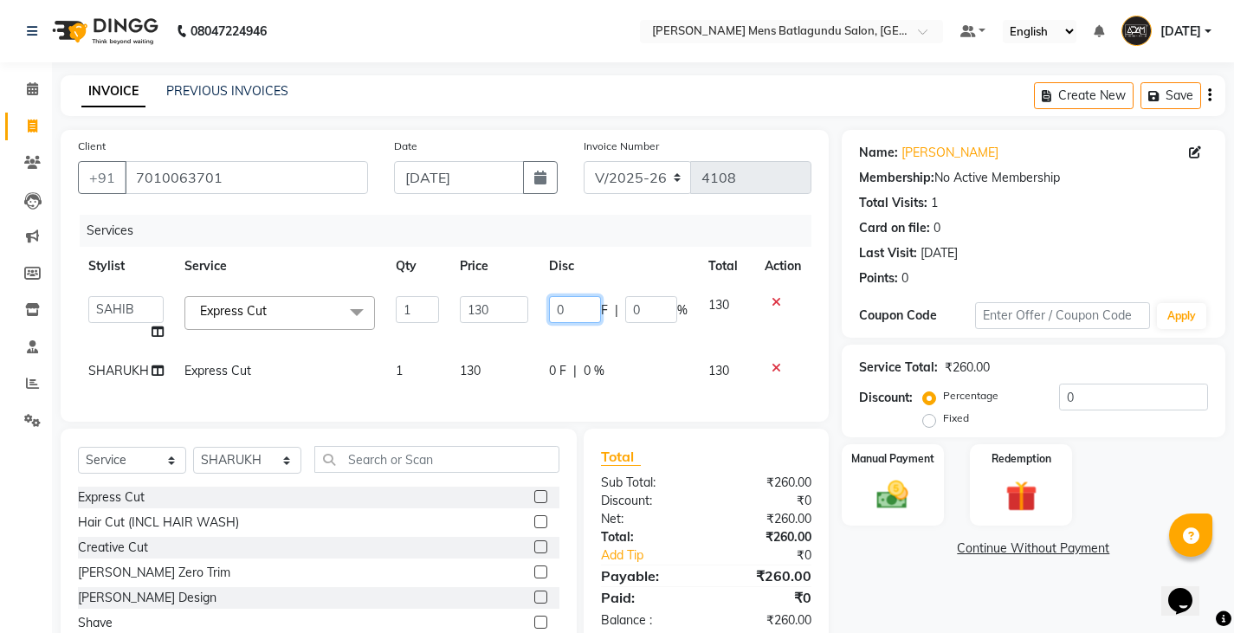
click at [554, 310] on input "0" at bounding box center [575, 309] width 52 height 27
type input "30"
click at [564, 380] on div "Services Stylist Service Qty Price Disc Total Action Admin [PERSON_NAME][DATE] …" at bounding box center [444, 310] width 733 height 190
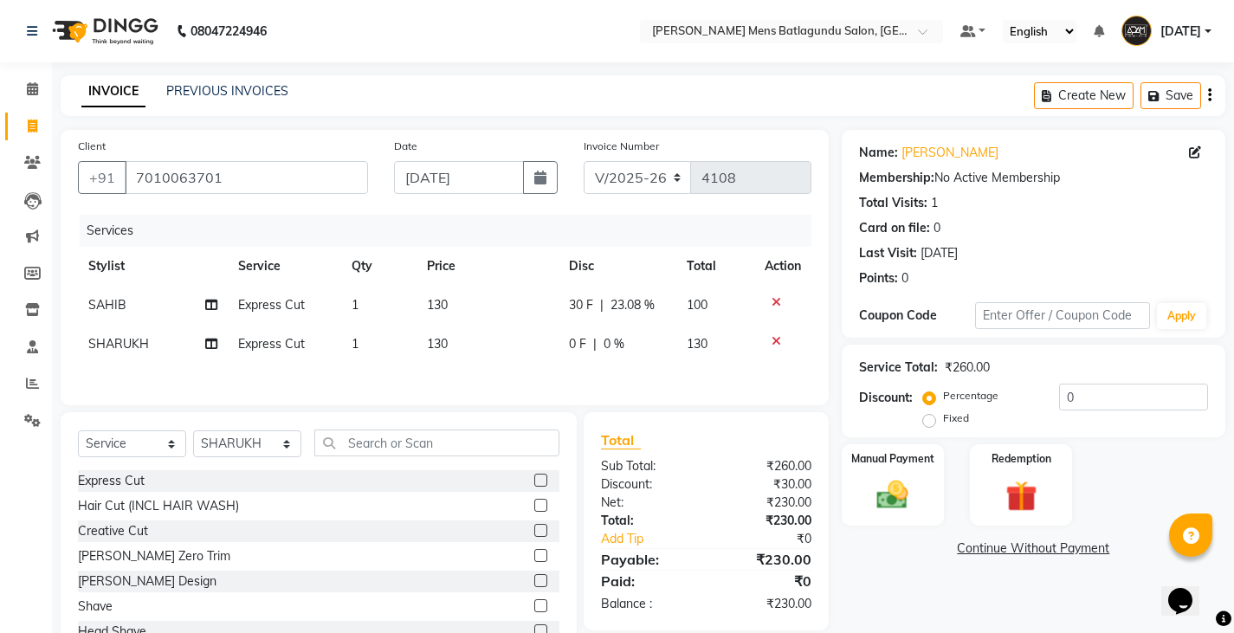
click at [558, 331] on td "0 F | 0 %" at bounding box center [617, 344] width 118 height 39
select select "89703"
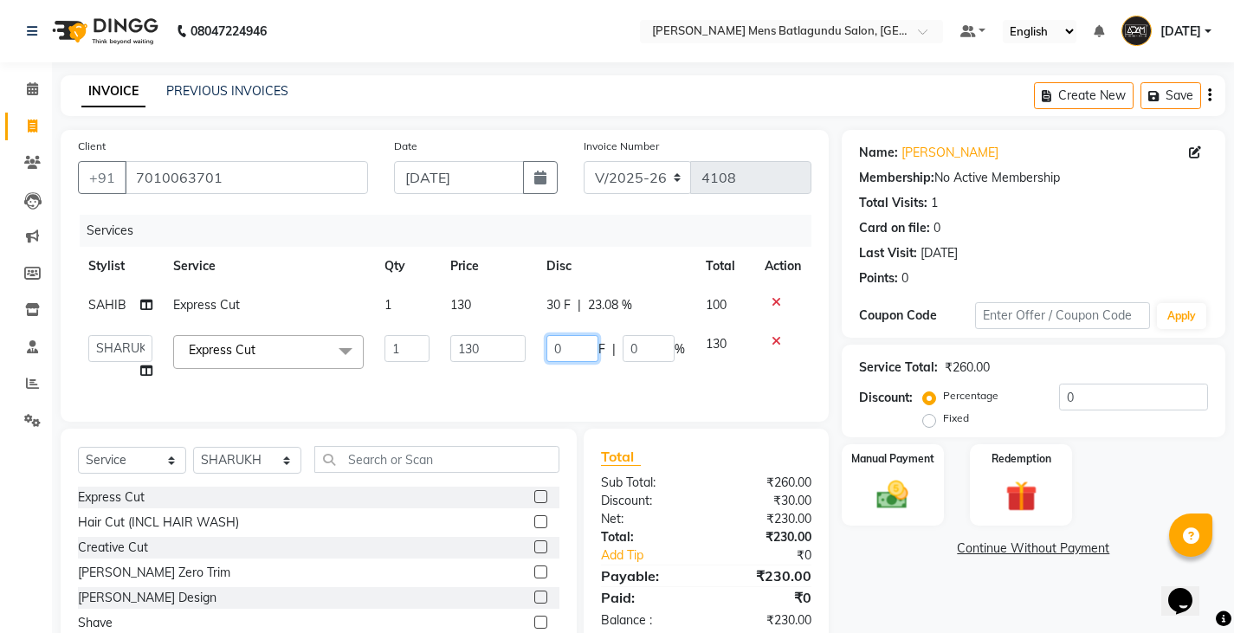
click at [546, 350] on input "0" at bounding box center [572, 348] width 52 height 27
type input "30"
click at [691, 511] on div "Total Sub Total: ₹260.00 Discount: ₹30.00 Net: ₹230.00 Total: ₹230.00 Add Tip ₹…" at bounding box center [706, 538] width 210 height 184
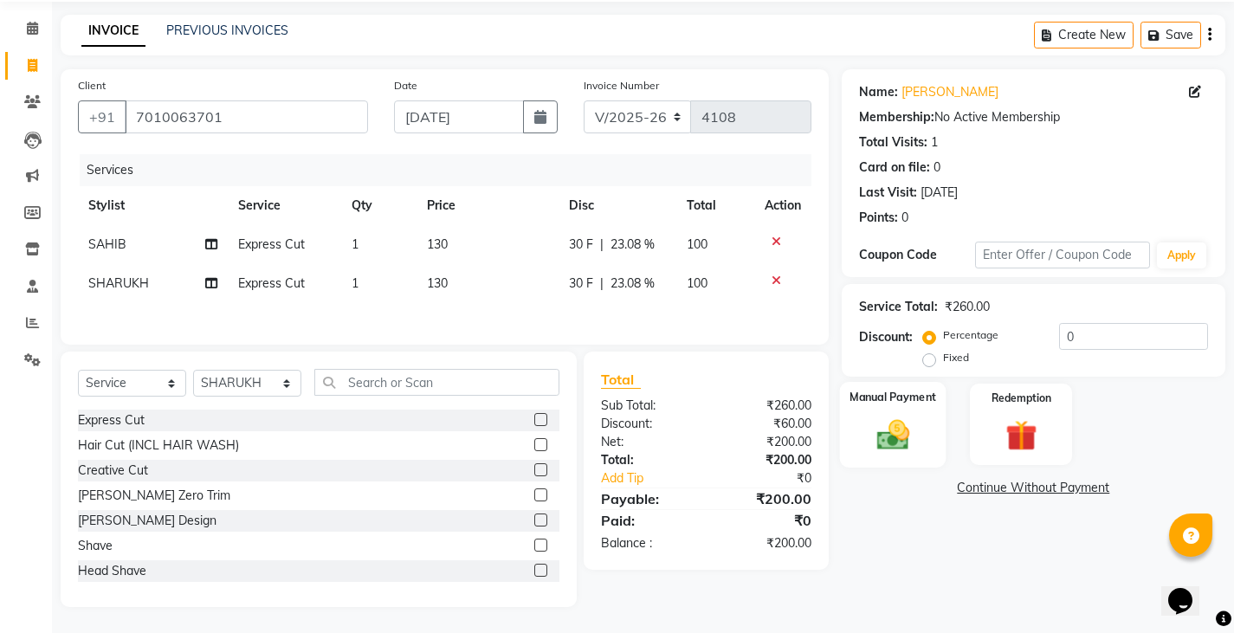
click at [894, 440] on img at bounding box center [892, 434] width 53 height 37
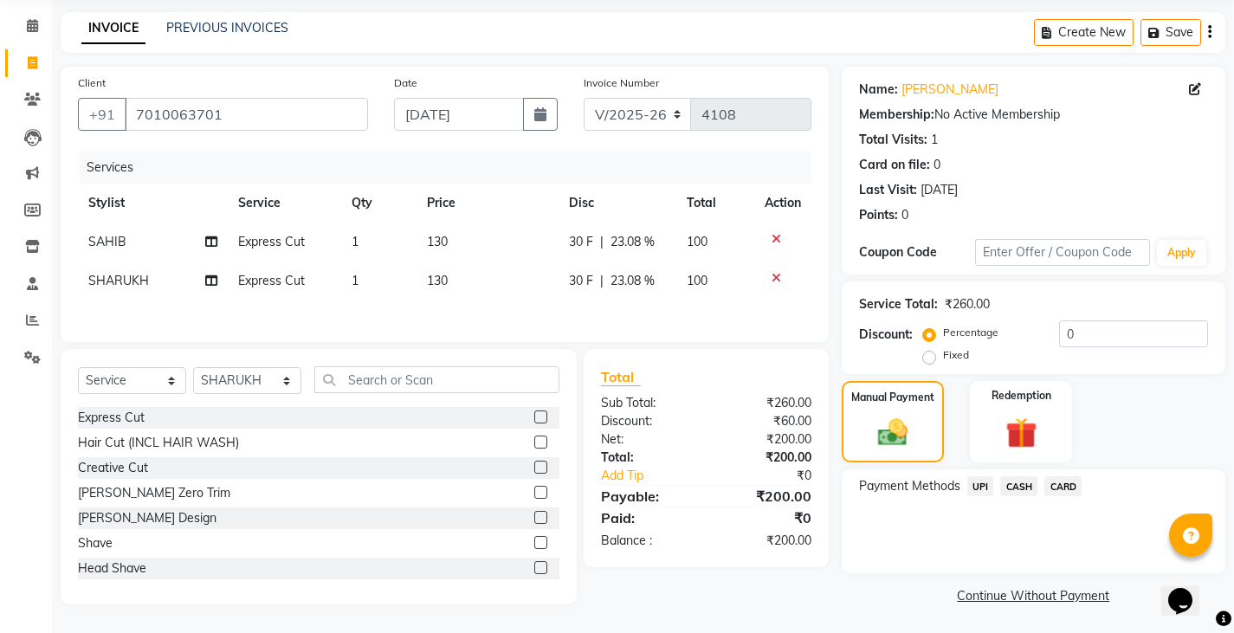
scroll to position [65, 0]
click at [964, 487] on div "UPI" at bounding box center [977, 485] width 34 height 23
click at [979, 479] on span "UPI" at bounding box center [980, 484] width 27 height 20
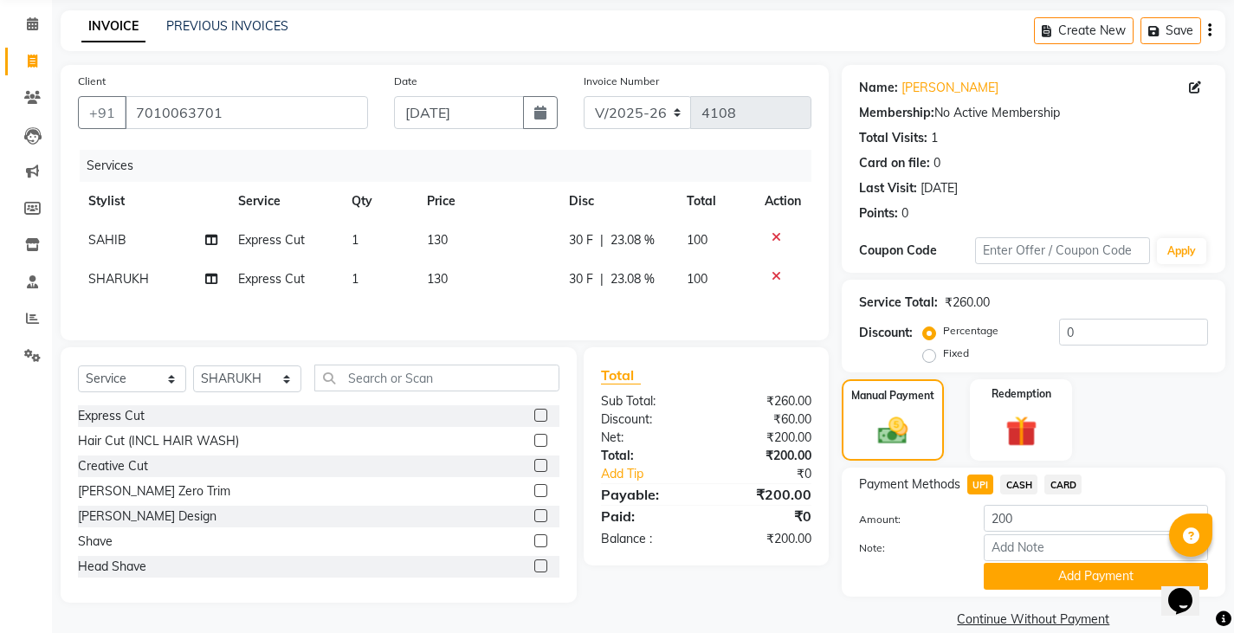
click at [1002, 591] on div "Payment Methods UPI CASH CARD Amount: 200 Note: Add Payment" at bounding box center [1034, 532] width 384 height 129
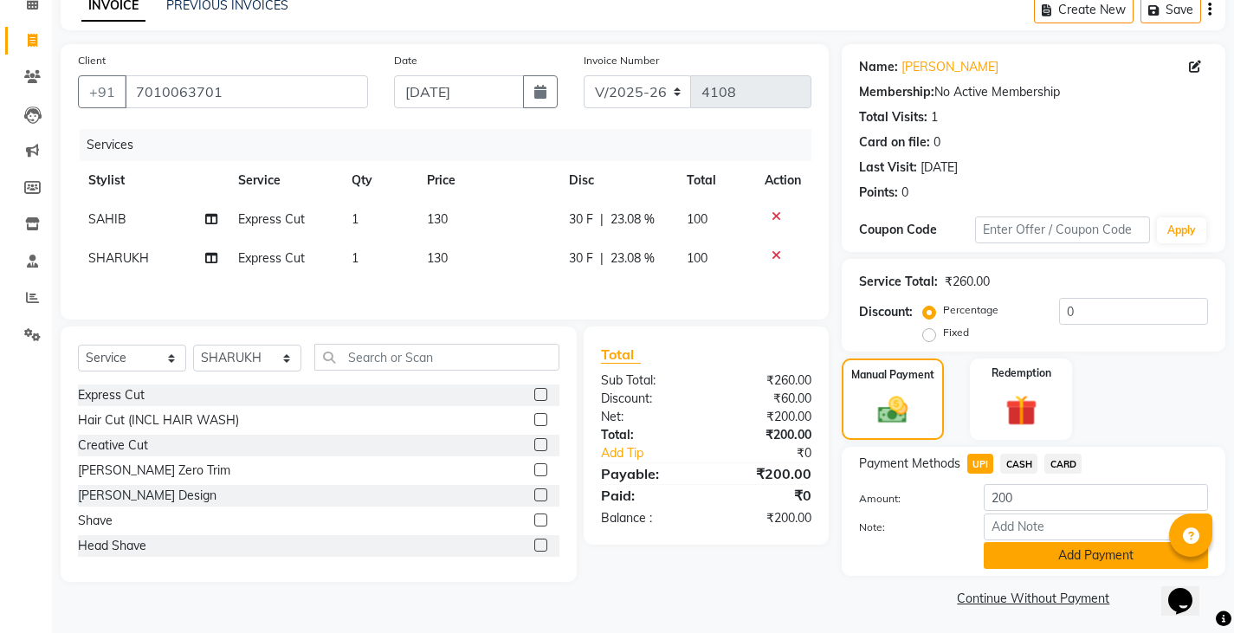
scroll to position [90, 0]
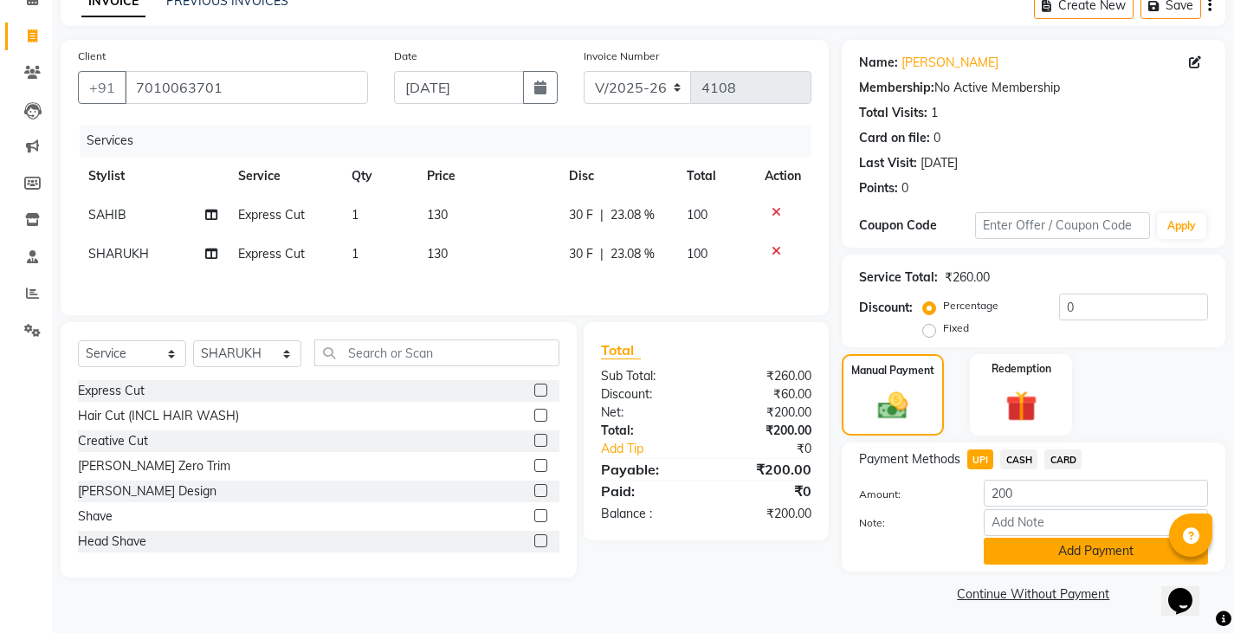
click at [1005, 557] on button "Add Payment" at bounding box center [1096, 551] width 224 height 27
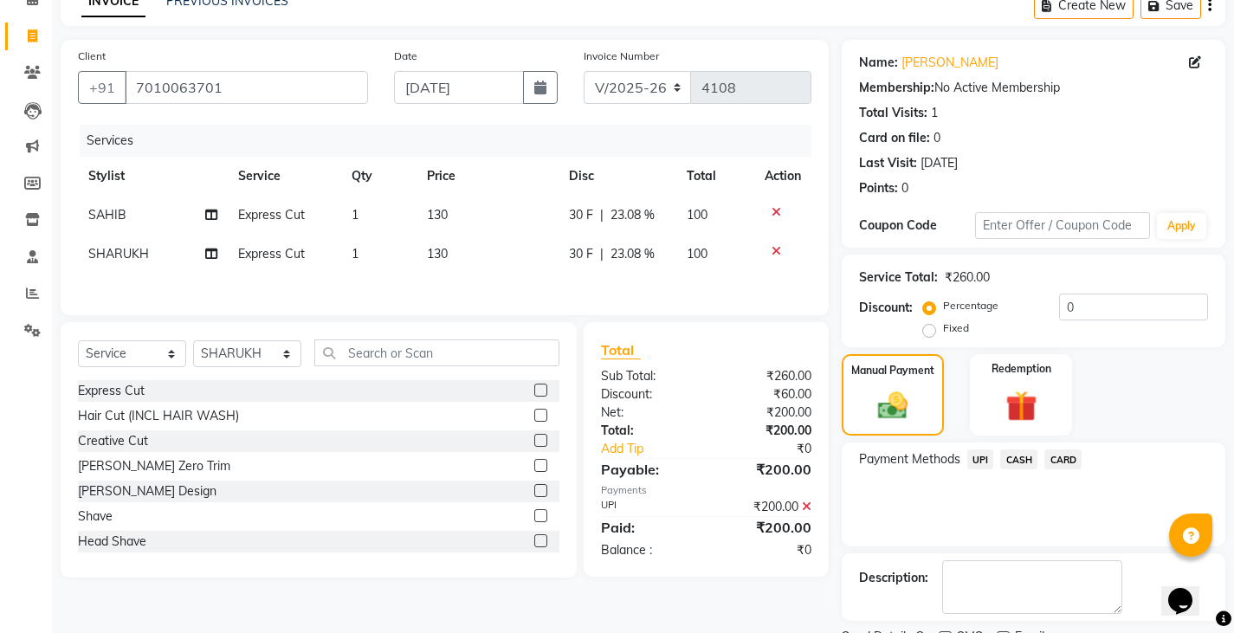
scroll to position [163, 0]
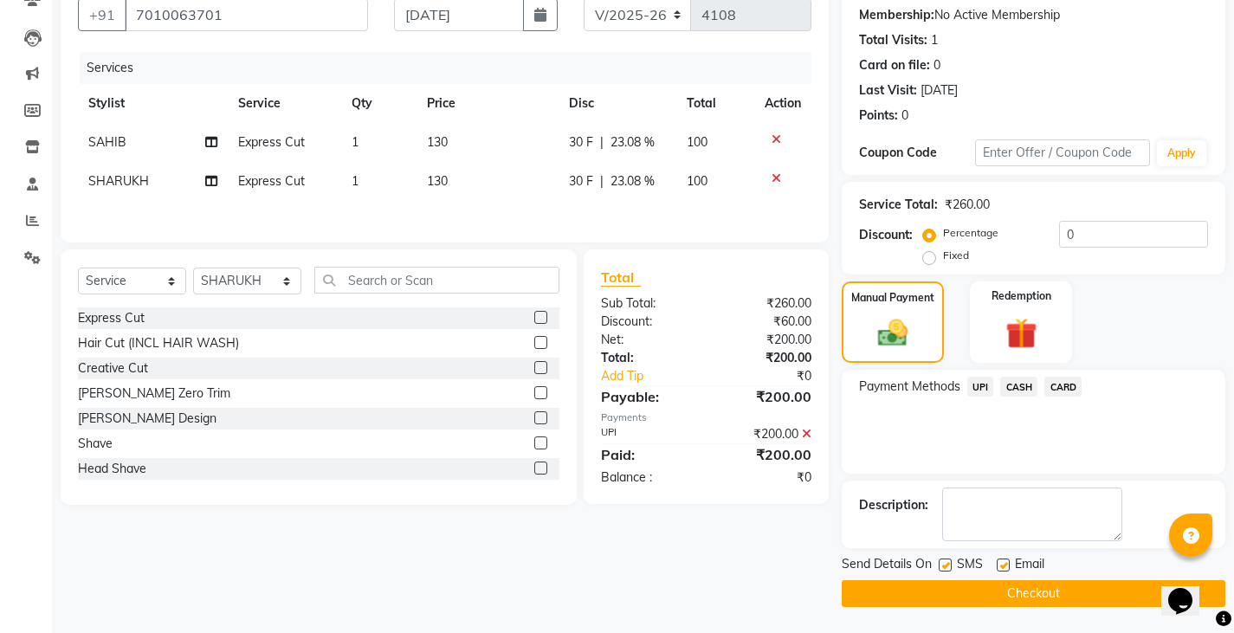
click at [977, 595] on button "Checkout" at bounding box center [1034, 593] width 384 height 27
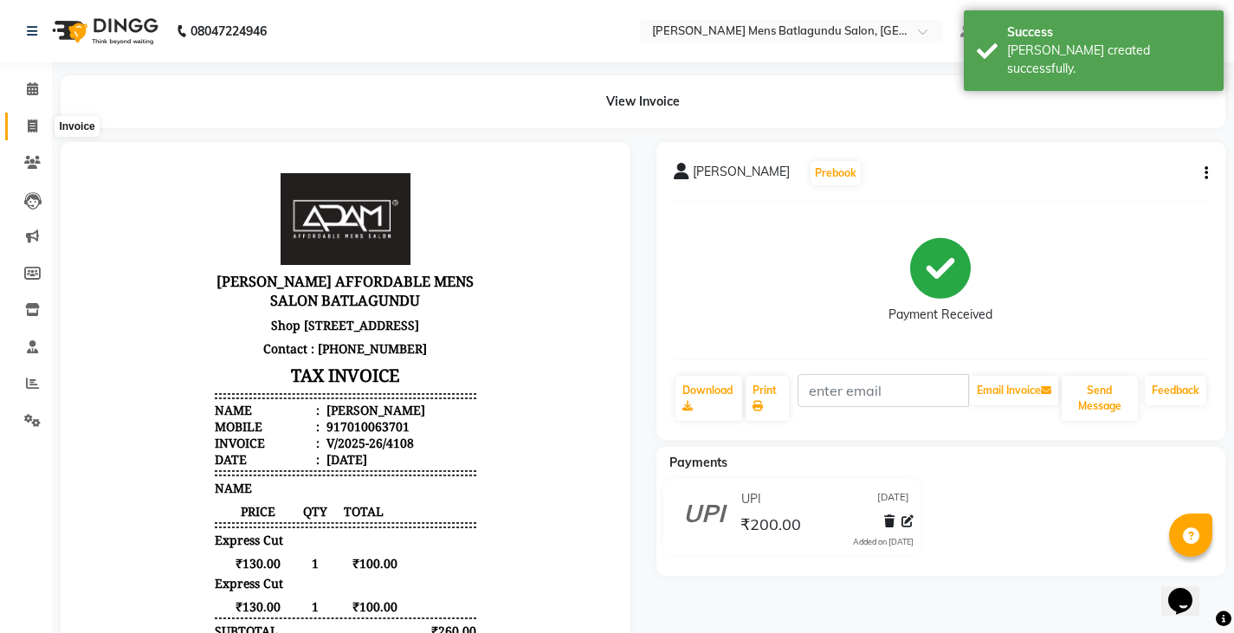
click at [46, 125] on span at bounding box center [32, 127] width 30 height 20
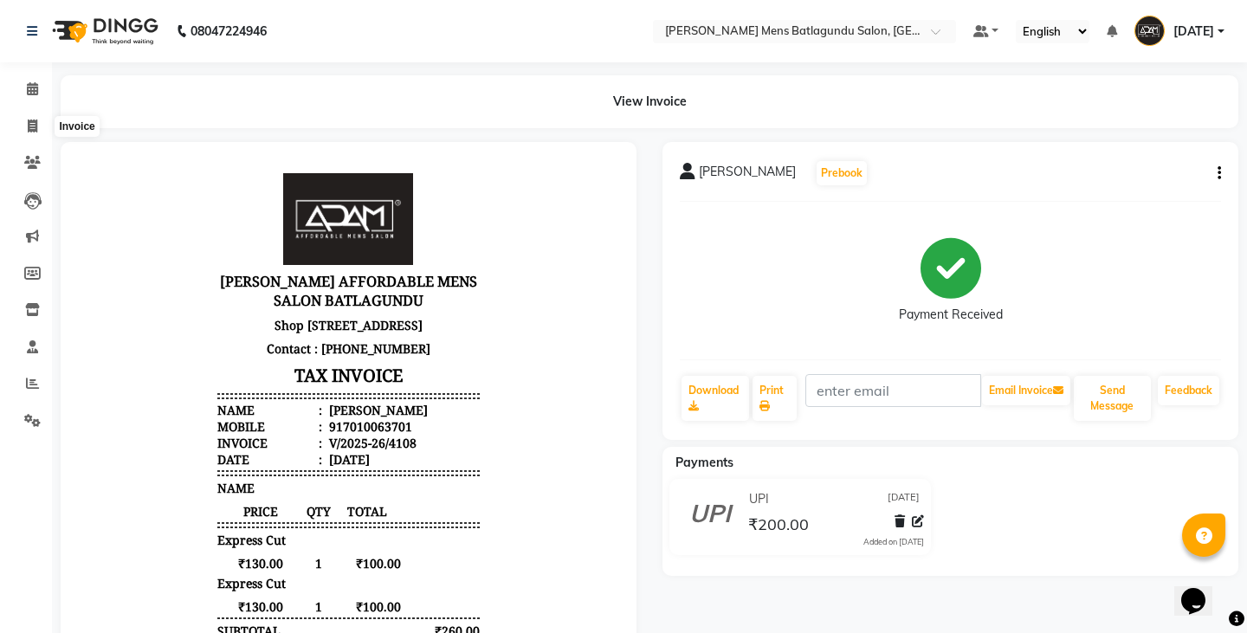
select select "8213"
select select "service"
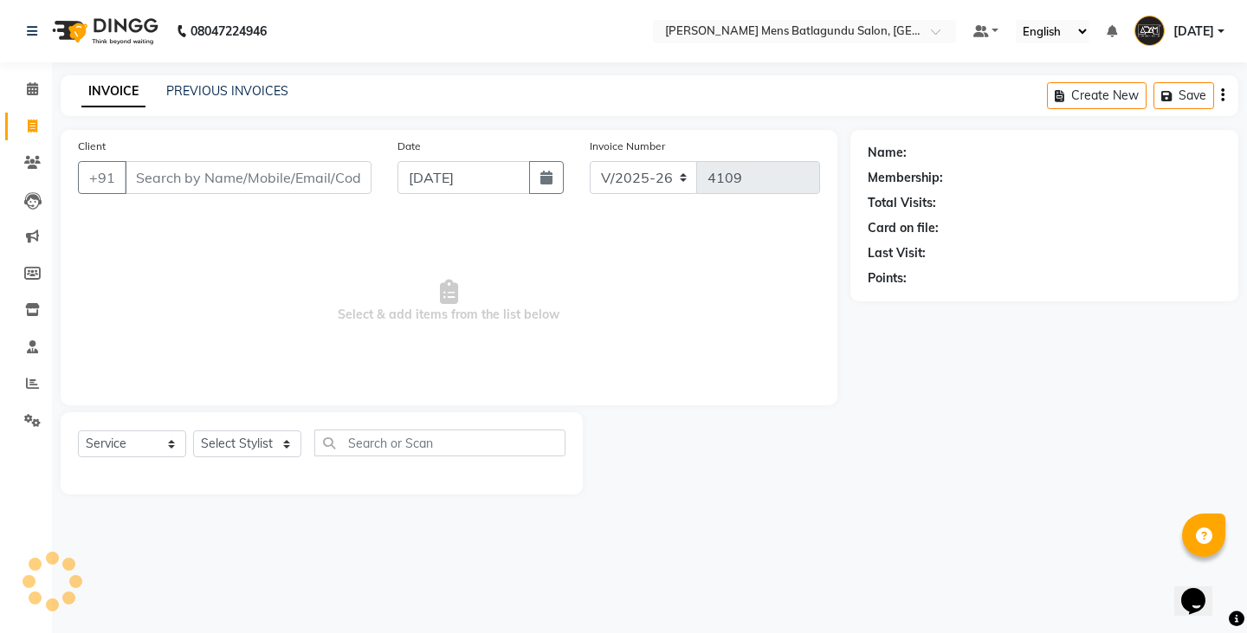
click at [216, 100] on div "INVOICE PREVIOUS INVOICES" at bounding box center [185, 92] width 248 height 20
click at [216, 92] on link "PREVIOUS INVOICES" at bounding box center [227, 91] width 122 height 16
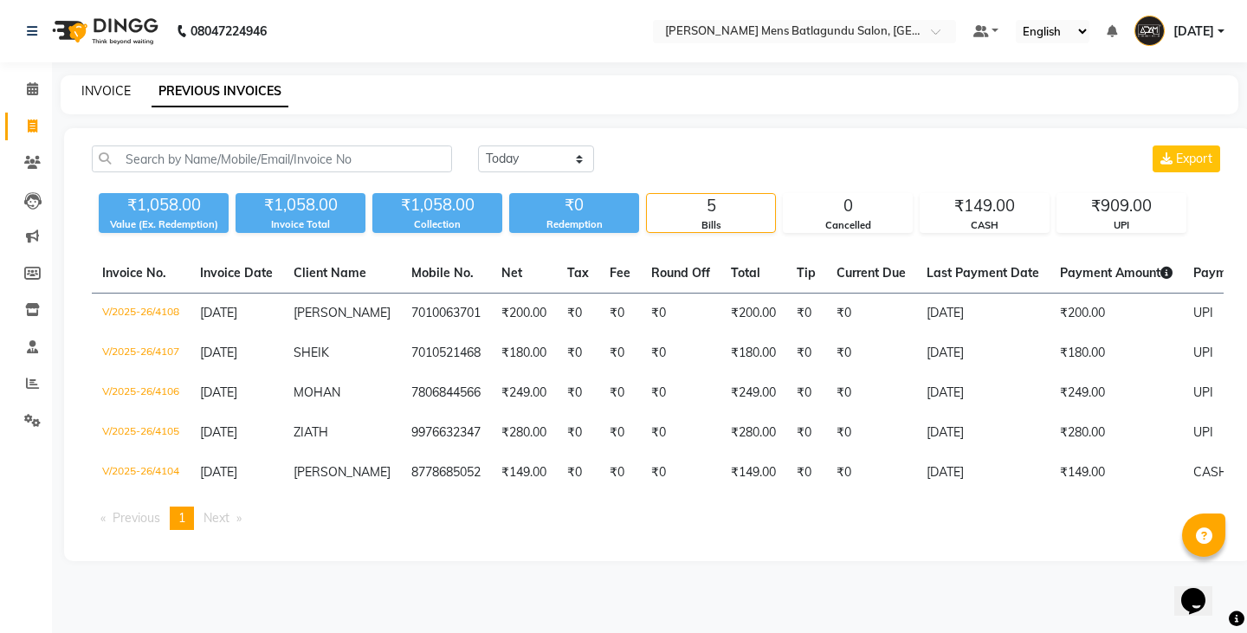
click at [105, 94] on link "INVOICE" at bounding box center [105, 91] width 49 height 16
select select "service"
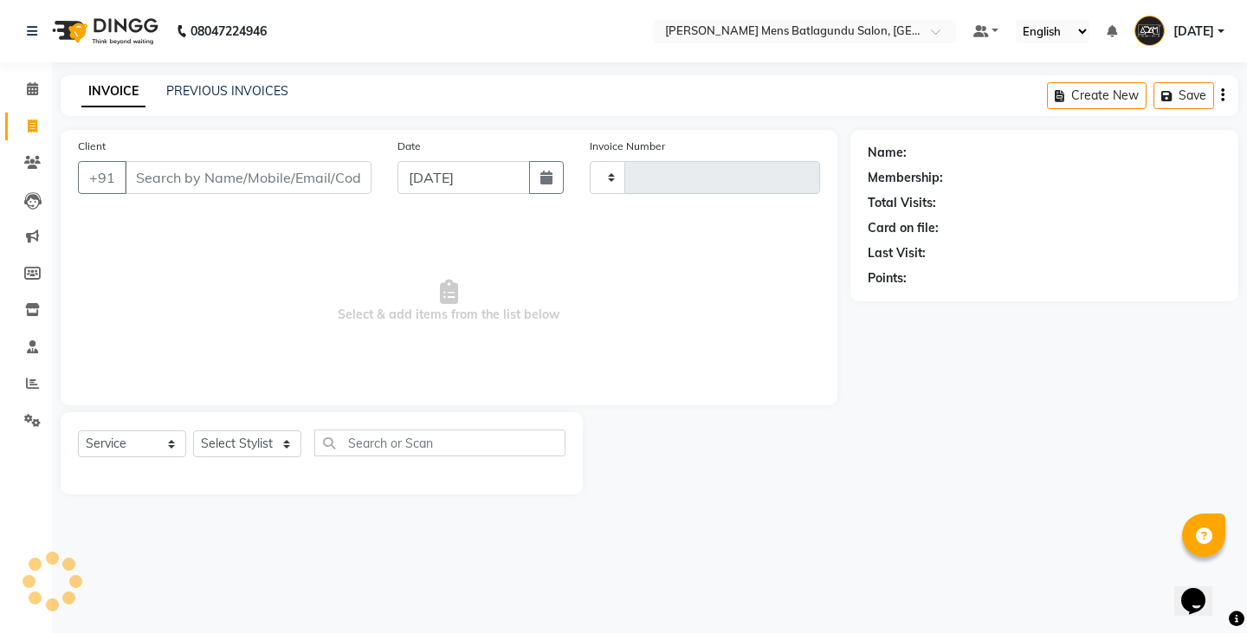
type input "4109"
select select "8213"
click at [215, 87] on link "PREVIOUS INVOICES" at bounding box center [227, 91] width 122 height 16
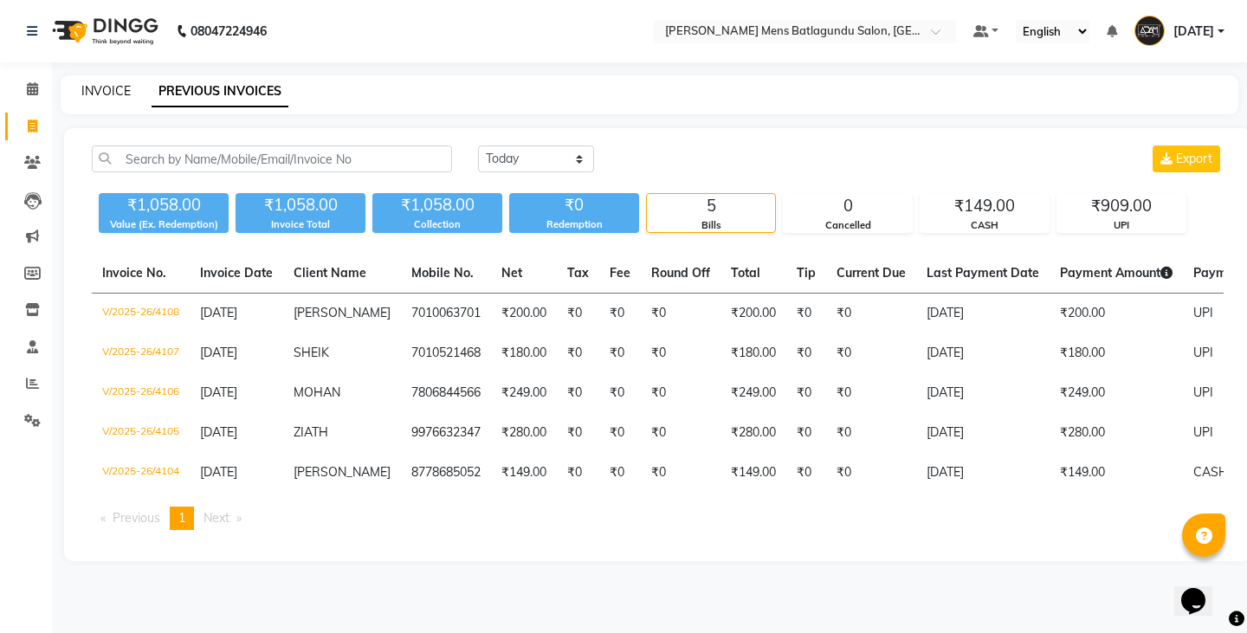
click at [119, 94] on link "INVOICE" at bounding box center [105, 91] width 49 height 16
select select "8213"
select select "service"
